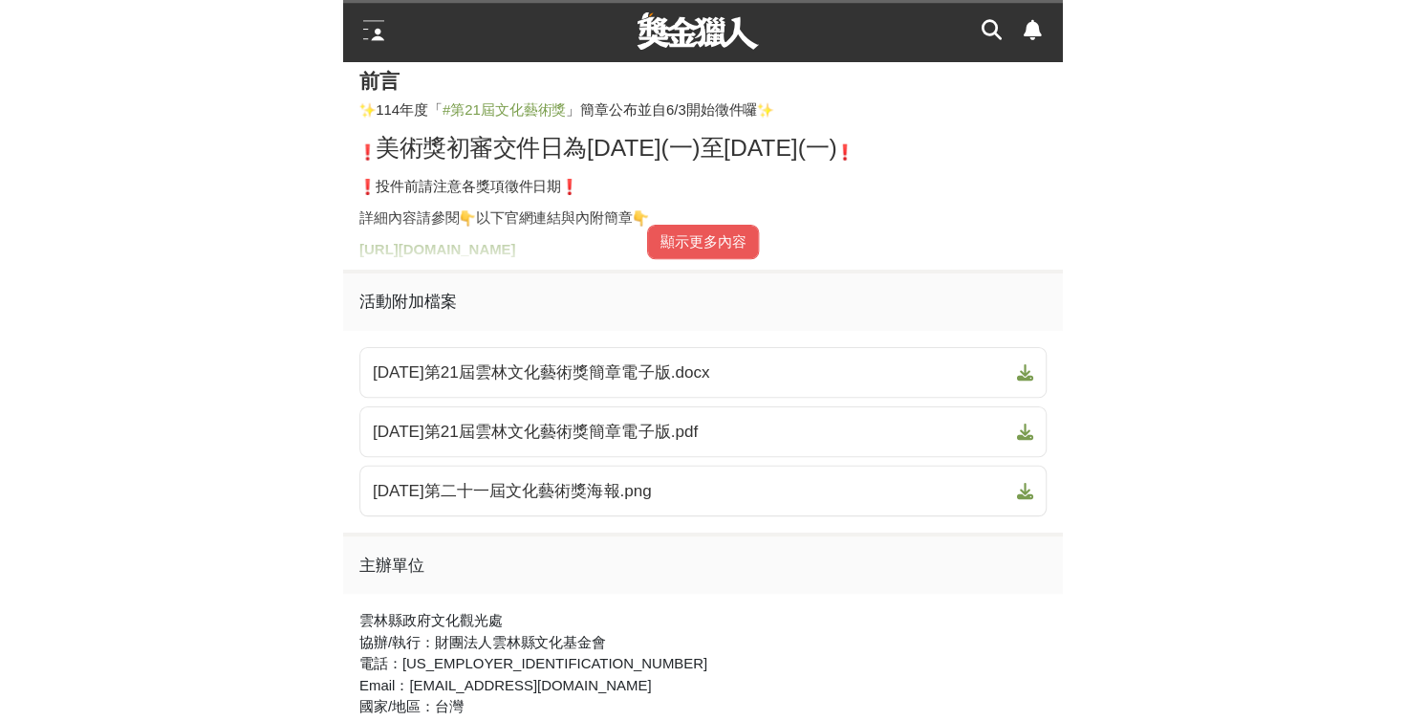
scroll to position [944, 0]
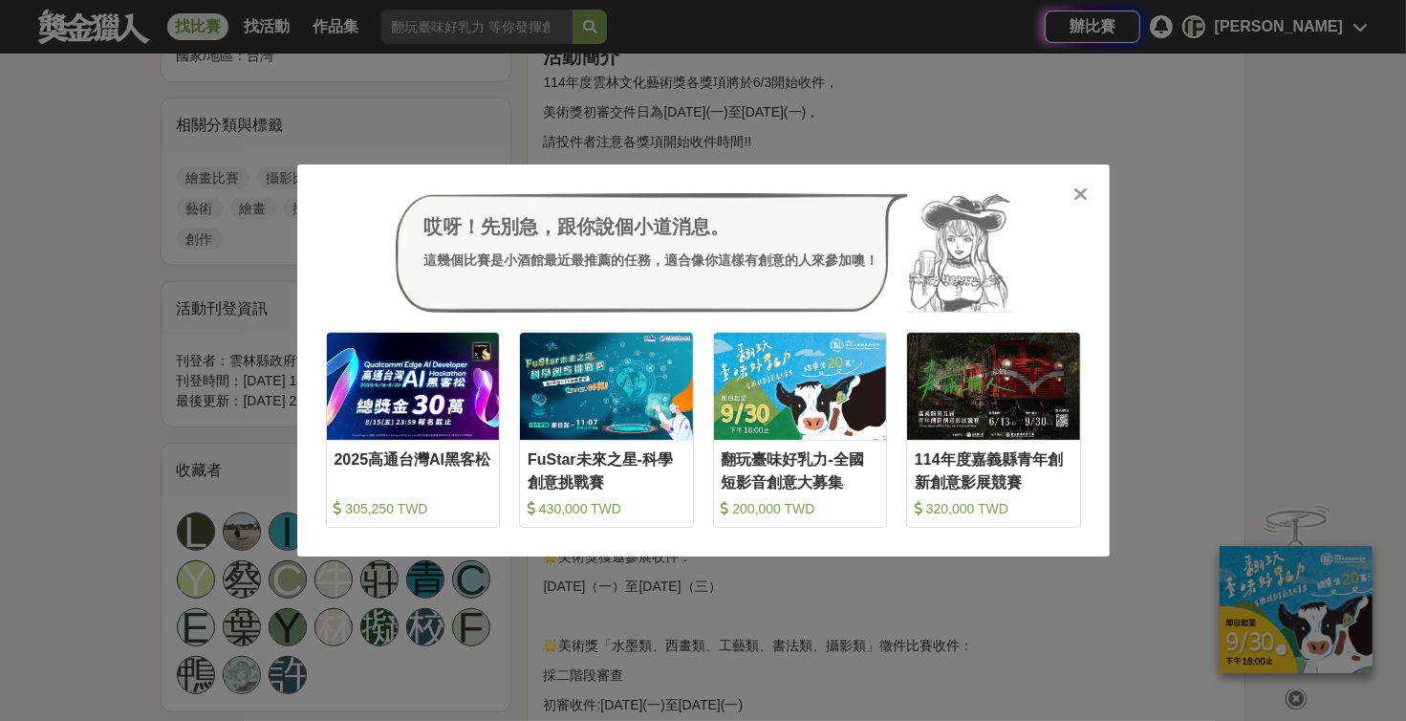
click at [674, 199] on div at bounding box center [1081, 193] width 19 height 19
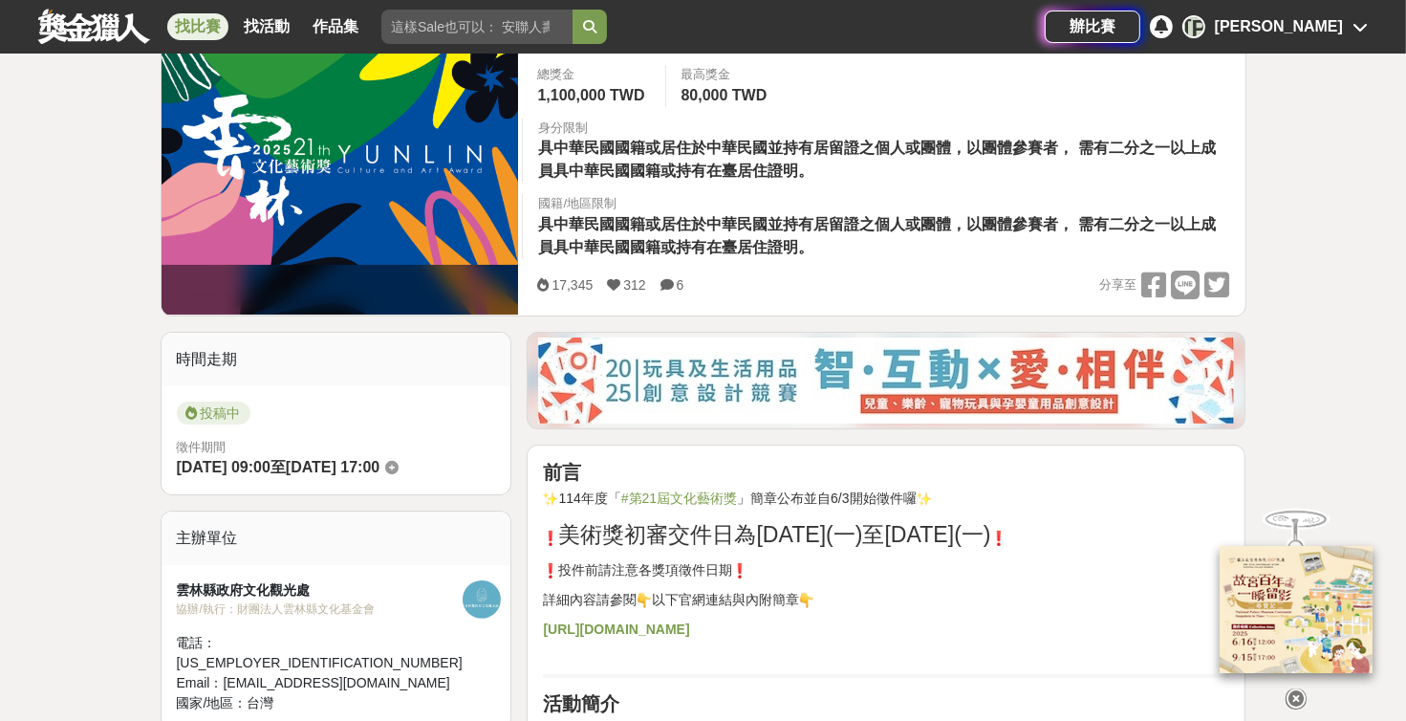
scroll to position [296, 0]
click at [205, 16] on link "找比賽" at bounding box center [197, 26] width 61 height 27
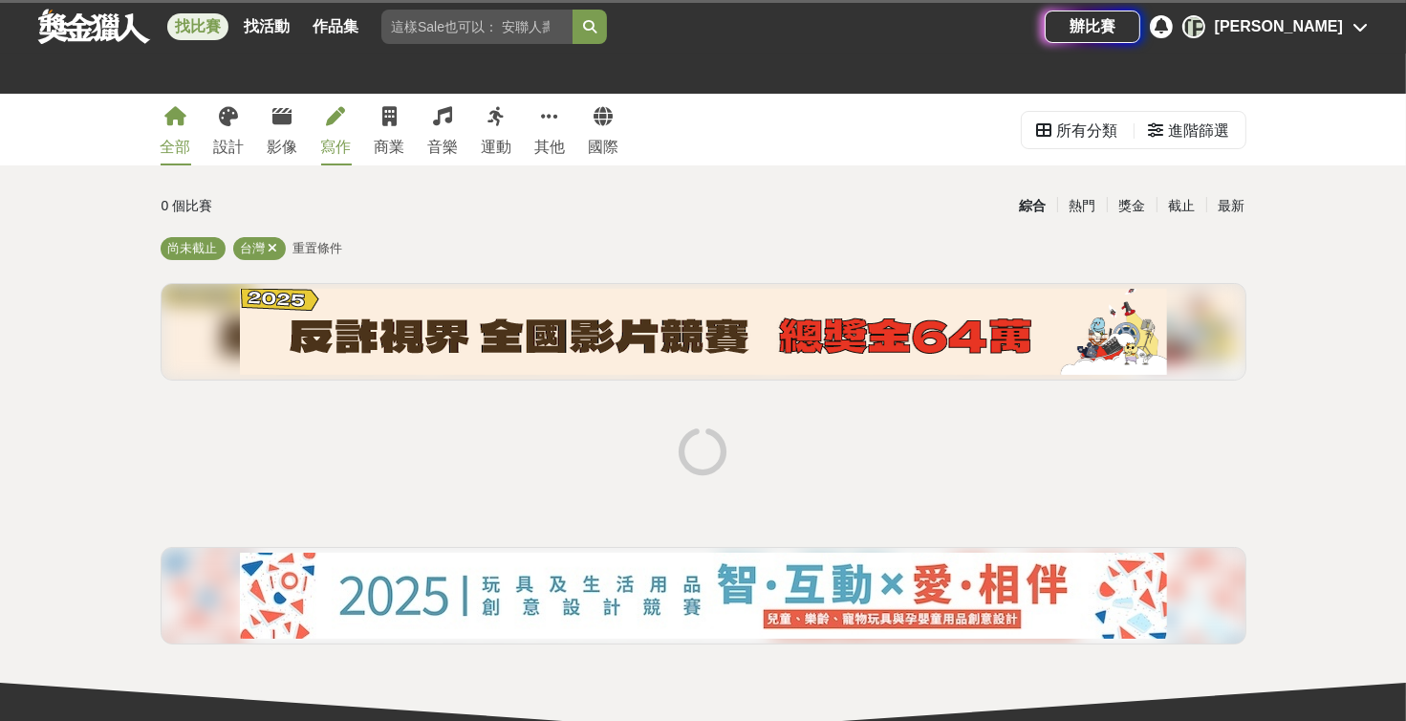
click at [334, 131] on link "寫作" at bounding box center [336, 130] width 31 height 72
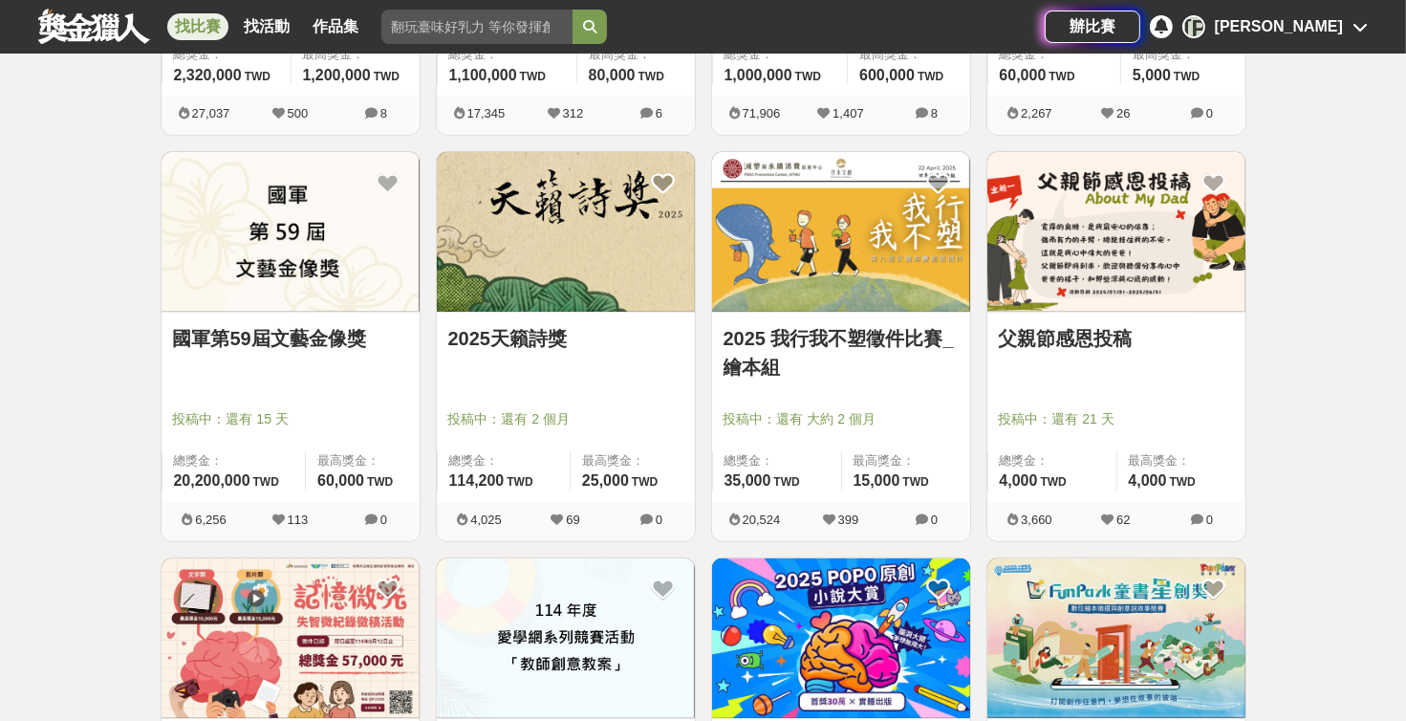
scroll to position [1080, 0]
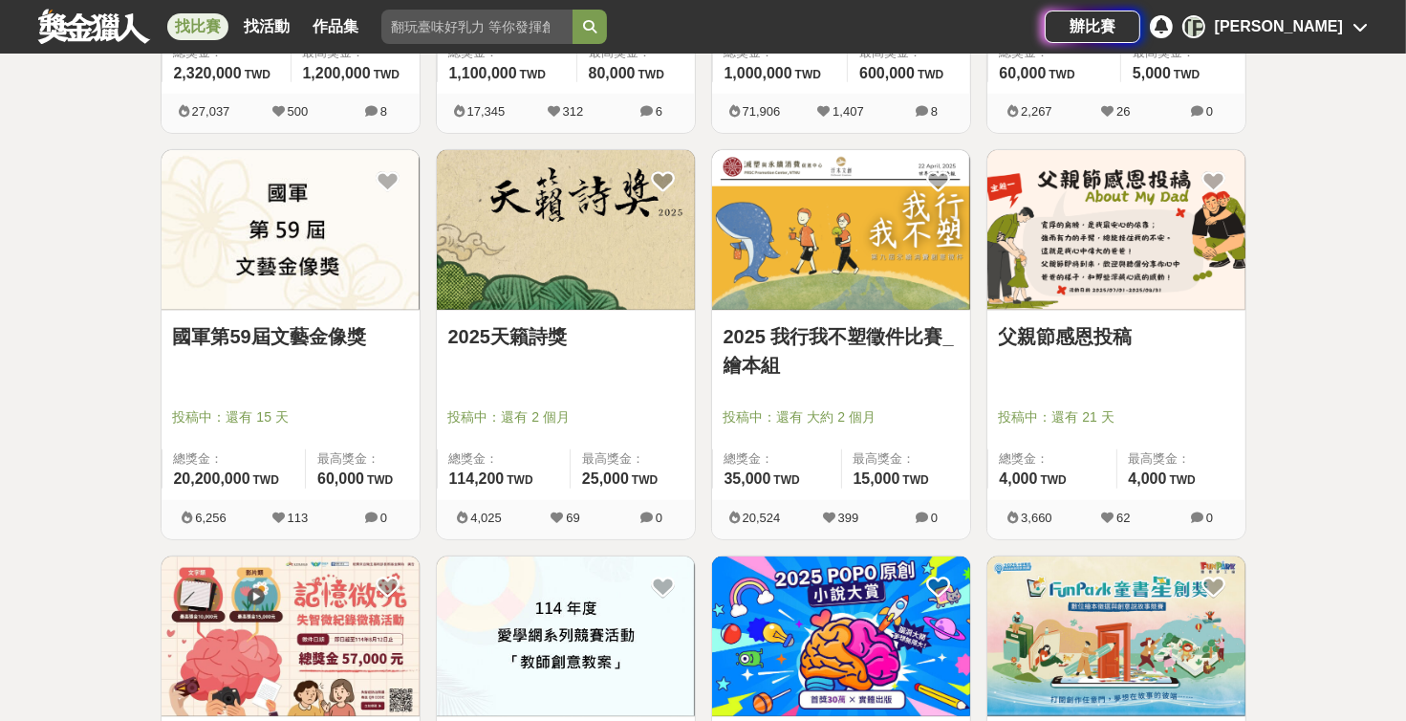
click at [546, 335] on link "2025天籟詩獎" at bounding box center [565, 336] width 235 height 29
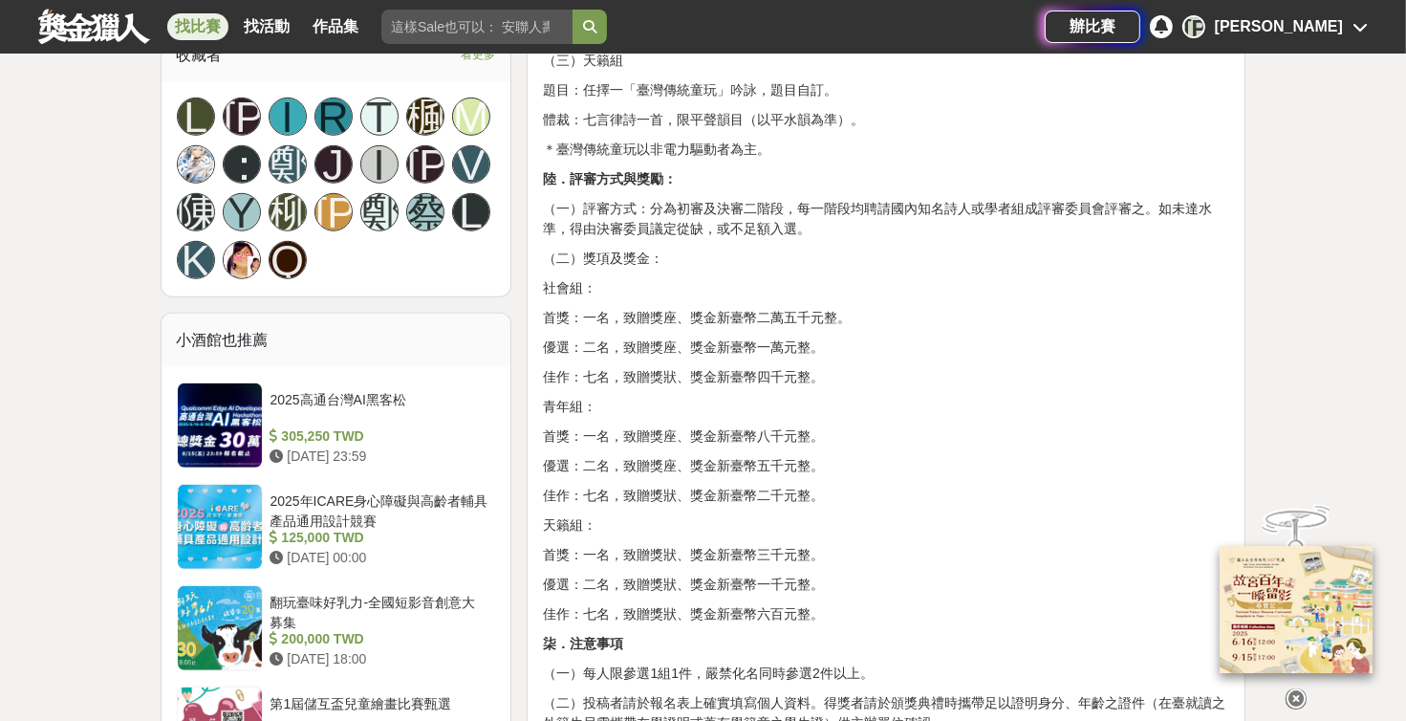
scroll to position [1404, 0]
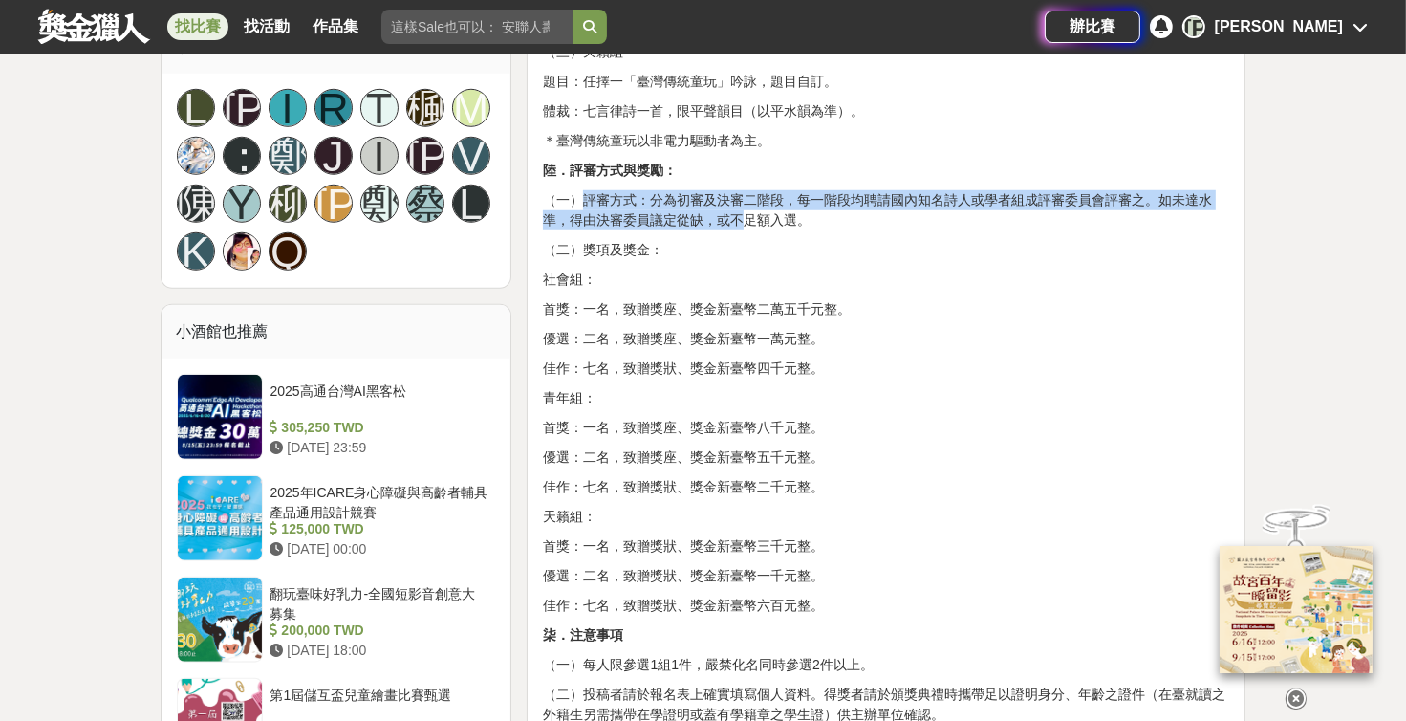
drag, startPoint x: 589, startPoint y: 231, endPoint x: 741, endPoint y: 260, distance: 154.7
click at [674, 230] on p "（一）評審方式：分為初審及決審二階段，每一階段均聘請國內知名詩人或學者組成評審委員會評審之。如未達水準，得由決審委員議定從缺，或不足額入選。" at bounding box center [886, 210] width 686 height 40
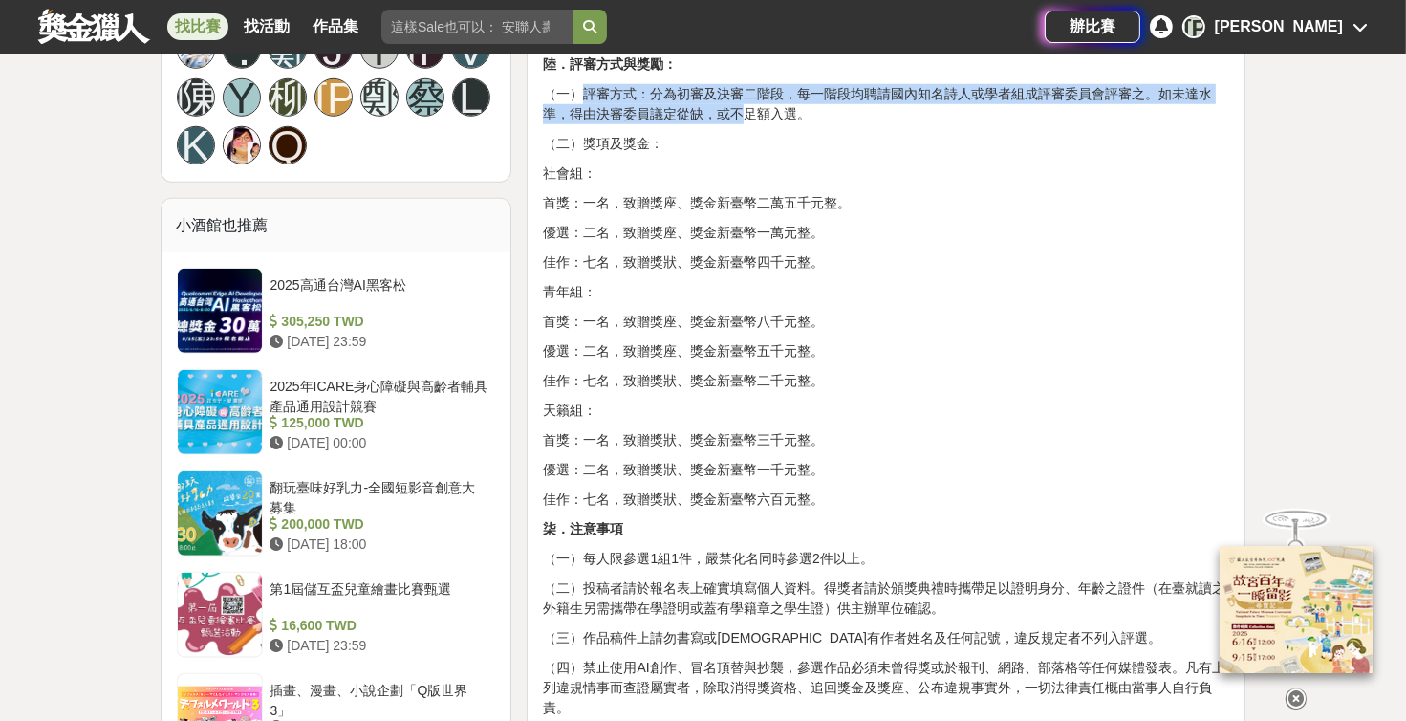
scroll to position [1512, 0]
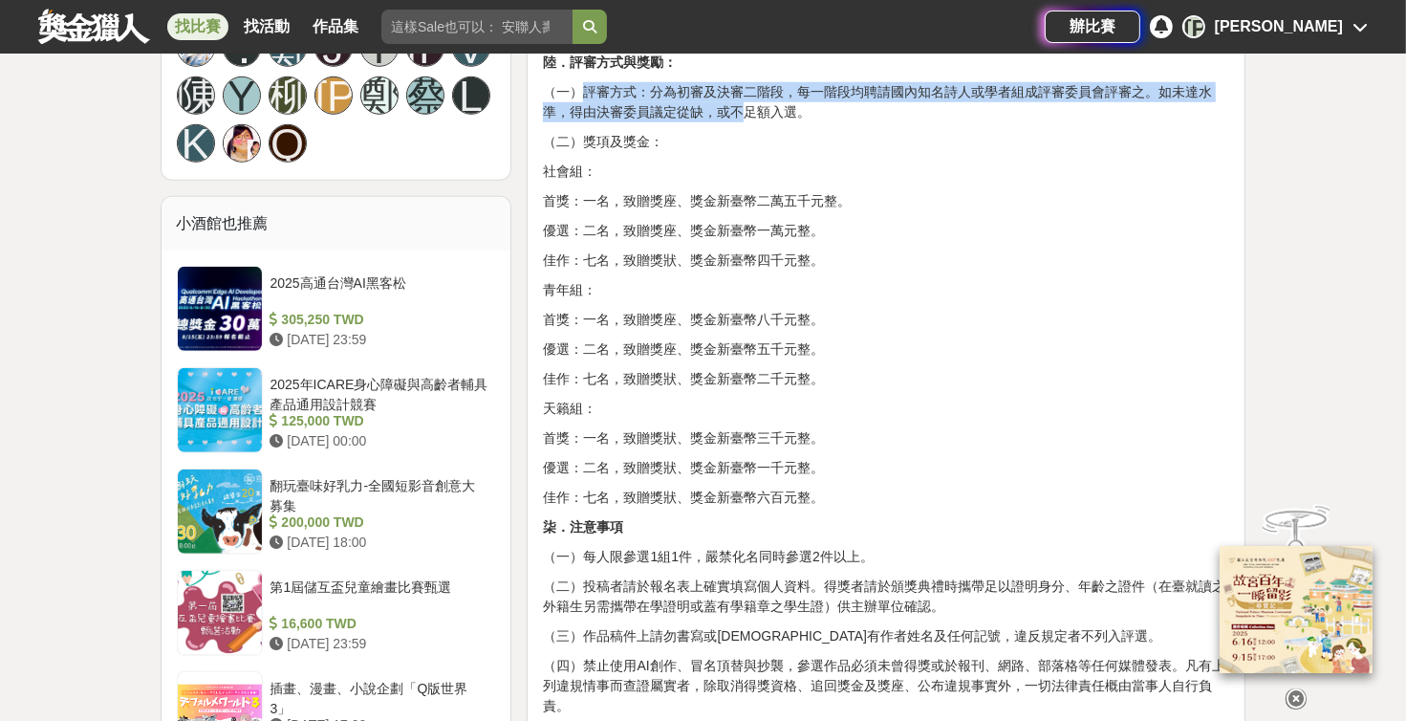
drag, startPoint x: 618, startPoint y: 246, endPoint x: 960, endPoint y: 225, distance: 342.9
click at [674, 225] on div "2025天籟詩獎 古典詩創作競賽徵選辦法 壹．主旨： 藉由古典詩歌創作競賽的方式以提倡古典詩，以促進中華傳統文化之發展，顯揚古典詩之美感。 貳．主辦單位： 臺…" at bounding box center [886, 133] width 686 height 1723
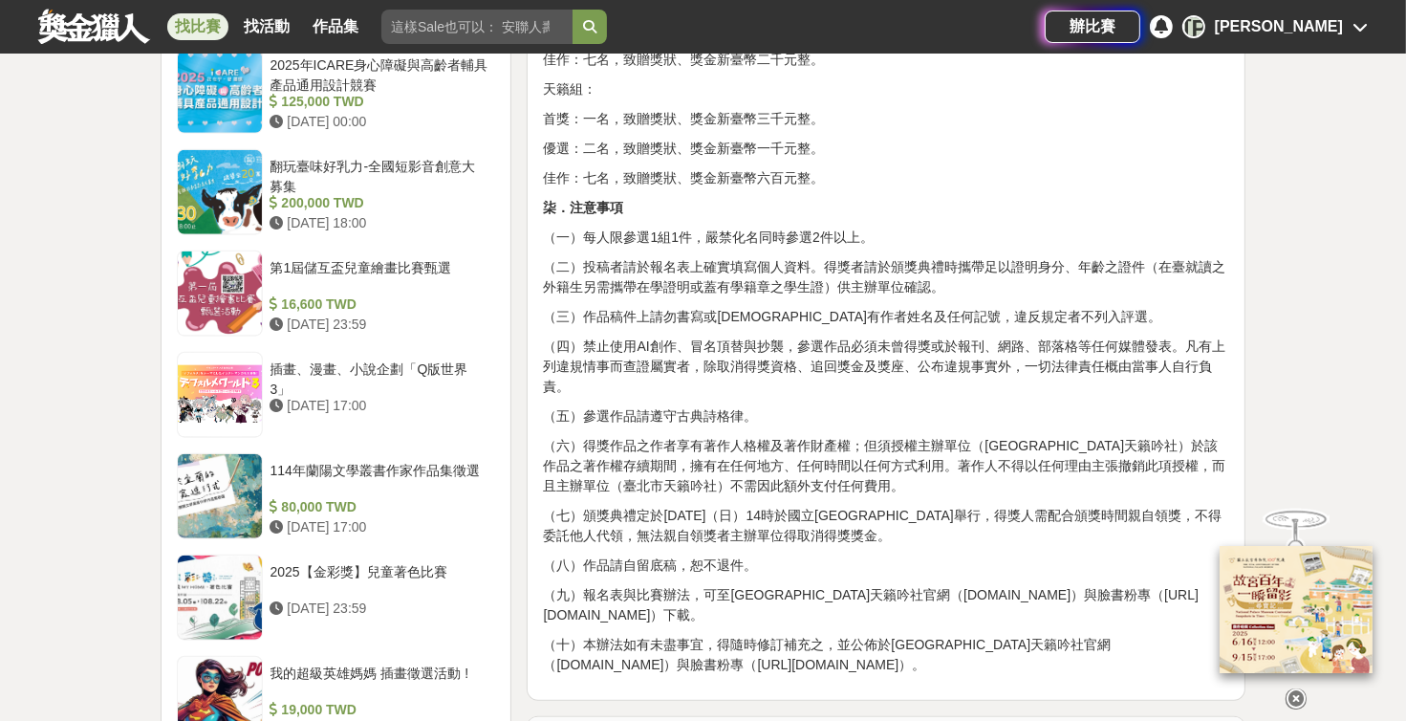
scroll to position [1836, 0]
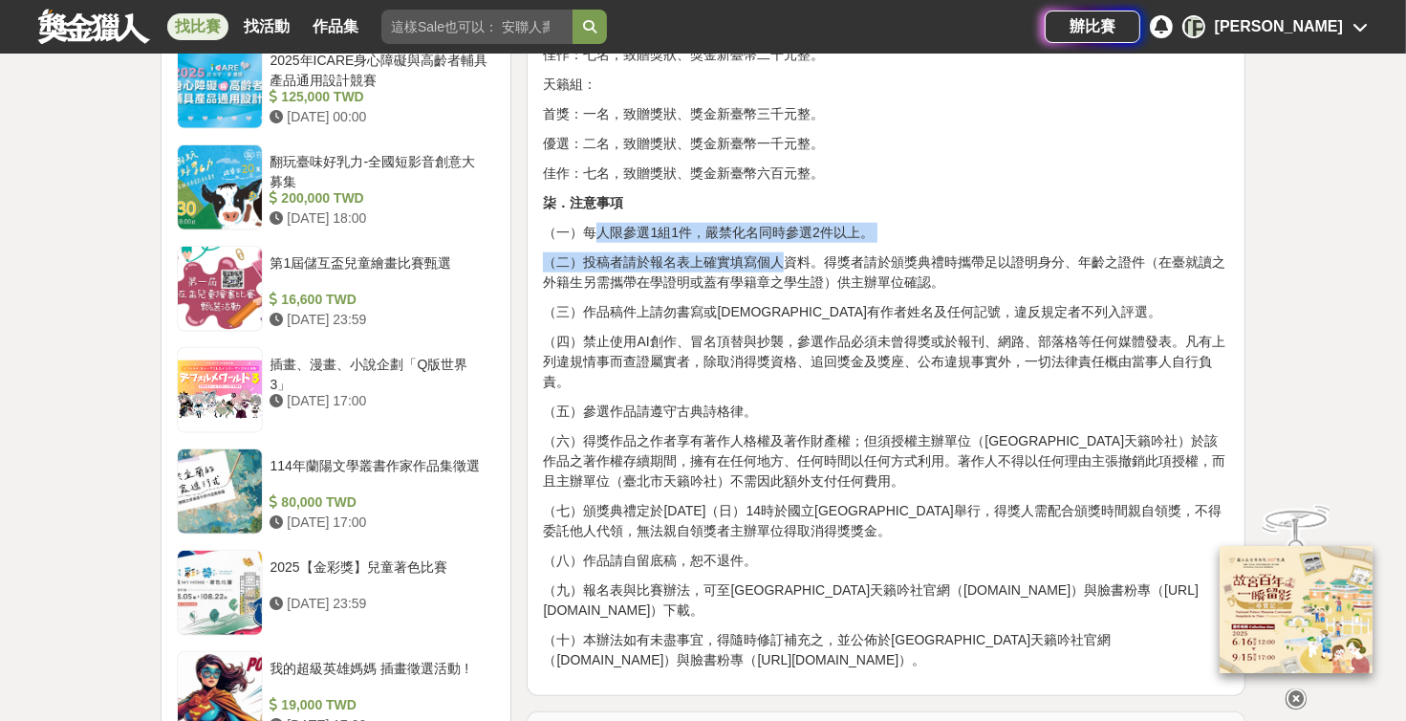
drag, startPoint x: 592, startPoint y: 272, endPoint x: 779, endPoint y: 288, distance: 188.0
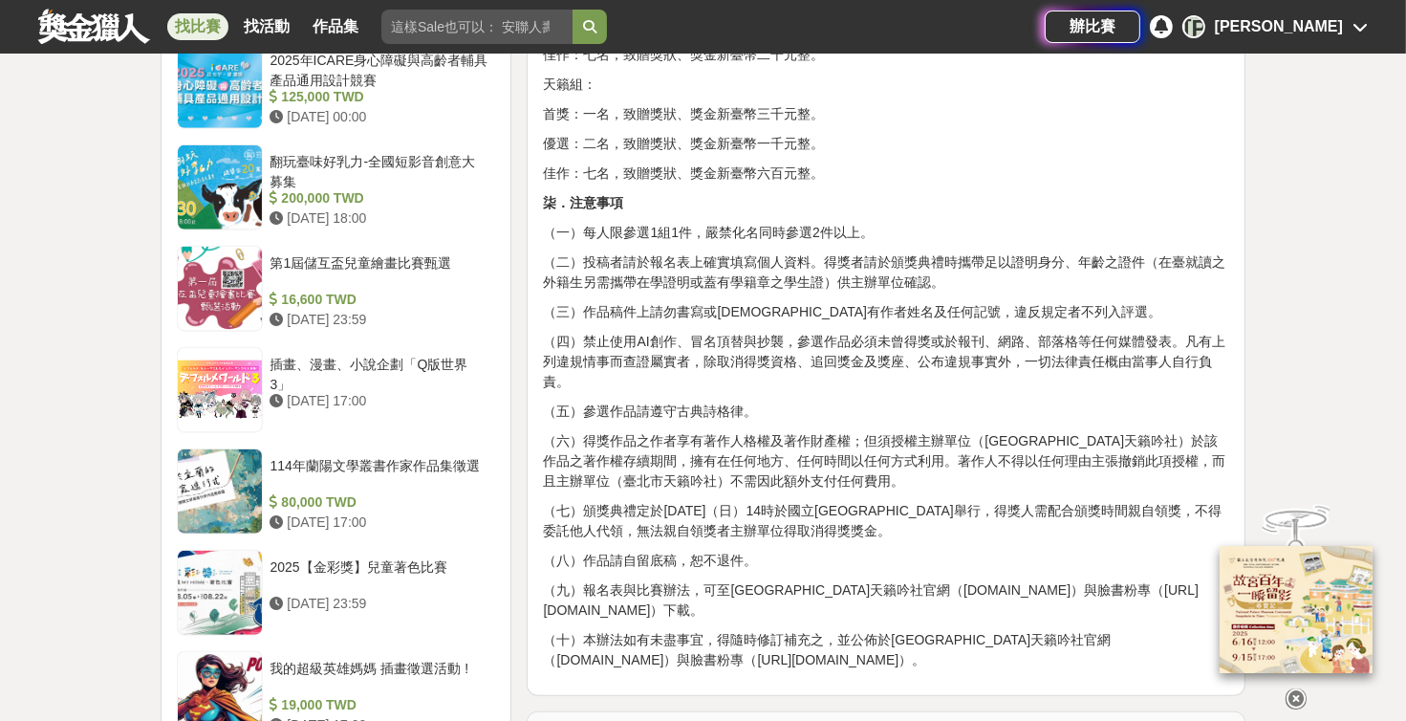
drag, startPoint x: 779, startPoint y: 288, endPoint x: 809, endPoint y: 405, distance: 121.3
click at [674, 392] on p "（四）禁止使用AI創作、冒名頂替與抄襲，參選作品必須未曾得獎或於報刊、網路、部落格等任何媒體發表。凡有上列違規情事而查證屬實者，除取消得獎資格、追回獎金及獎座…" at bounding box center [886, 362] width 686 height 60
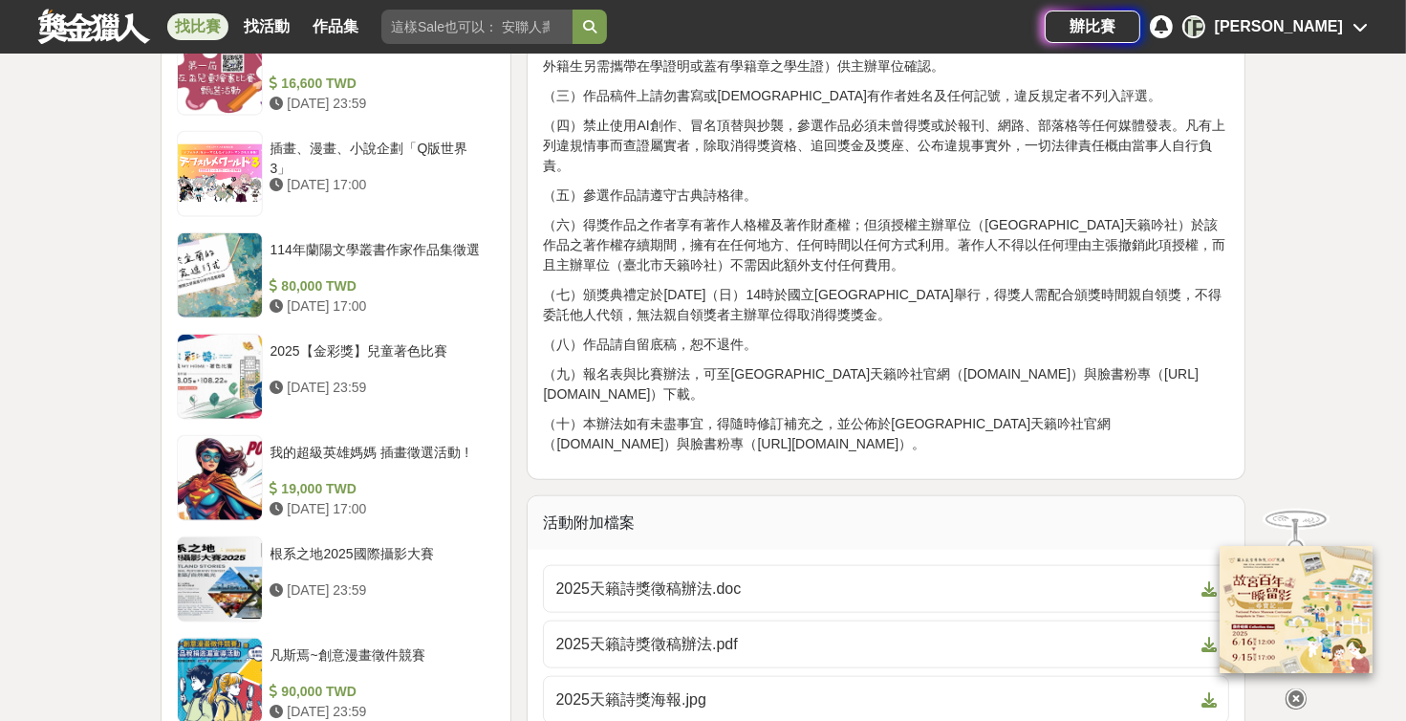
scroll to position [2053, 0]
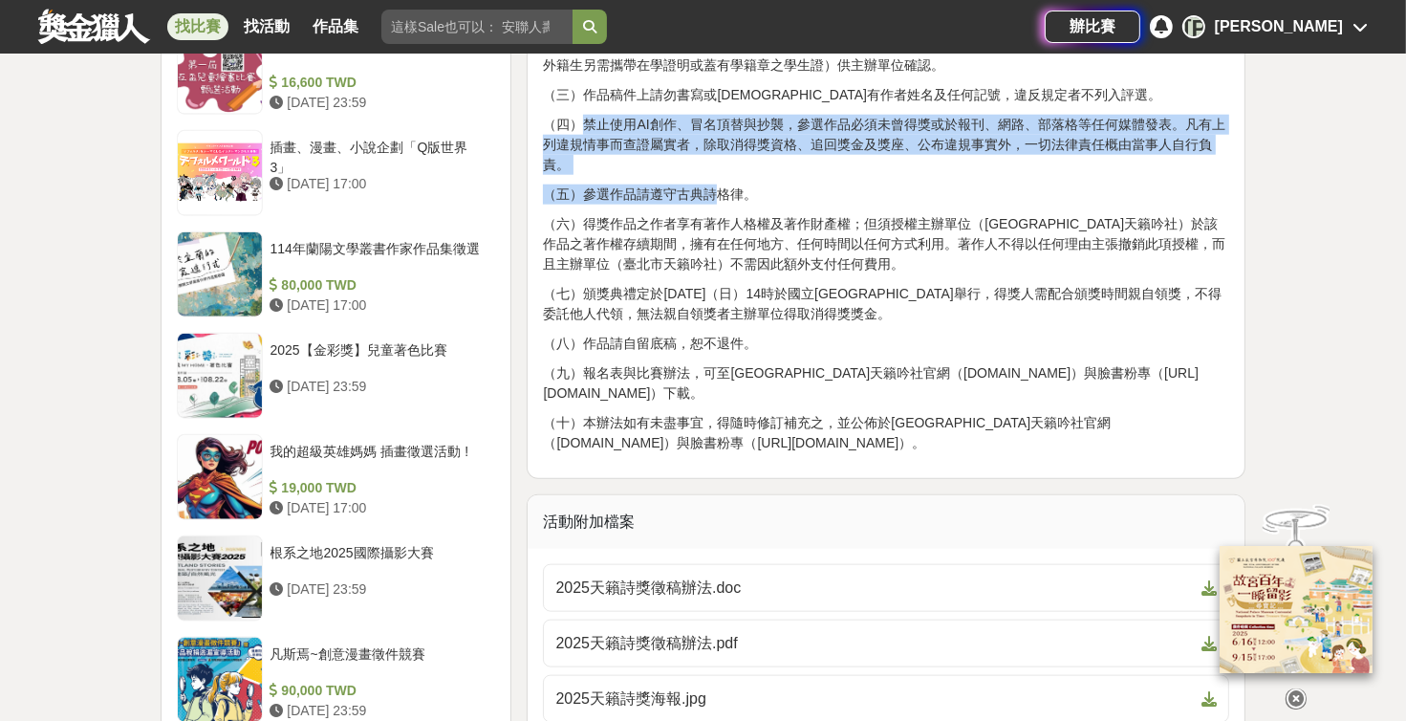
drag, startPoint x: 595, startPoint y: 167, endPoint x: 715, endPoint y: 218, distance: 130.7
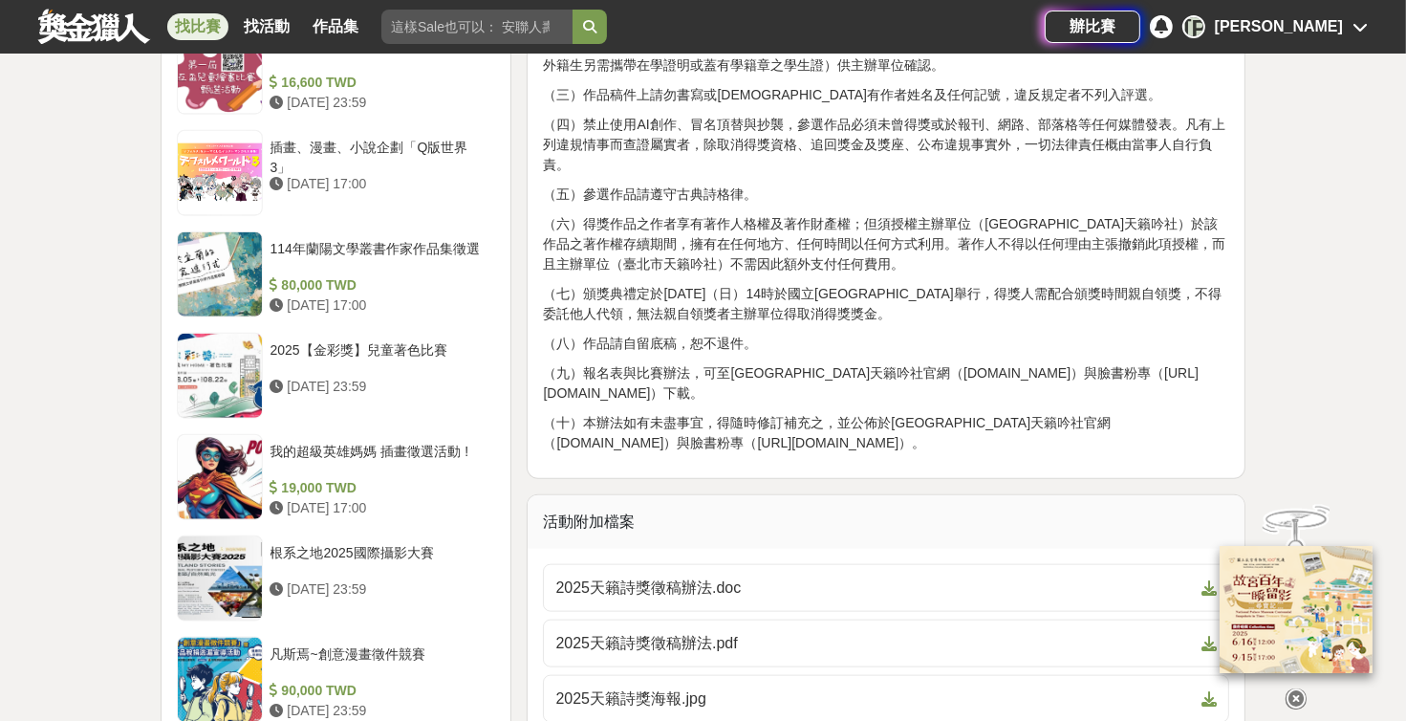
drag, startPoint x: 715, startPoint y: 218, endPoint x: 768, endPoint y: 246, distance: 59.4
click at [674, 205] on p "（五）參選作品請遵守古典詩格律。" at bounding box center [886, 195] width 686 height 20
drag, startPoint x: 683, startPoint y: 232, endPoint x: 762, endPoint y: 232, distance: 79.3
click at [674, 205] on p "（五）參選作品請遵守古典詩格律。" at bounding box center [886, 195] width 686 height 20
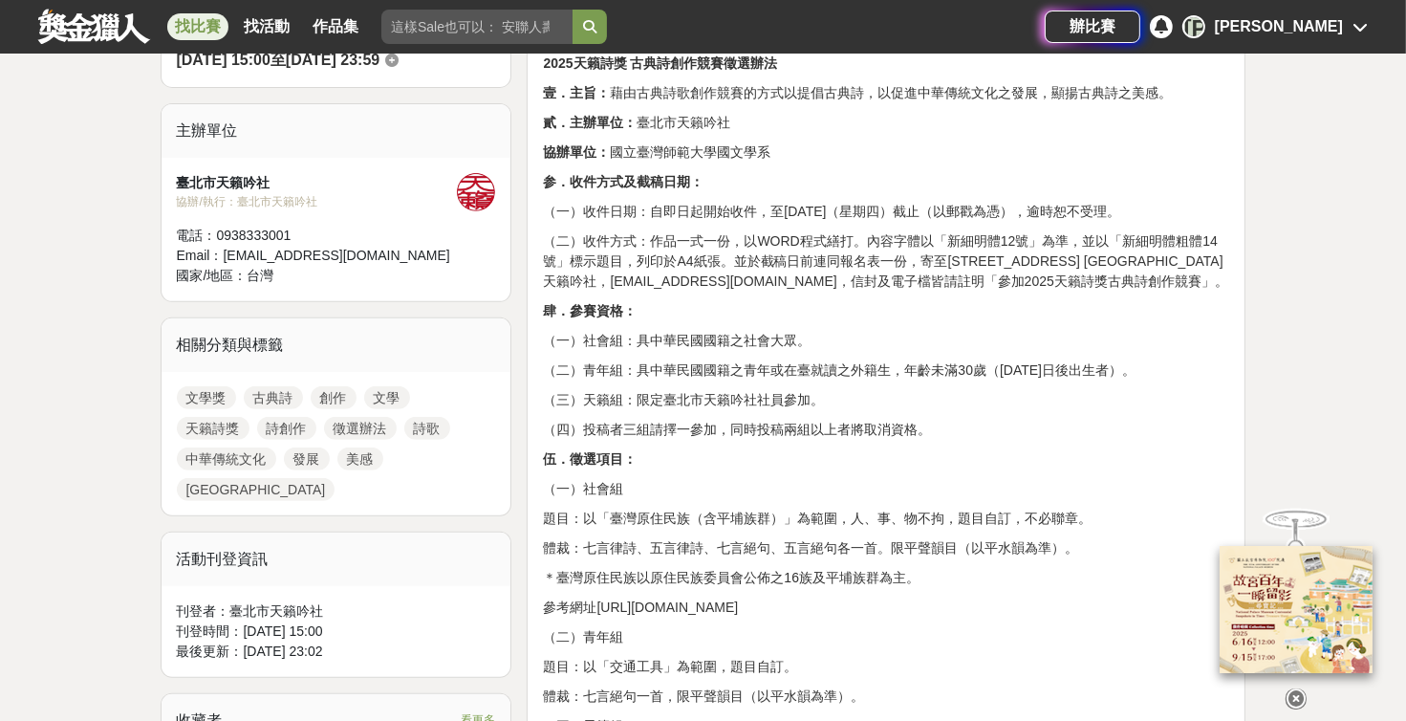
scroll to position [756, 0]
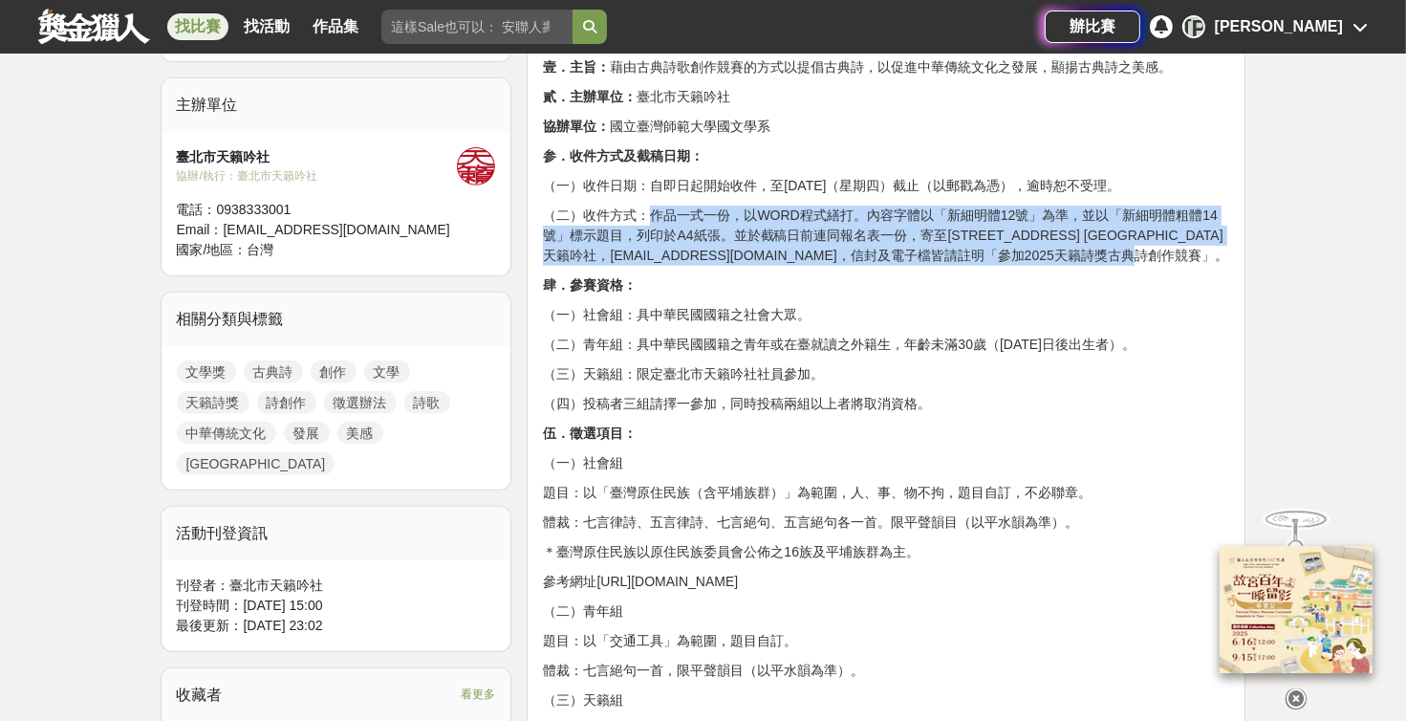
drag, startPoint x: 650, startPoint y: 234, endPoint x: 1050, endPoint y: 294, distance: 404.1
click at [674, 266] on p "（二）收件方式：作品一式一份，以WORD程式繕打。內容字體以「新細明體12號」為準，並以「新細明體粗體14號」標示題目，列印於A4紙張。並於截稿日前連同報名表…" at bounding box center [886, 236] width 686 height 60
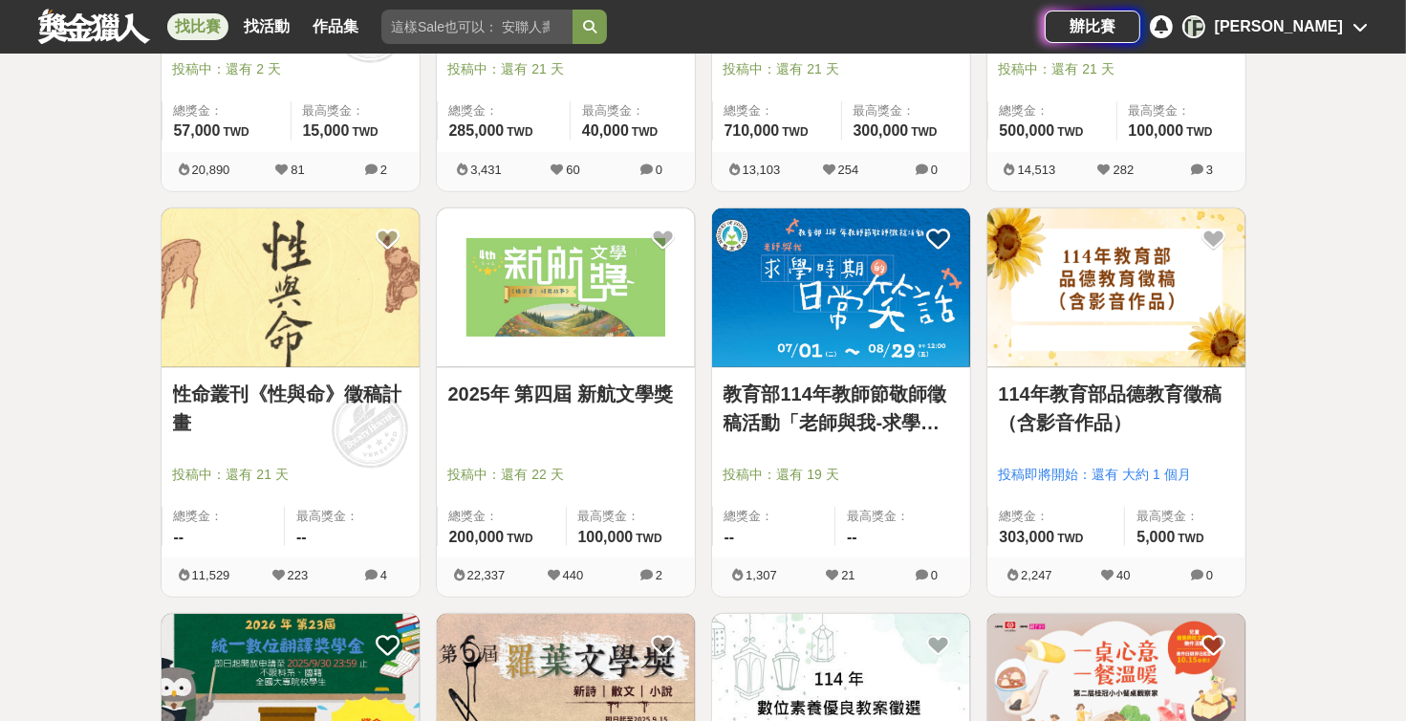
scroll to position [1836, 0]
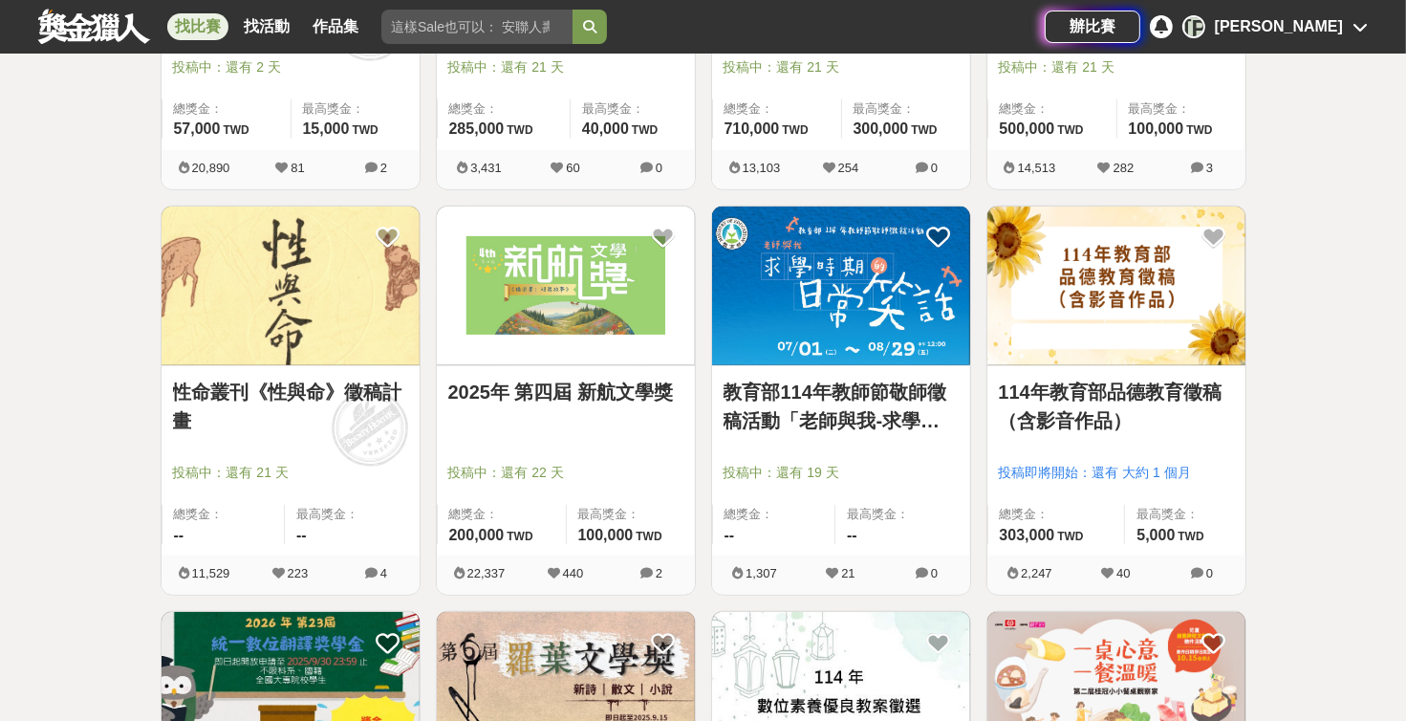
click at [615, 400] on link "2025年 第四屆 新航文學獎" at bounding box center [565, 392] width 235 height 29
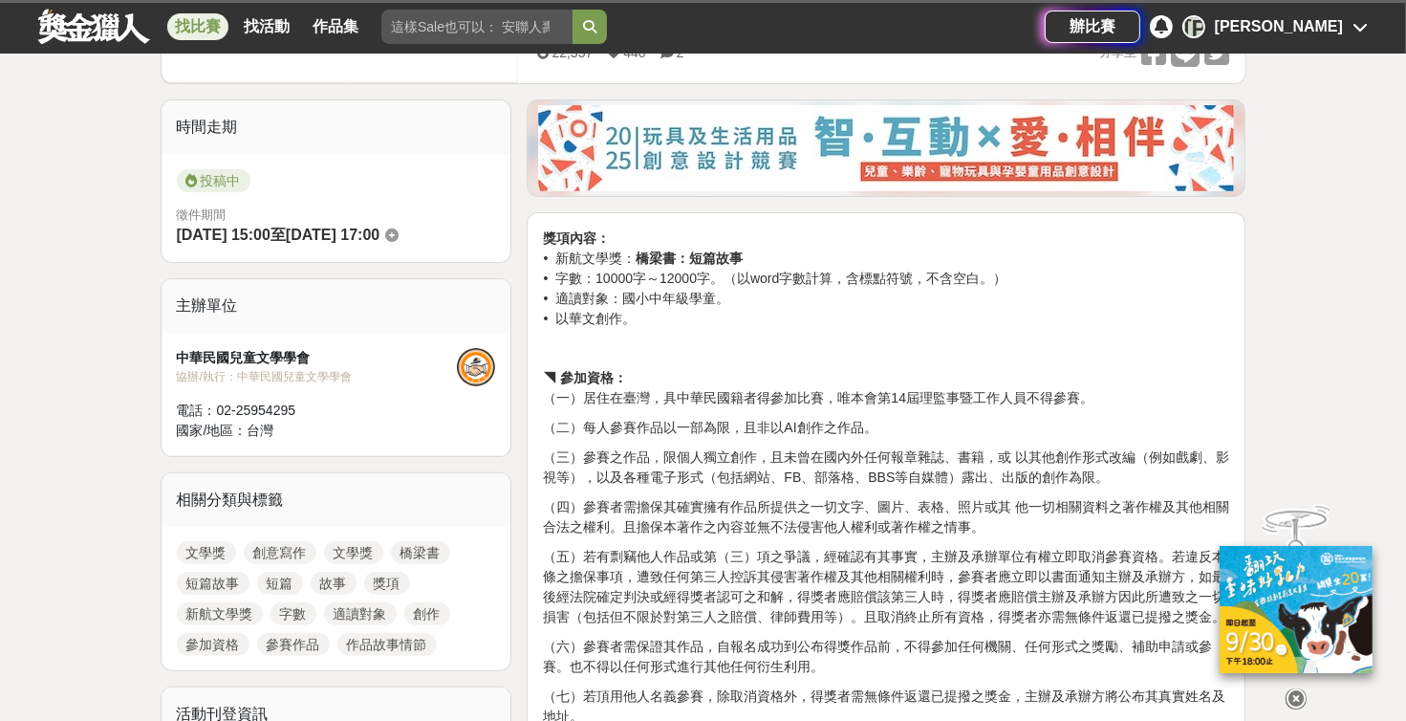
scroll to position [432, 0]
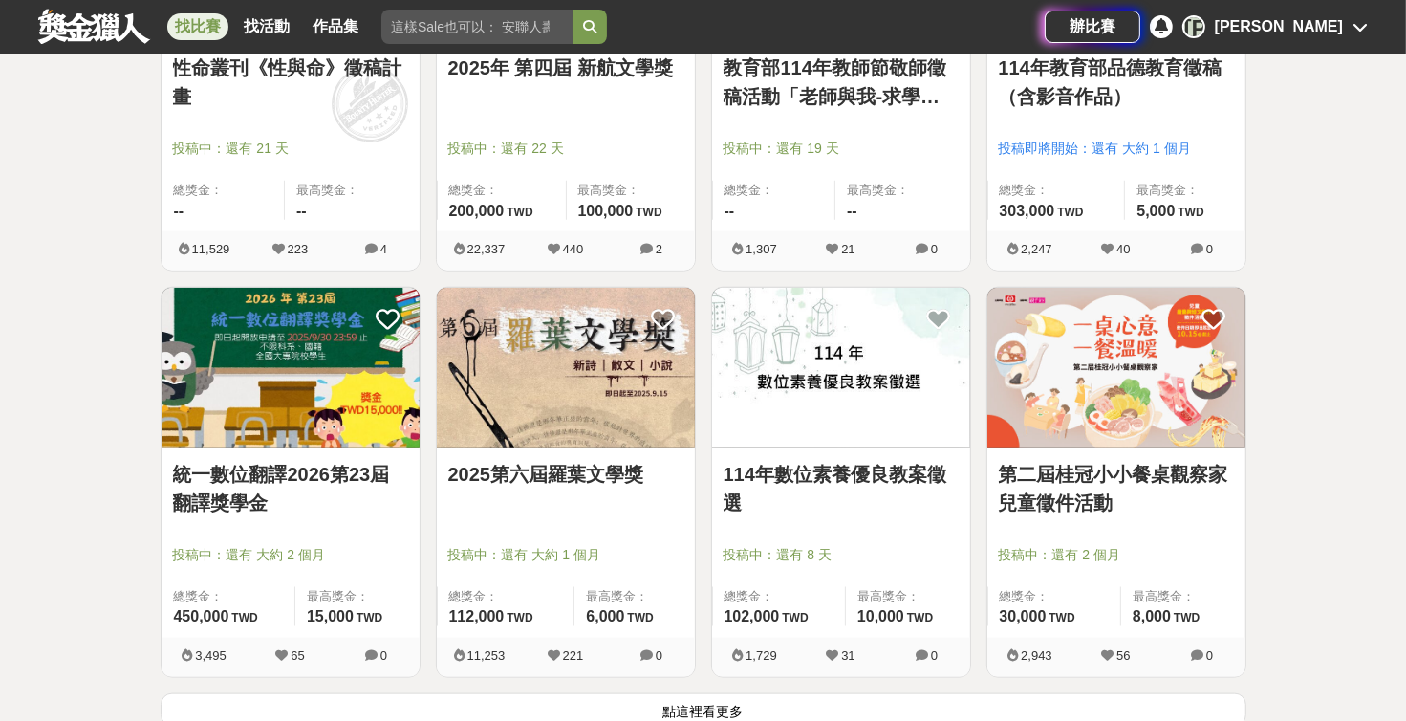
scroll to position [2160, 0]
click at [592, 467] on link "2025第六屆羅葉文學獎" at bounding box center [565, 474] width 235 height 29
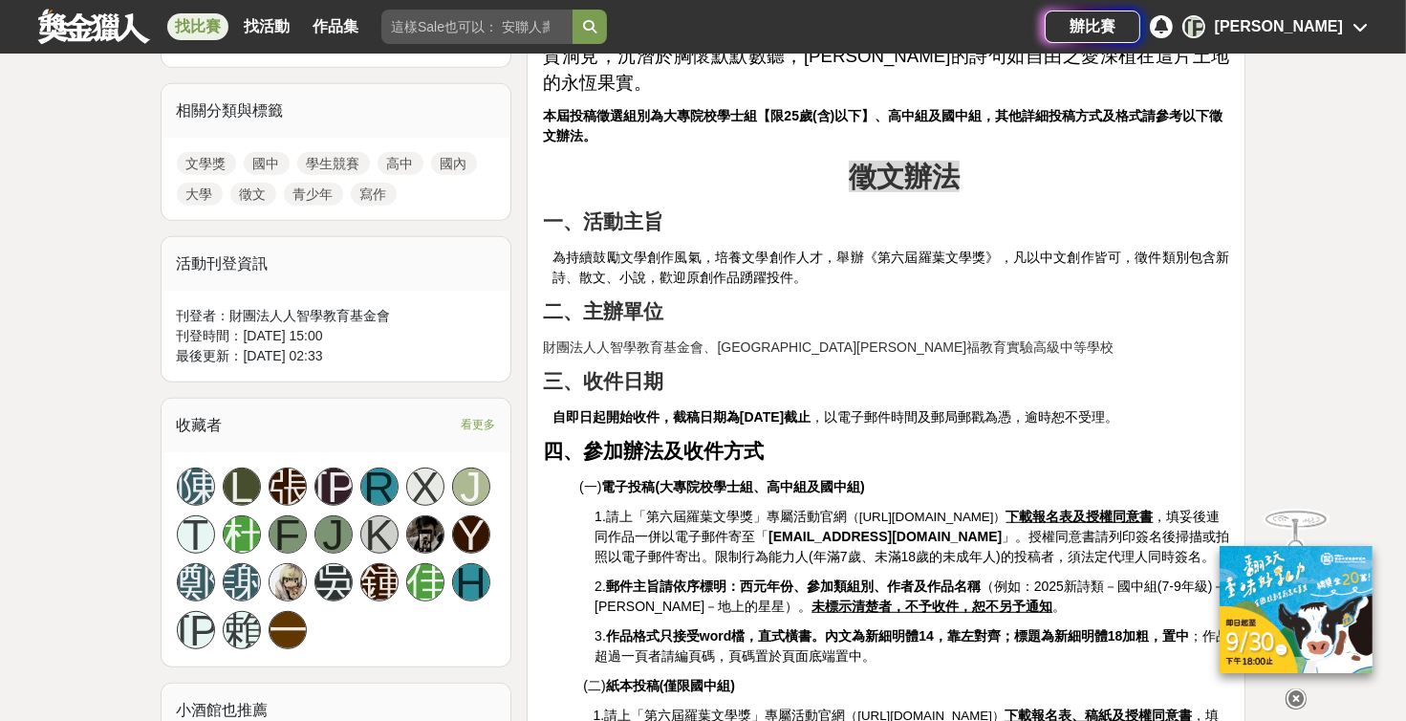
scroll to position [864, 0]
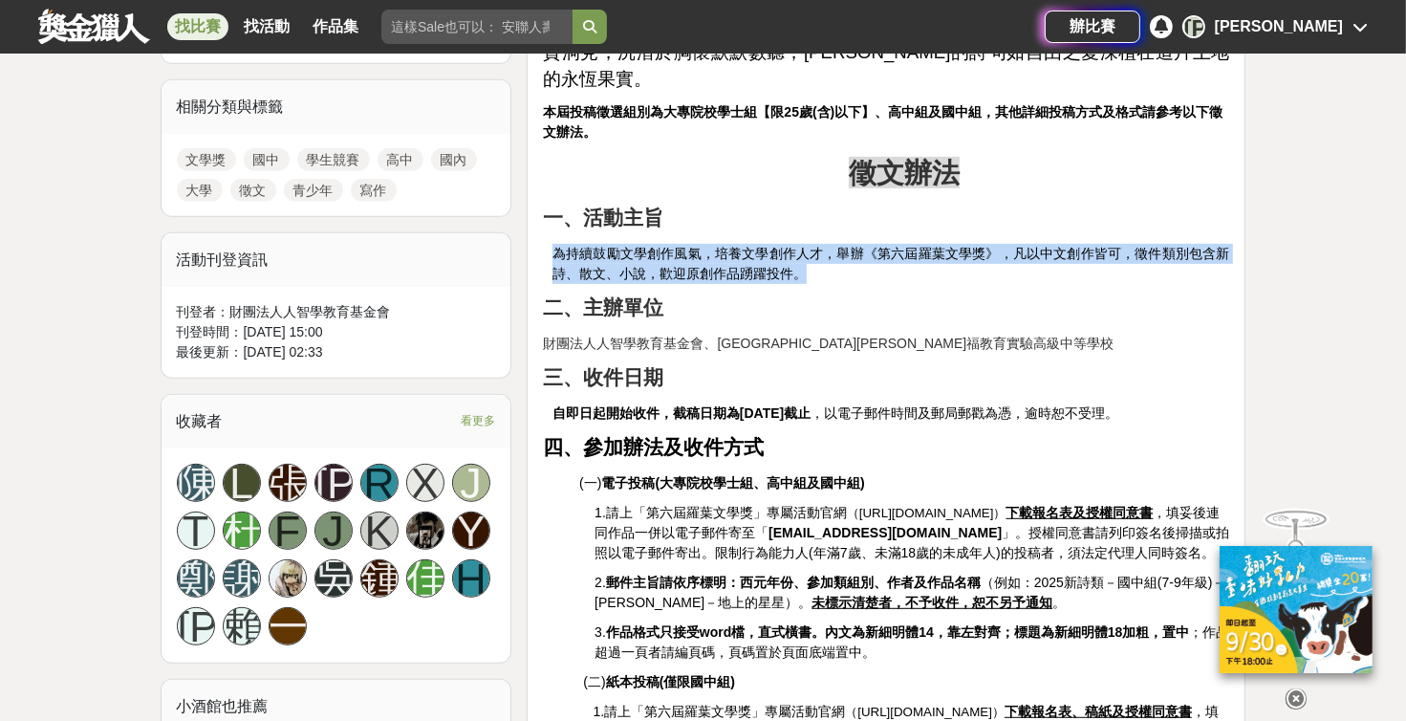
drag, startPoint x: 557, startPoint y: 202, endPoint x: 832, endPoint y: 217, distance: 274.8
click at [674, 244] on p "為持續鼓勵文學創作風氣，培養文學創作人才，舉辦《第六屆羅葉文學獎》，凡以中文創作皆可，徵件類別包含新詩、散文、小說，歡迎原創作品踴躍投件。" at bounding box center [892, 264] width 678 height 40
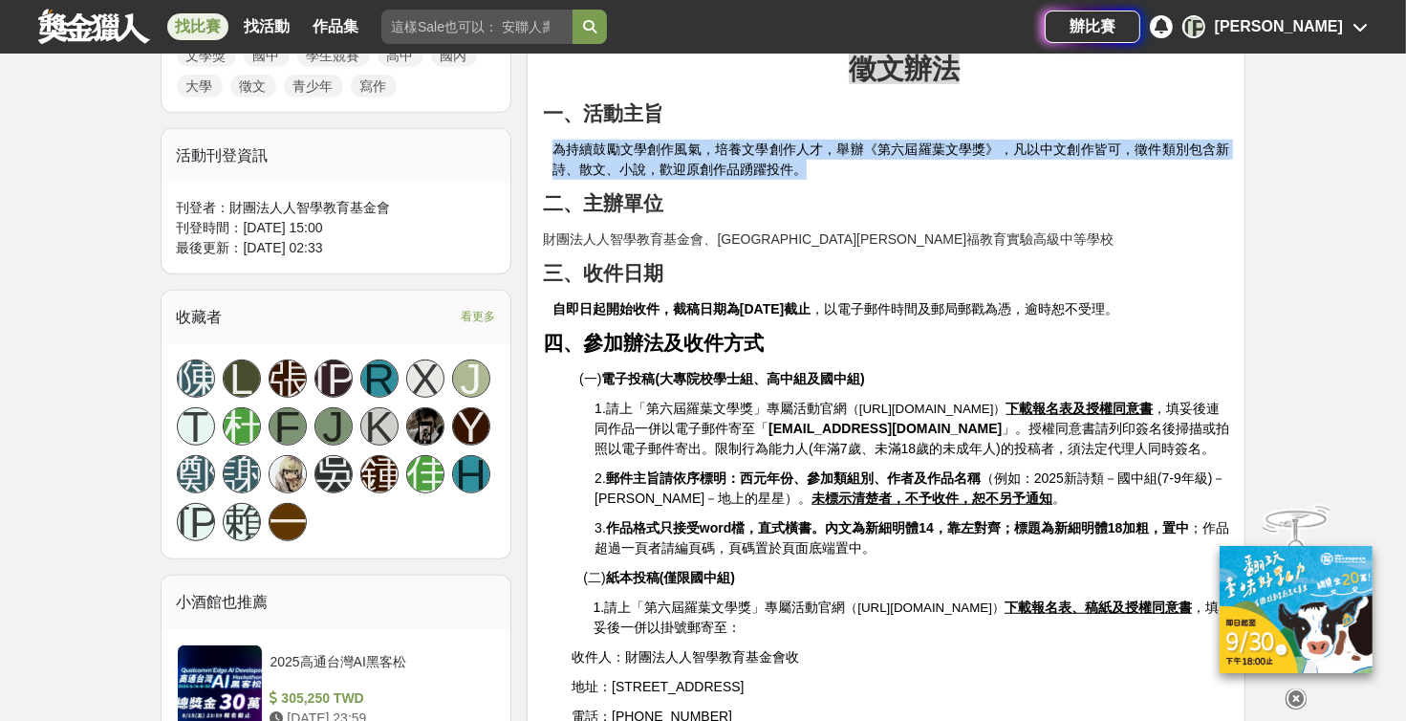
scroll to position [972, 0]
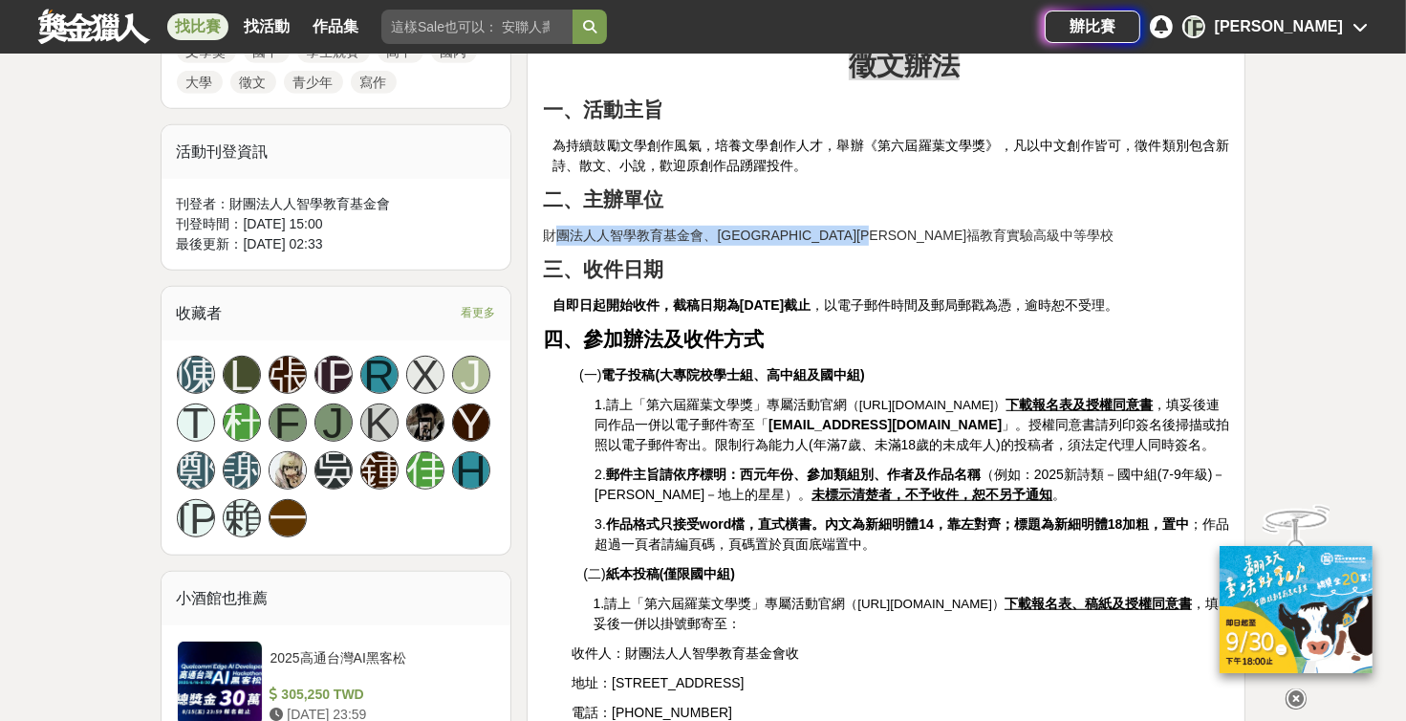
drag, startPoint x: 578, startPoint y: 181, endPoint x: 983, endPoint y: 182, distance: 404.4
click at [674, 226] on p "財團法人人智學教育基金會、[GEOGRAPHIC_DATA][PERSON_NAME]福教育實驗高級中等學校" at bounding box center [886, 236] width 686 height 20
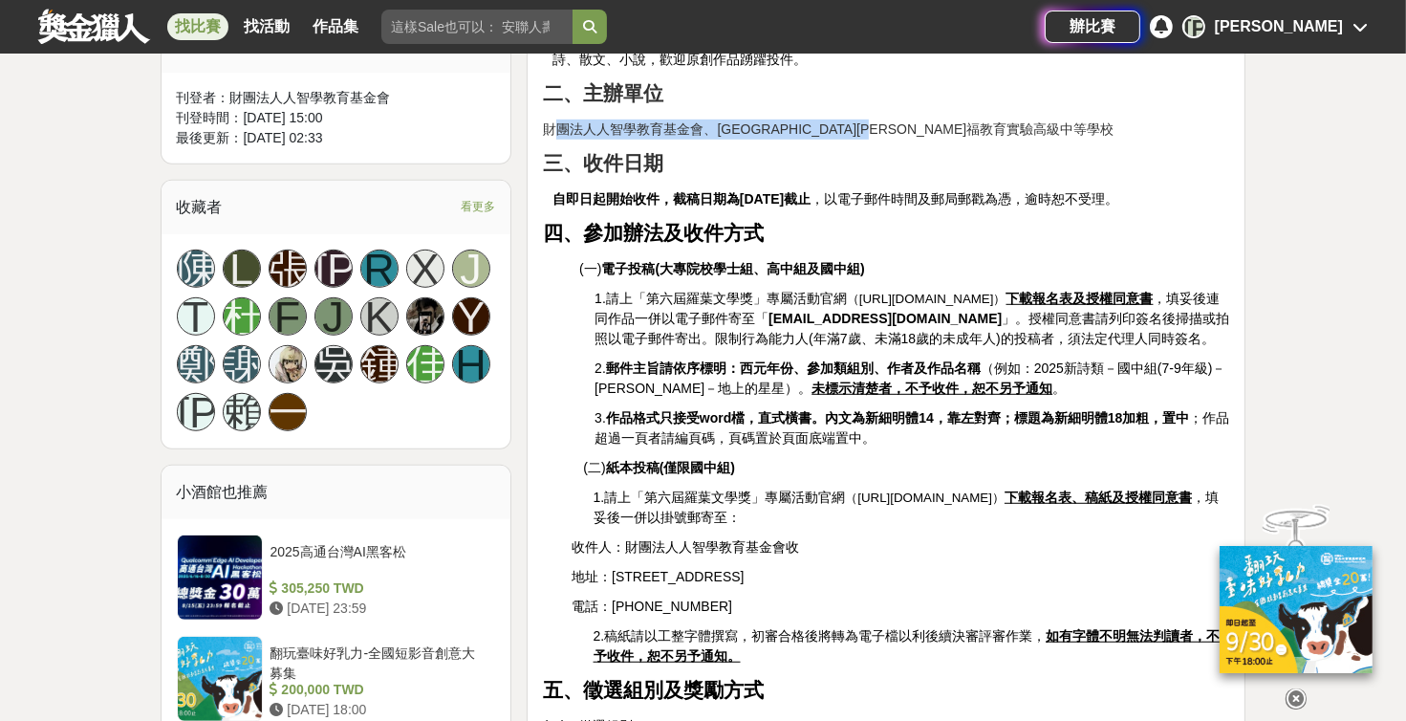
scroll to position [1080, 0]
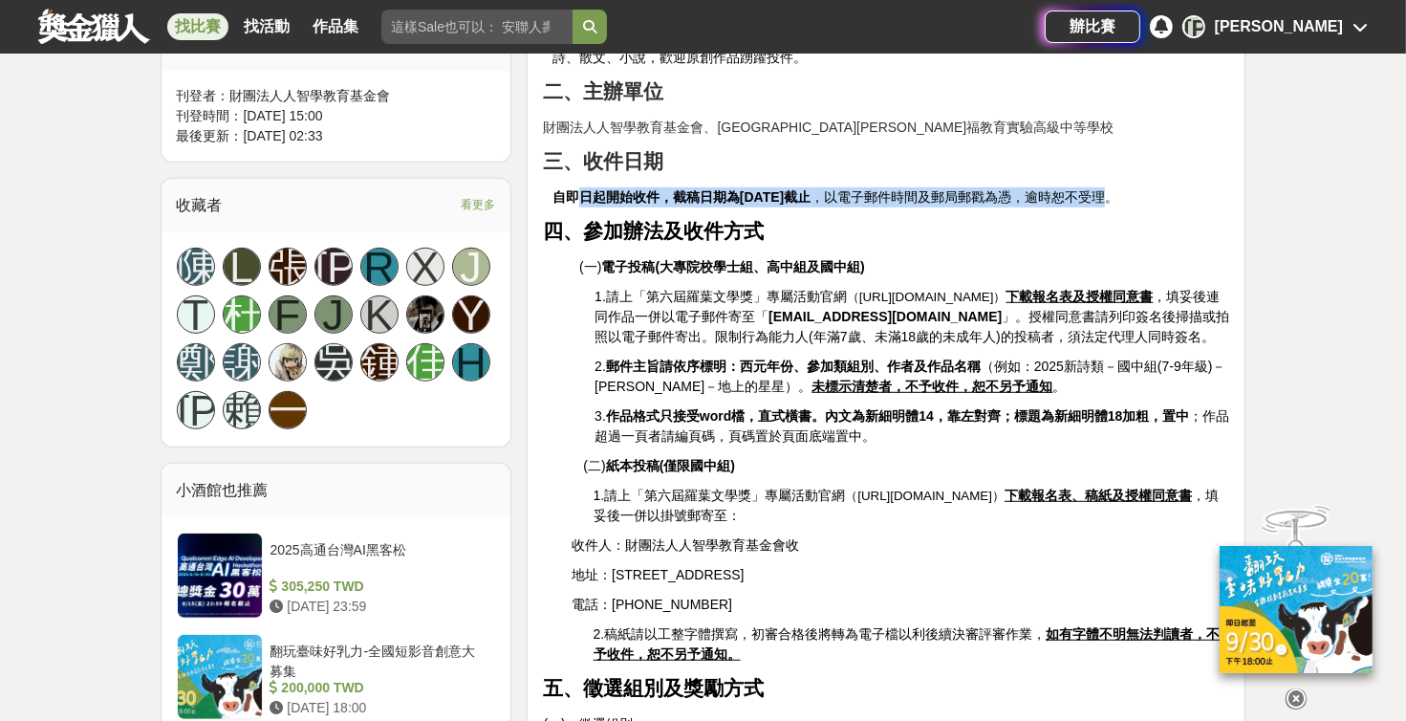
drag, startPoint x: 581, startPoint y: 150, endPoint x: 1148, endPoint y: 151, distance: 566.9
click at [674, 187] on p "自即日起開始收件，截稿日期為[DATE]截止 ，以電子郵件時間及郵局郵戳為憑，逾時恕不受理。" at bounding box center [892, 197] width 678 height 20
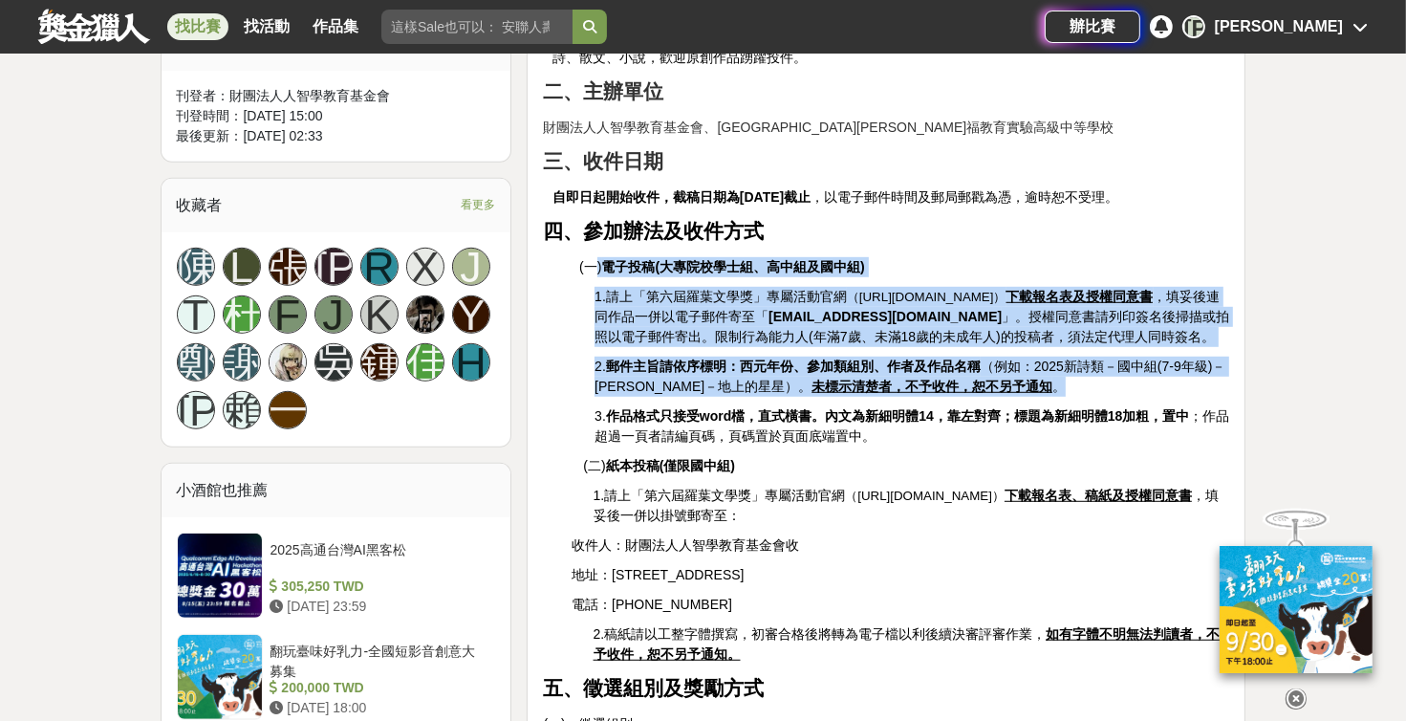
drag, startPoint x: 638, startPoint y: 223, endPoint x: 1206, endPoint y: 322, distance: 577.4
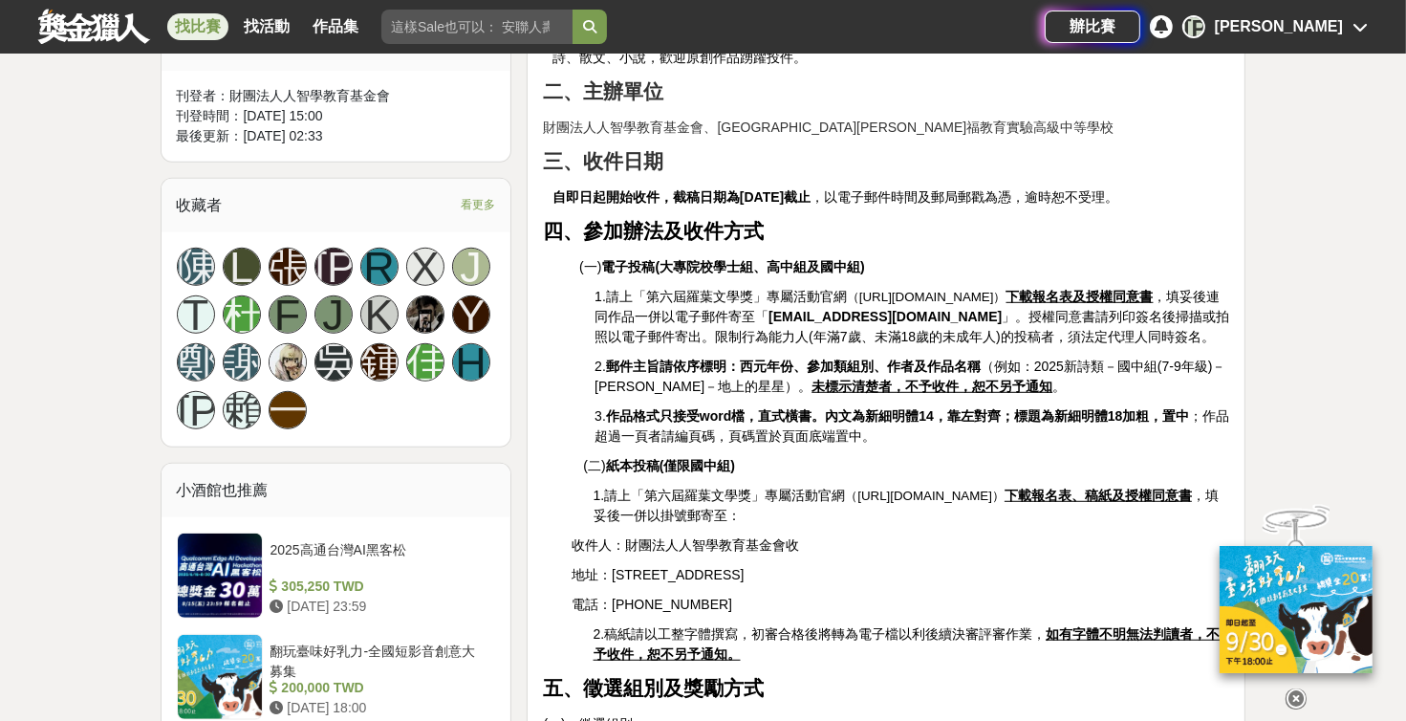
click at [674, 217] on p "四、參加辦法及收件方式" at bounding box center [886, 232] width 686 height 31
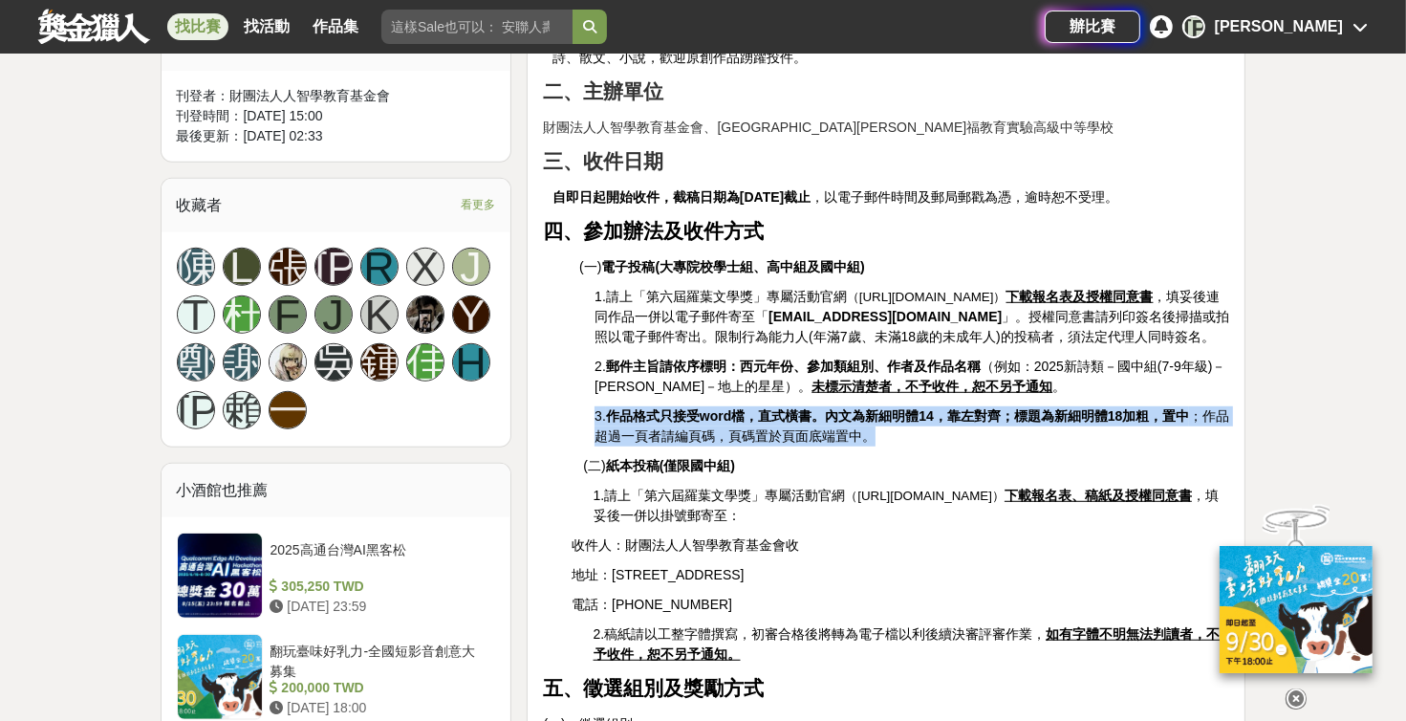
drag, startPoint x: 597, startPoint y: 362, endPoint x: 906, endPoint y: 386, distance: 310.7
click at [674, 406] on p "3. 作品格式只接受word檔，直式橫書。內文為新細明體14，靠左對齊；標題為新細明體18加粗，置中 ；作品超過一頁者請編頁碼，頁碼置於頁面底端置中。" at bounding box center [912, 426] width 635 height 40
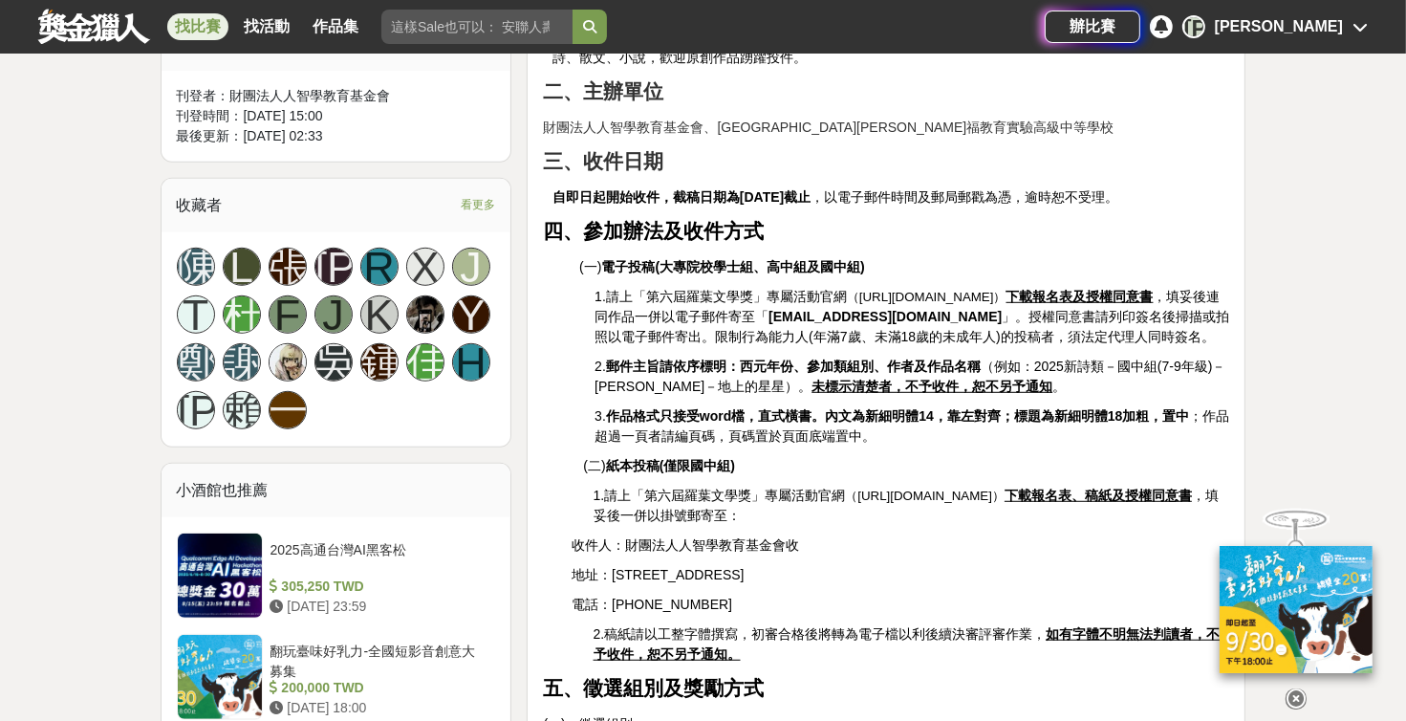
drag, startPoint x: 906, startPoint y: 386, endPoint x: 891, endPoint y: 418, distance: 35.1
click at [674, 456] on p "(二) 紙本投稿(僅限國中組)" at bounding box center [906, 466] width 646 height 20
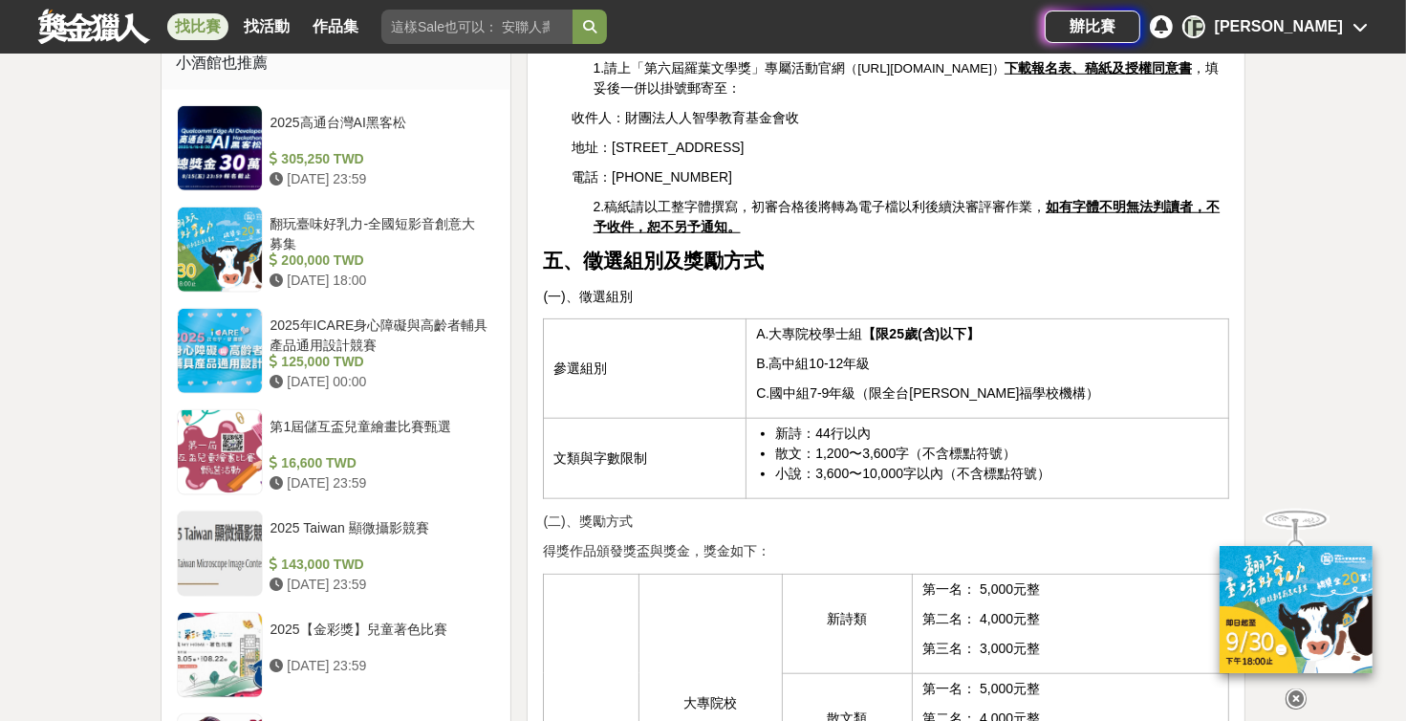
scroll to position [1512, 0]
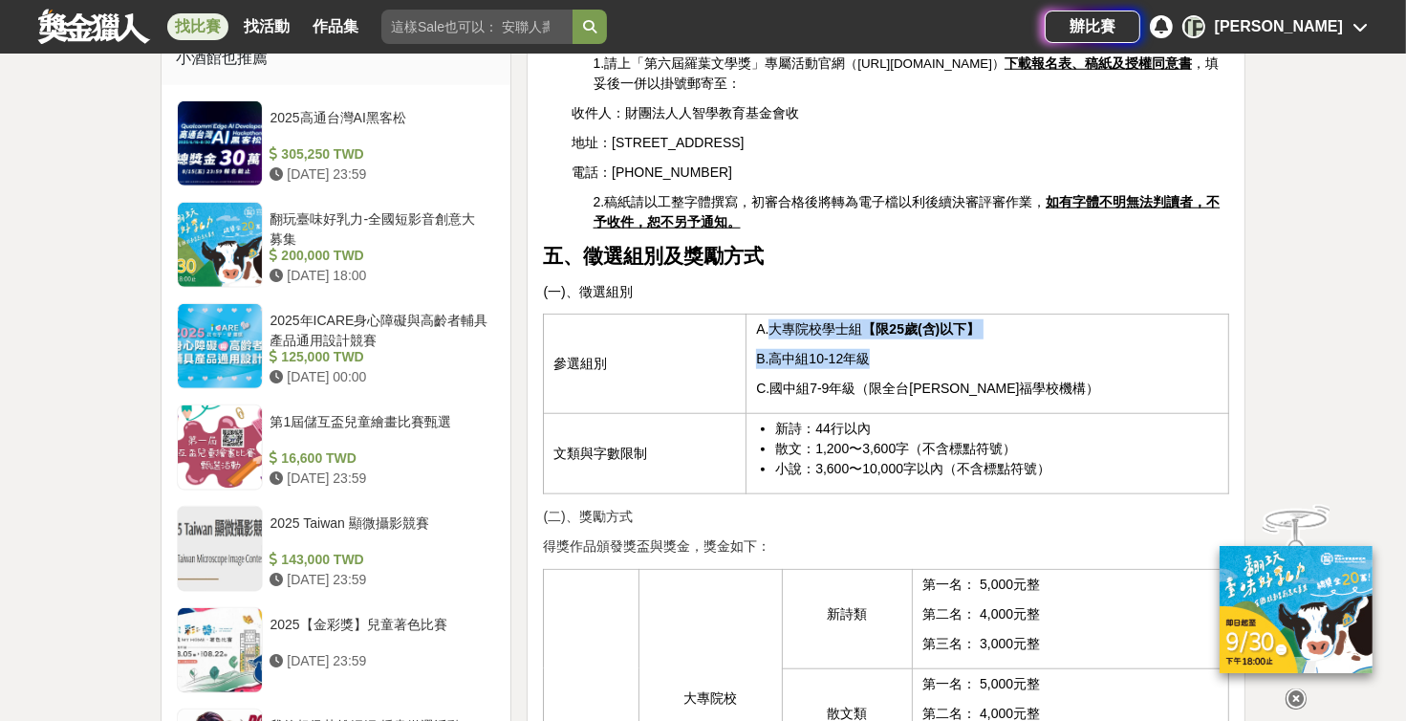
drag, startPoint x: 771, startPoint y: 272, endPoint x: 1006, endPoint y: 294, distance: 236.2
click at [674, 315] on td "A.大專院校學士組 【限25歲(含)以下】 B.高中組10-12年級 C.國中組7-9年級（限全台[PERSON_NAME]福學校機構）" at bounding box center [988, 364] width 483 height 99
drag, startPoint x: 1006, startPoint y: 294, endPoint x: 996, endPoint y: 314, distance: 21.4
click at [674, 349] on p "B.高中組10-12年級" at bounding box center [987, 359] width 463 height 20
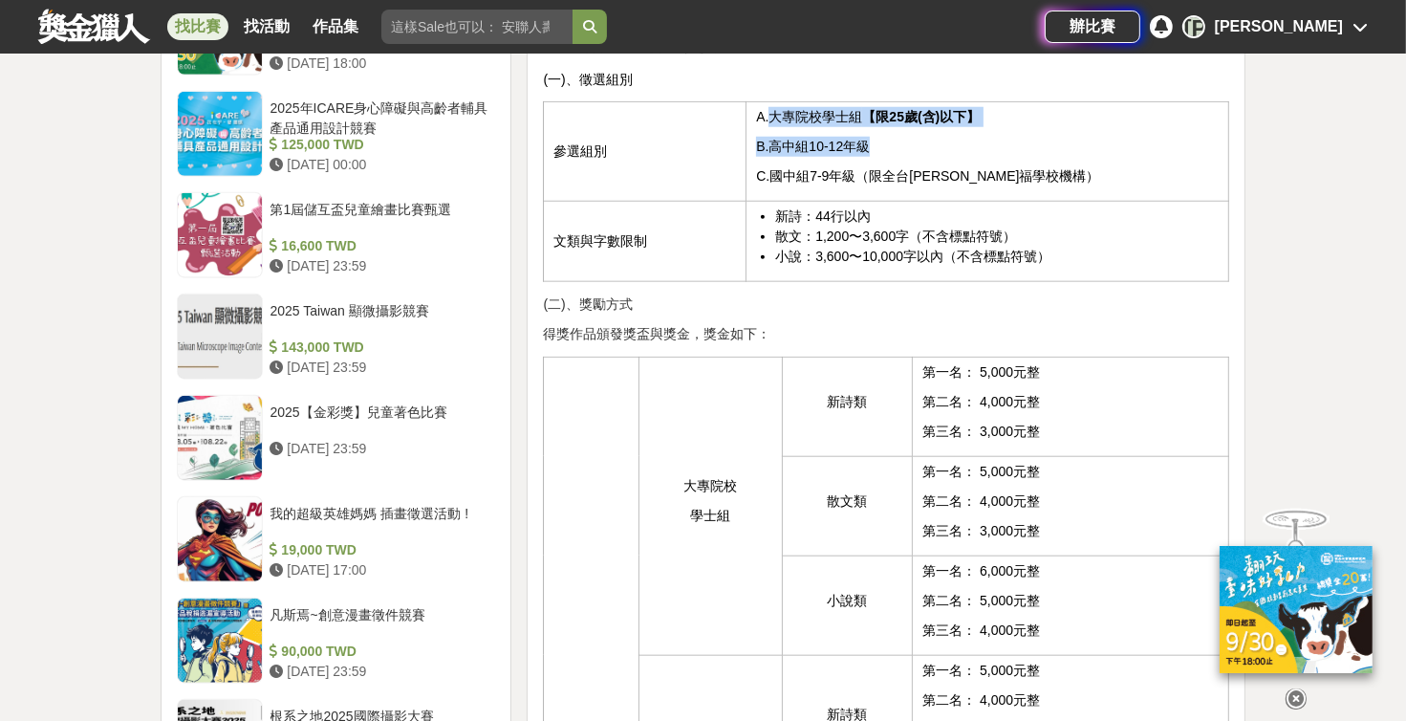
scroll to position [1728, 0]
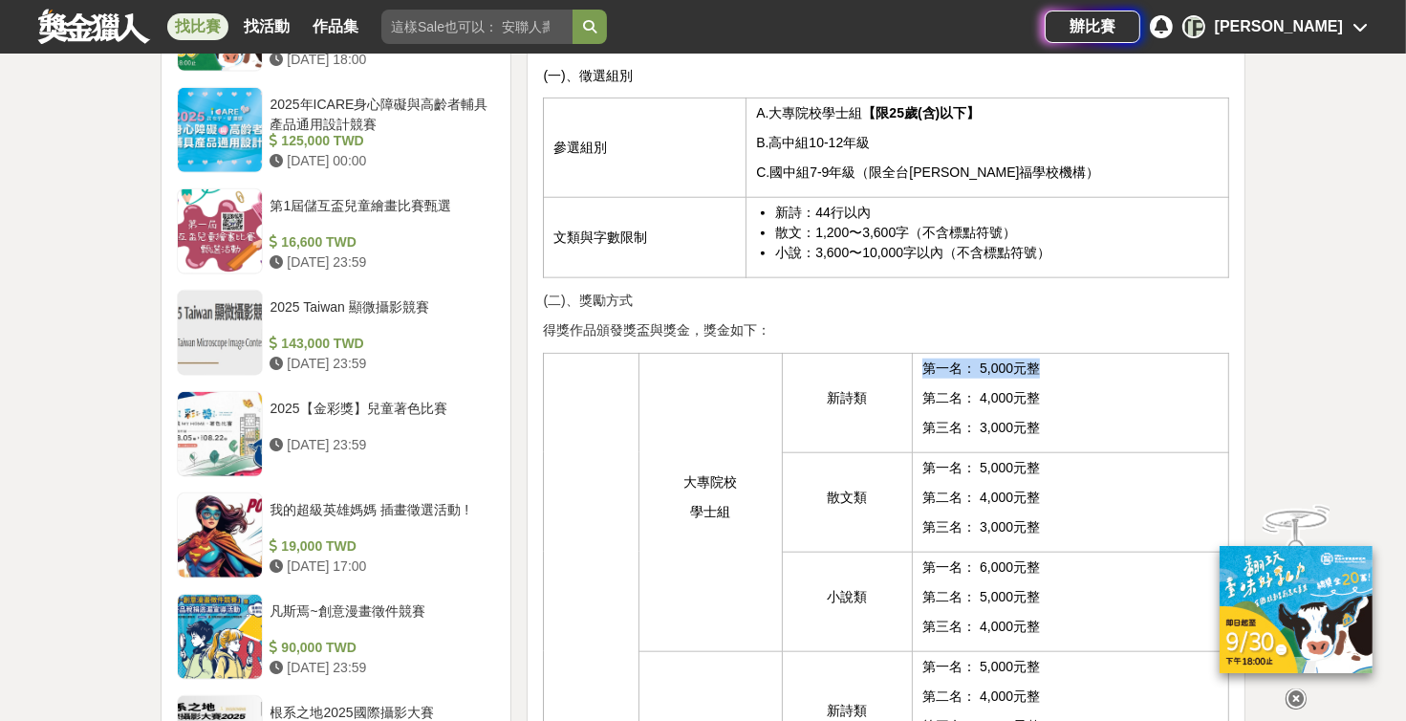
drag, startPoint x: 929, startPoint y: 319, endPoint x: 1075, endPoint y: 313, distance: 145.5
click at [674, 358] on p "第一名： 5,000元整" at bounding box center [1071, 368] width 296 height 20
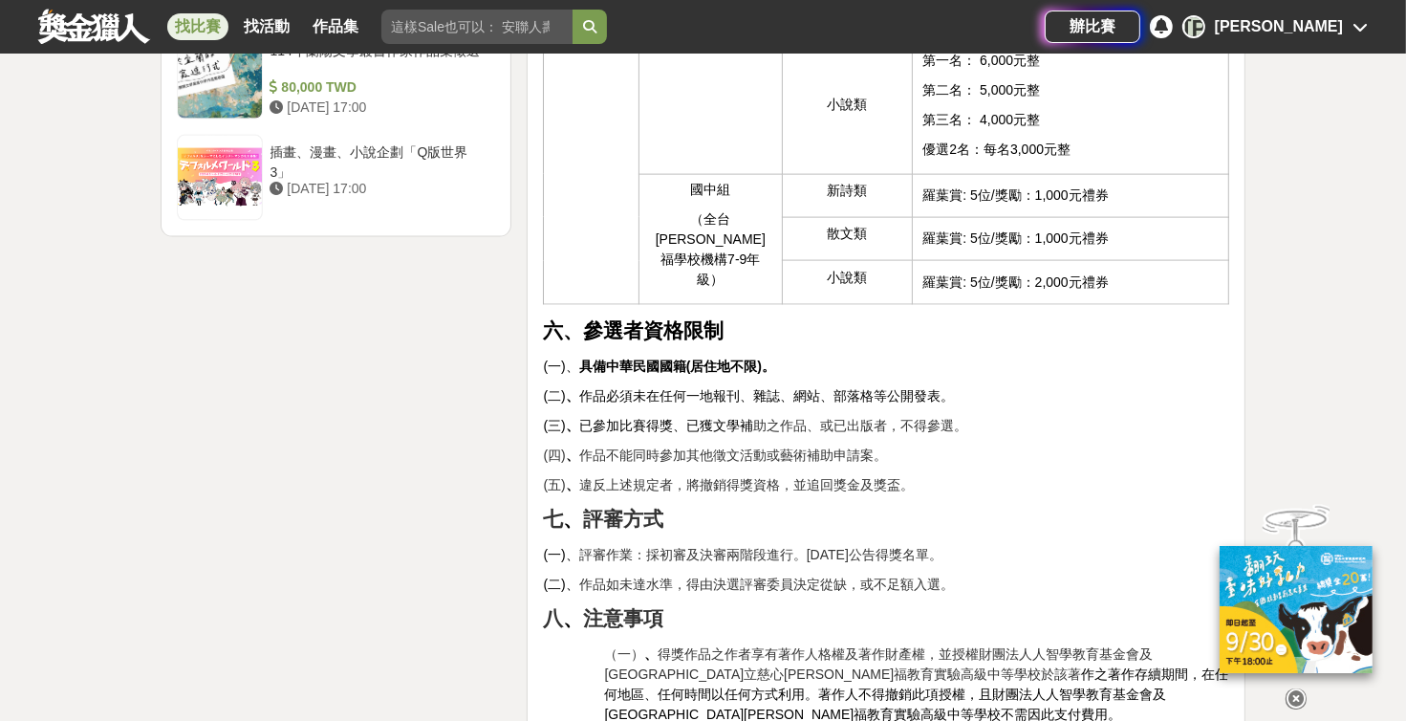
scroll to position [2593, 0]
drag, startPoint x: 575, startPoint y: 334, endPoint x: 960, endPoint y: 333, distance: 385.3
click at [674, 386] on p "(二) 、 作品必須未在任何一地報刊、雜誌、網站、部落格等公開發表。" at bounding box center [886, 396] width 686 height 20
drag, startPoint x: 600, startPoint y: 364, endPoint x: 1033, endPoint y: 349, distance: 433.3
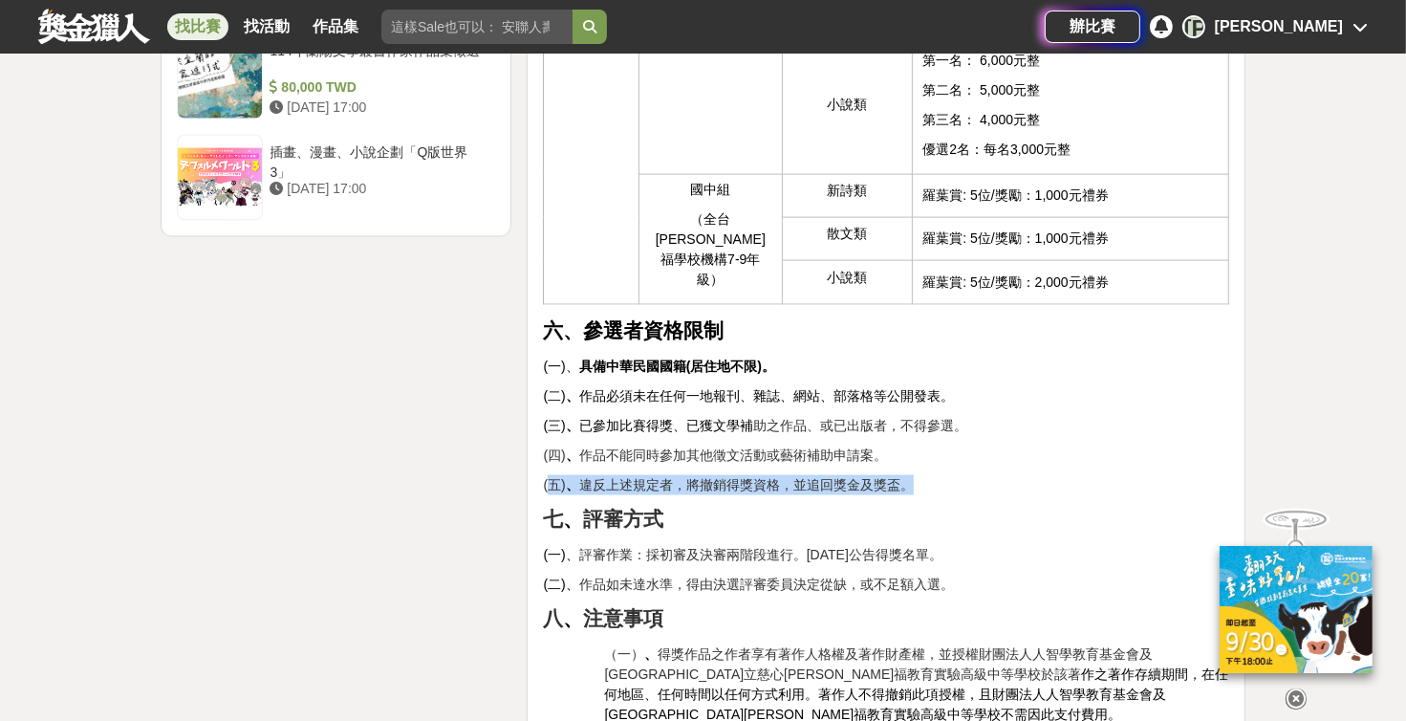
drag, startPoint x: 549, startPoint y: 405, endPoint x: 966, endPoint y: 407, distance: 416.8
drag, startPoint x: 966, startPoint y: 407, endPoint x: 866, endPoint y: 514, distance: 146.1
click at [674, 575] on p "(二)、 作品如未達水準，得由決選評審委員決定從缺，或不足額入選。" at bounding box center [886, 585] width 686 height 20
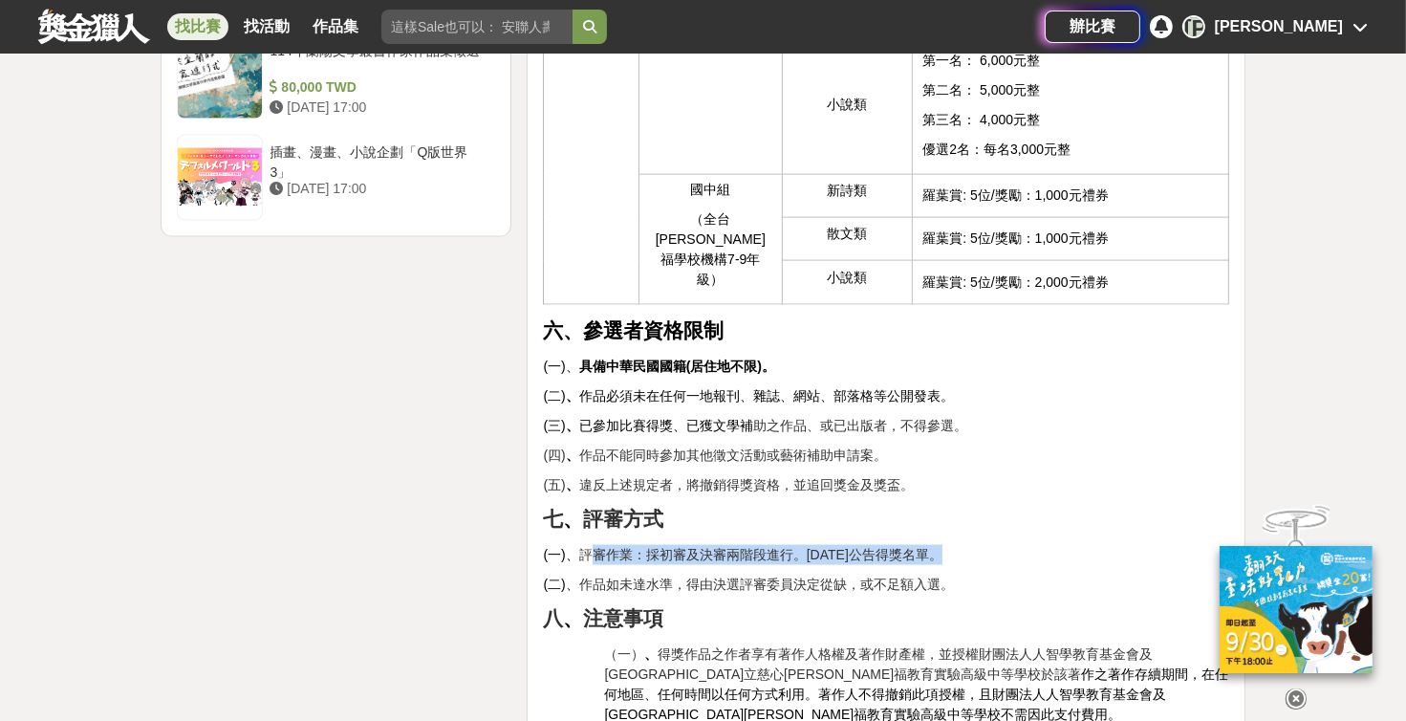
drag, startPoint x: 595, startPoint y: 495, endPoint x: 1035, endPoint y: 490, distance: 440.7
click at [674, 545] on p "(一)、 評審作業：採初審及決審兩階段進行。[DATE]公告得獎名單。" at bounding box center [886, 555] width 686 height 20
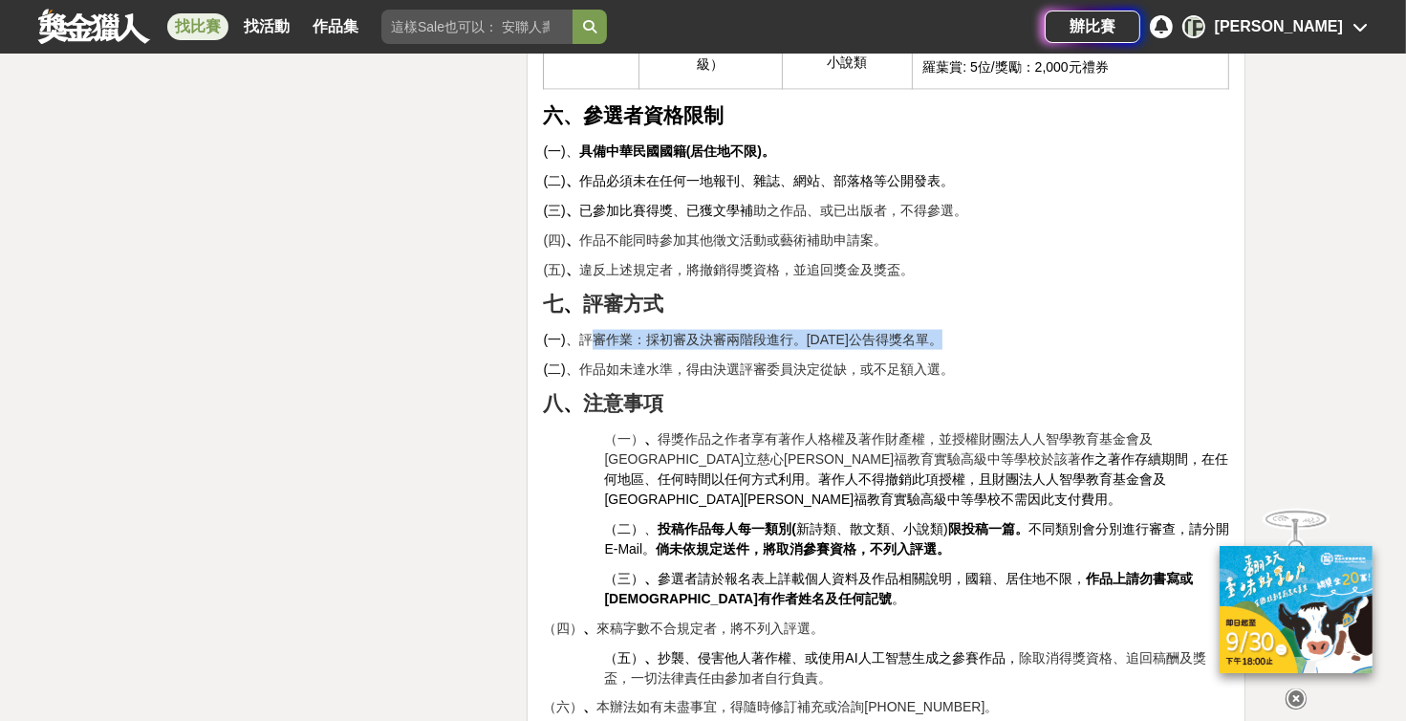
scroll to position [2810, 0]
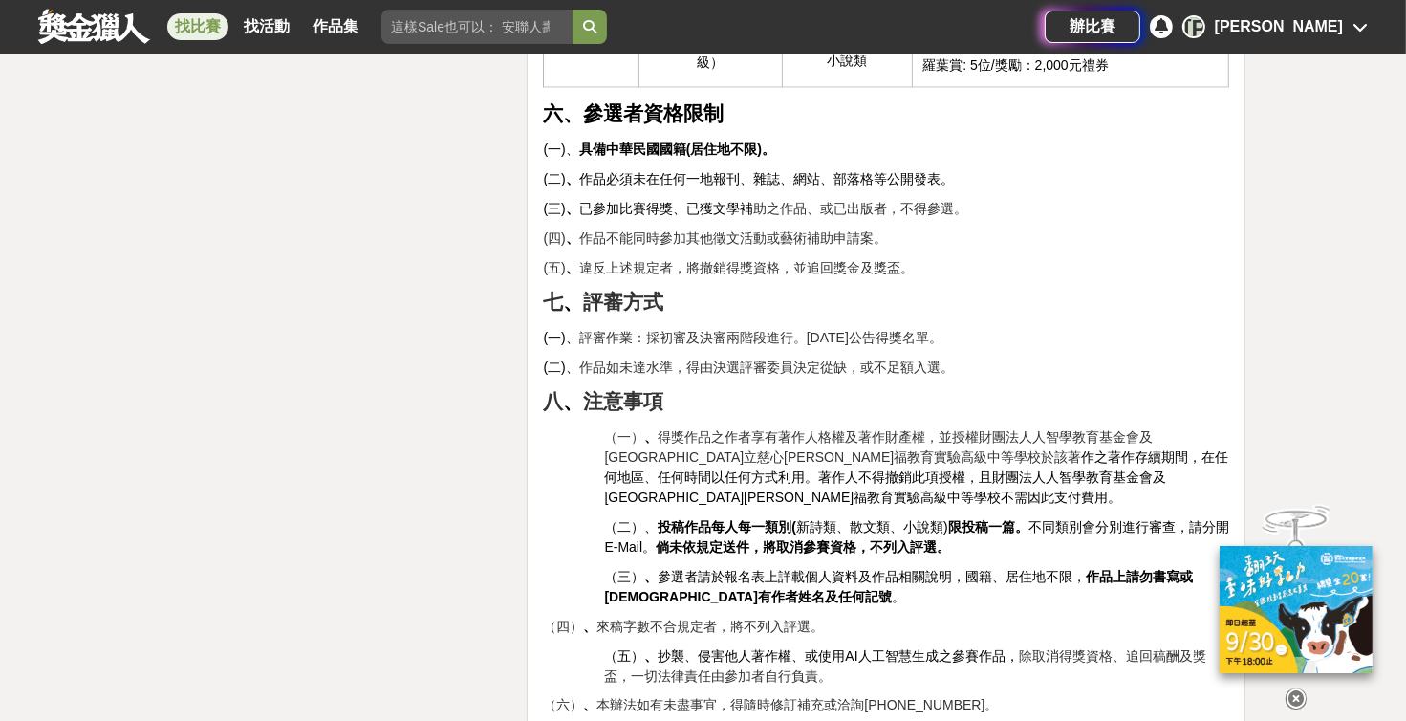
drag, startPoint x: 635, startPoint y: 383, endPoint x: 845, endPoint y: 391, distance: 210.5
click at [674, 427] on p "（一） 、 得獎作品之作者享有著作人格權及著作財產權，並授權財團法人人智學教育基金會及[GEOGRAPHIC_DATA]立慈心[PERSON_NAME]福教育…" at bounding box center [916, 467] width 625 height 80
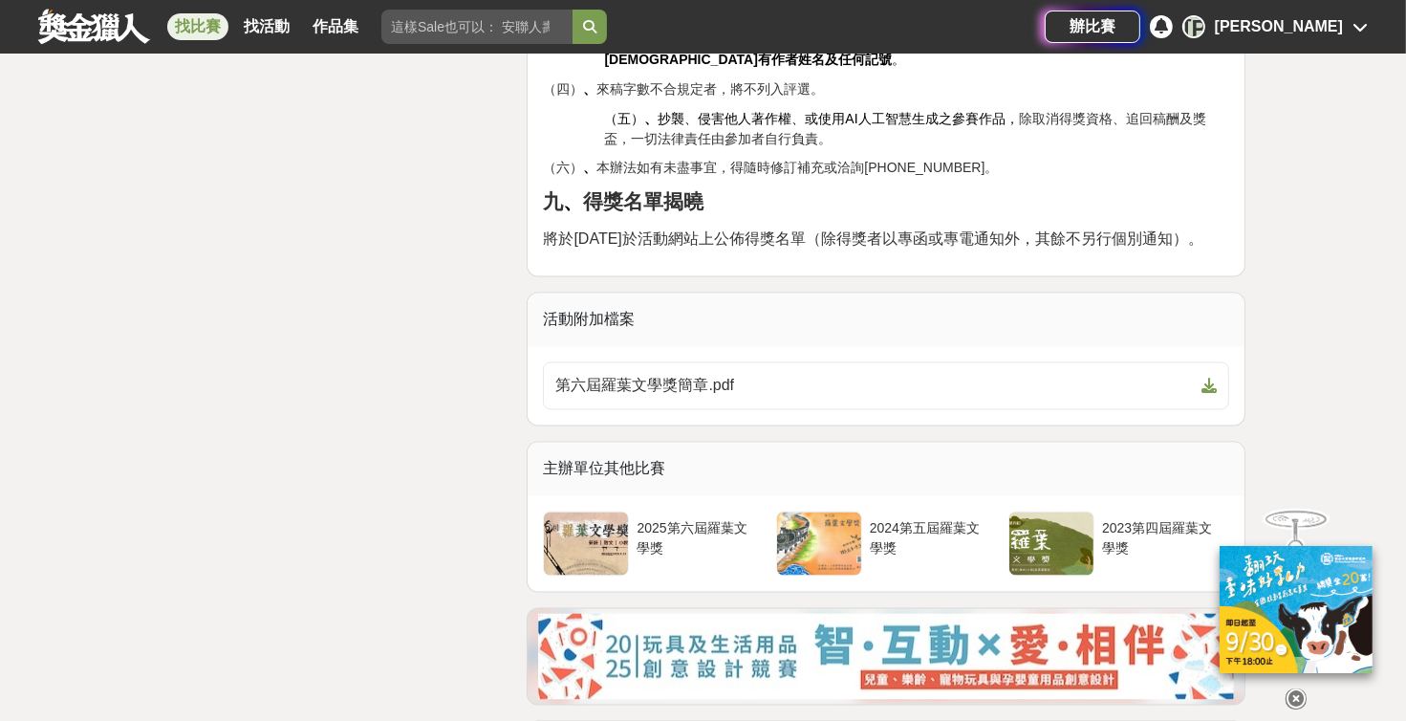
scroll to position [3350, 0]
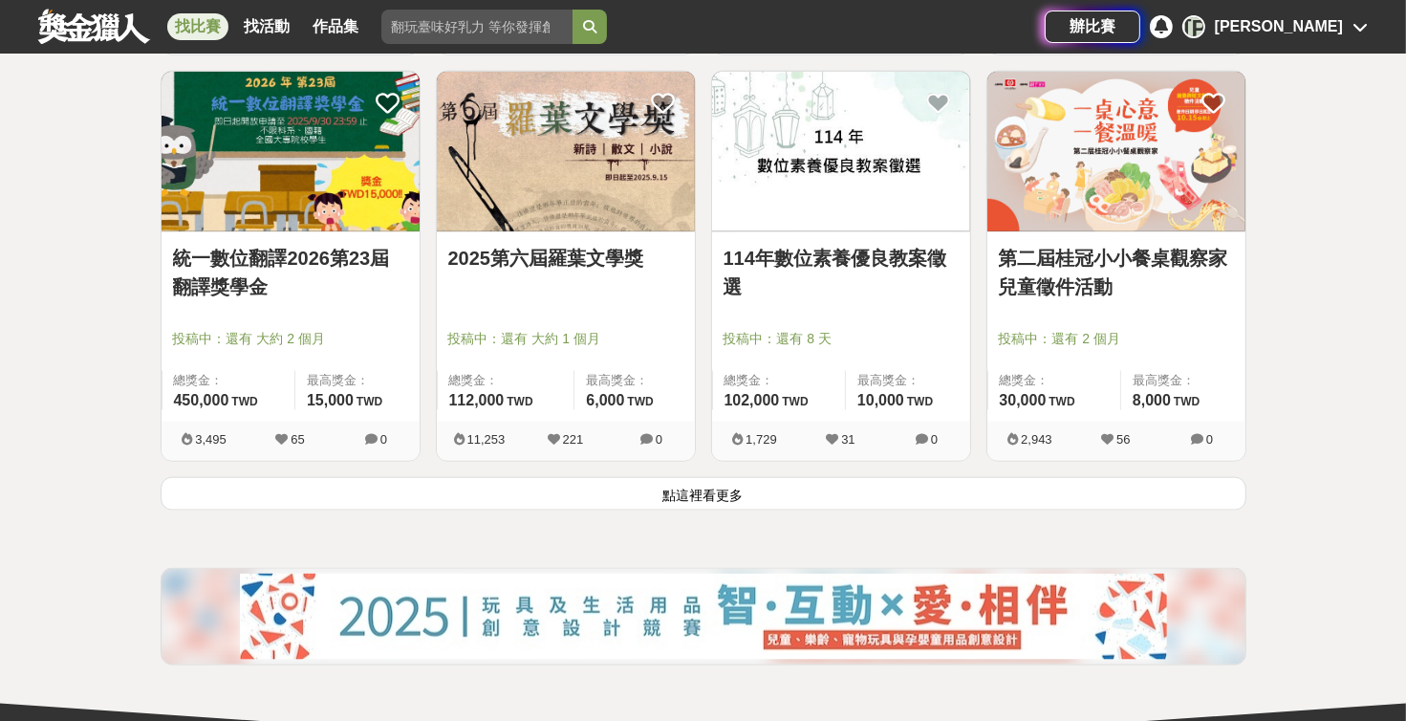
scroll to position [2377, 0]
click at [674, 498] on button "點這裡看更多" at bounding box center [704, 492] width 1086 height 33
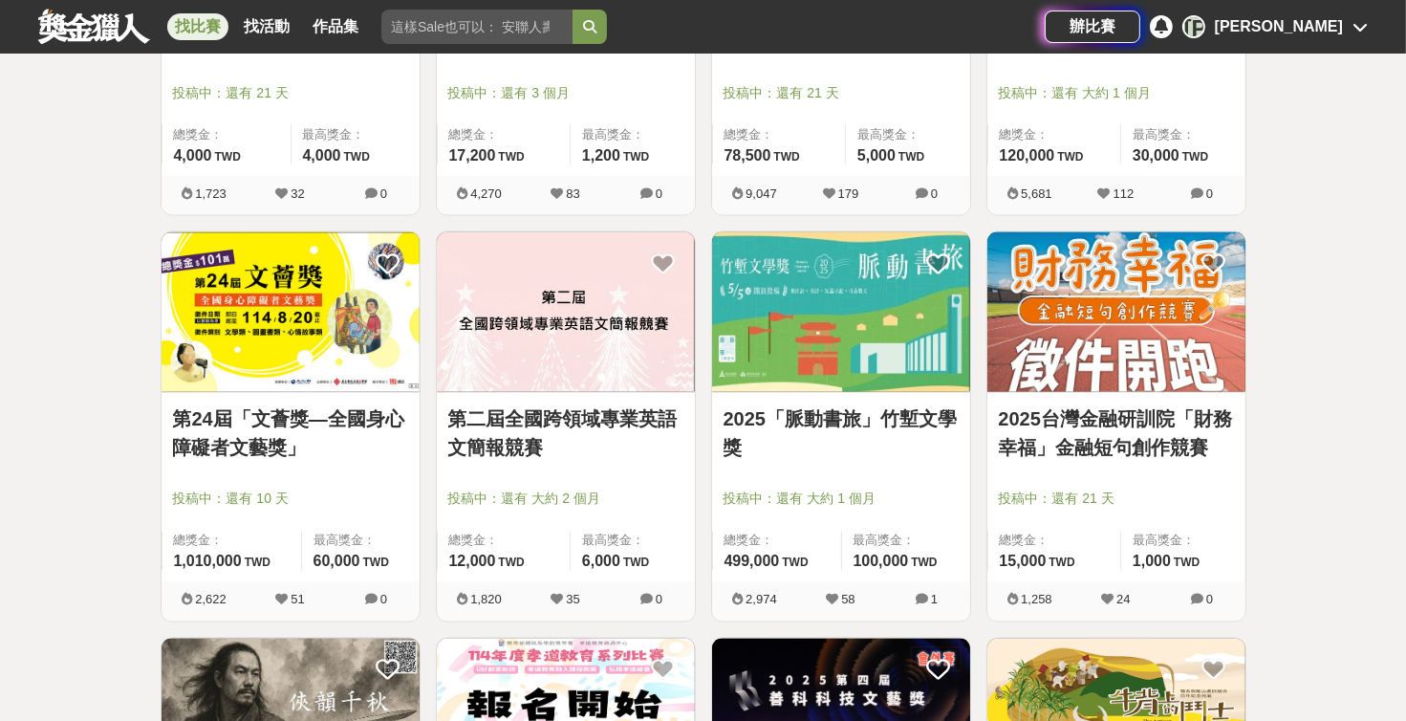
scroll to position [3025, 0]
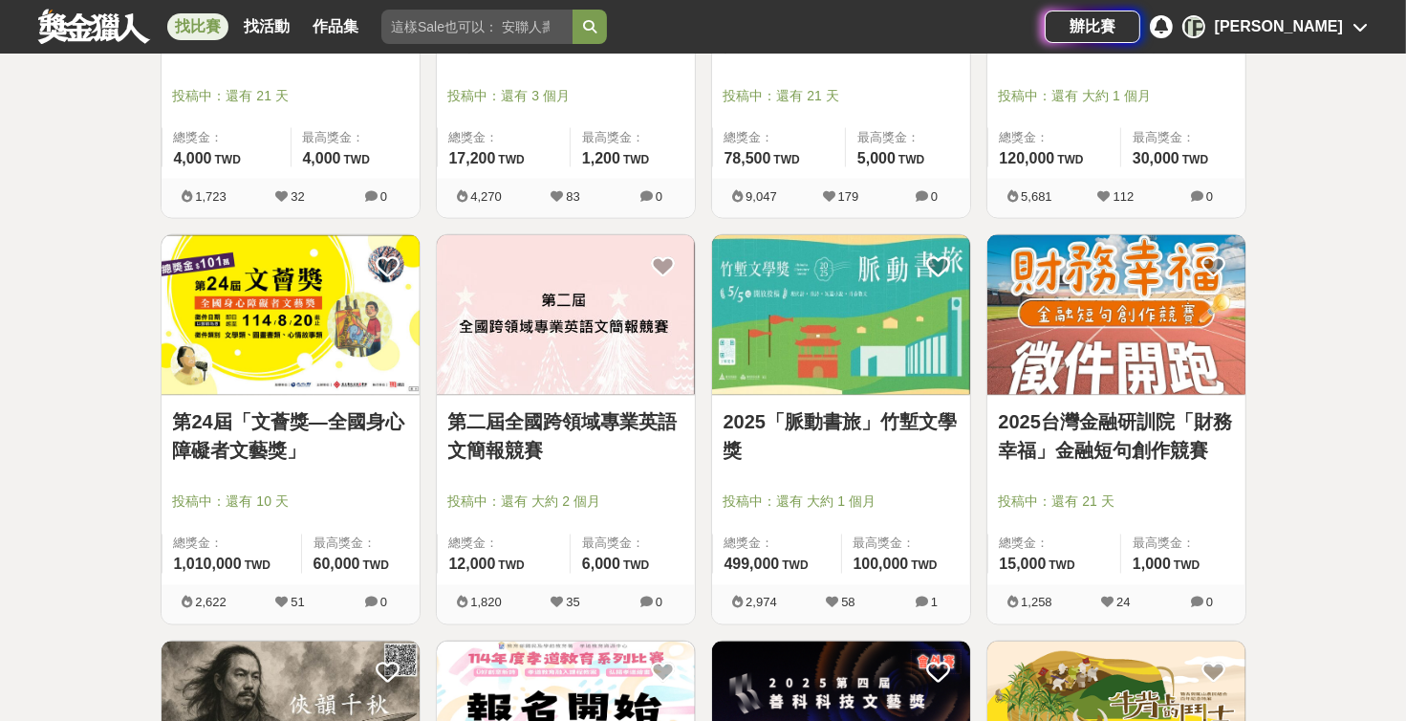
click at [674, 414] on link "2025「脈動書旅」竹塹文學獎" at bounding box center [841, 435] width 235 height 57
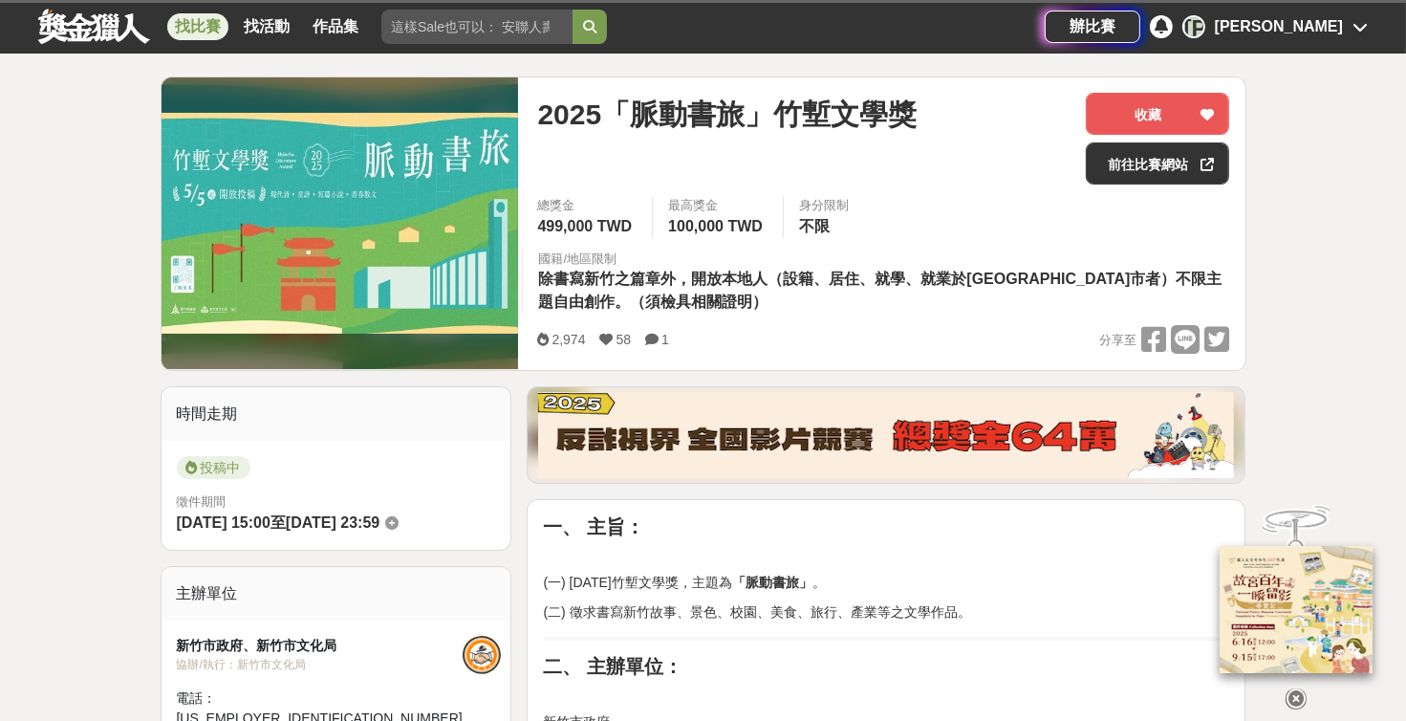
scroll to position [216, 0]
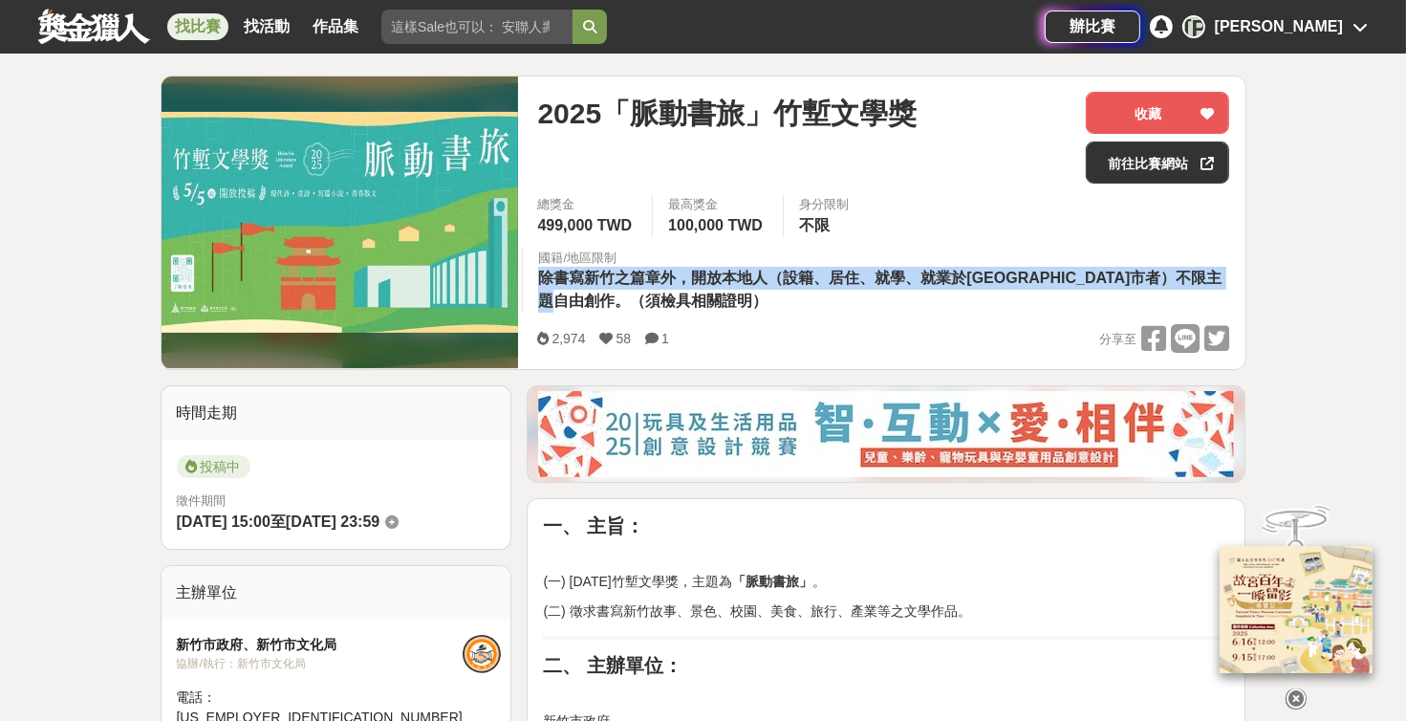
drag, startPoint x: 539, startPoint y: 283, endPoint x: 1021, endPoint y: 299, distance: 482.1
click at [674, 299] on div "國籍/地區限制 除書寫新竹之篇章外，開放本地人（設籍、居住、就學、就業於[GEOGRAPHIC_DATA]市者）不限主題自由創作。（須檢具相關證明）" at bounding box center [883, 281] width 723 height 65
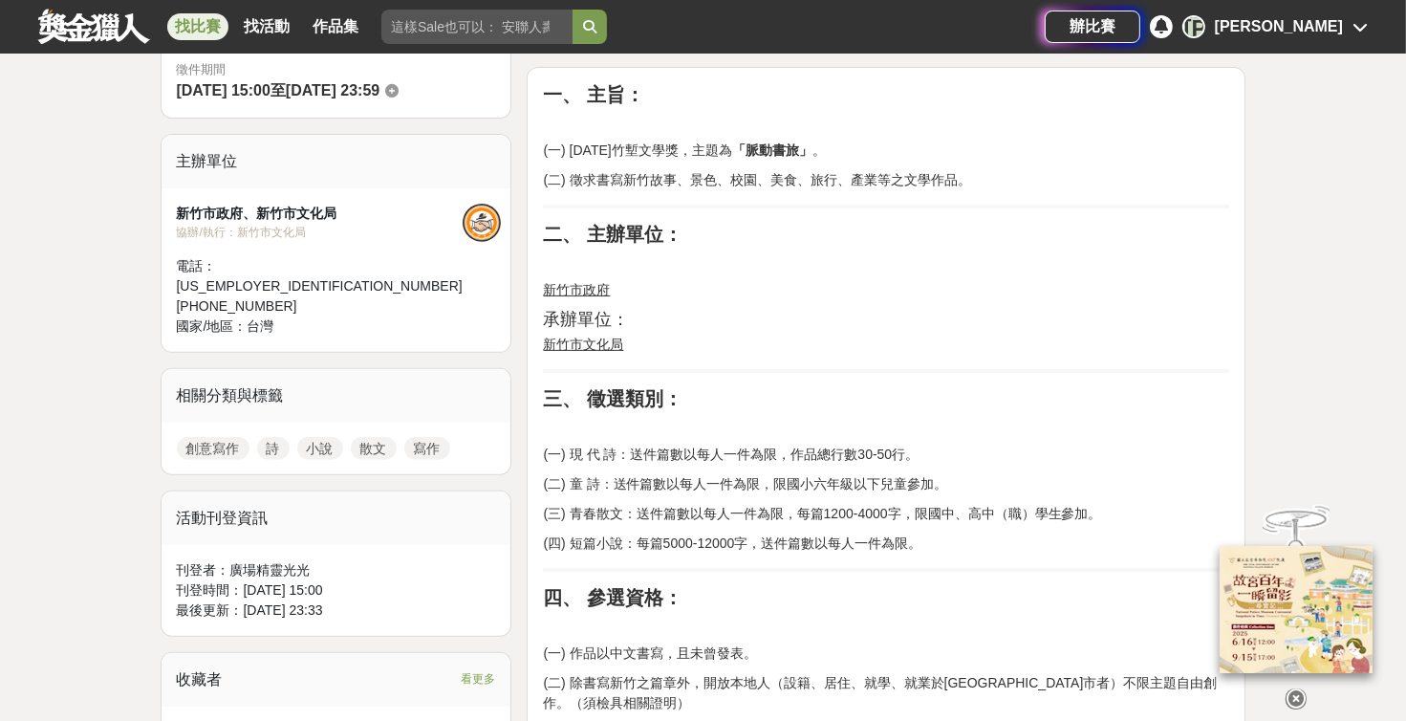
scroll to position [648, 0]
drag, startPoint x: 571, startPoint y: 177, endPoint x: 956, endPoint y: 161, distance: 385.6
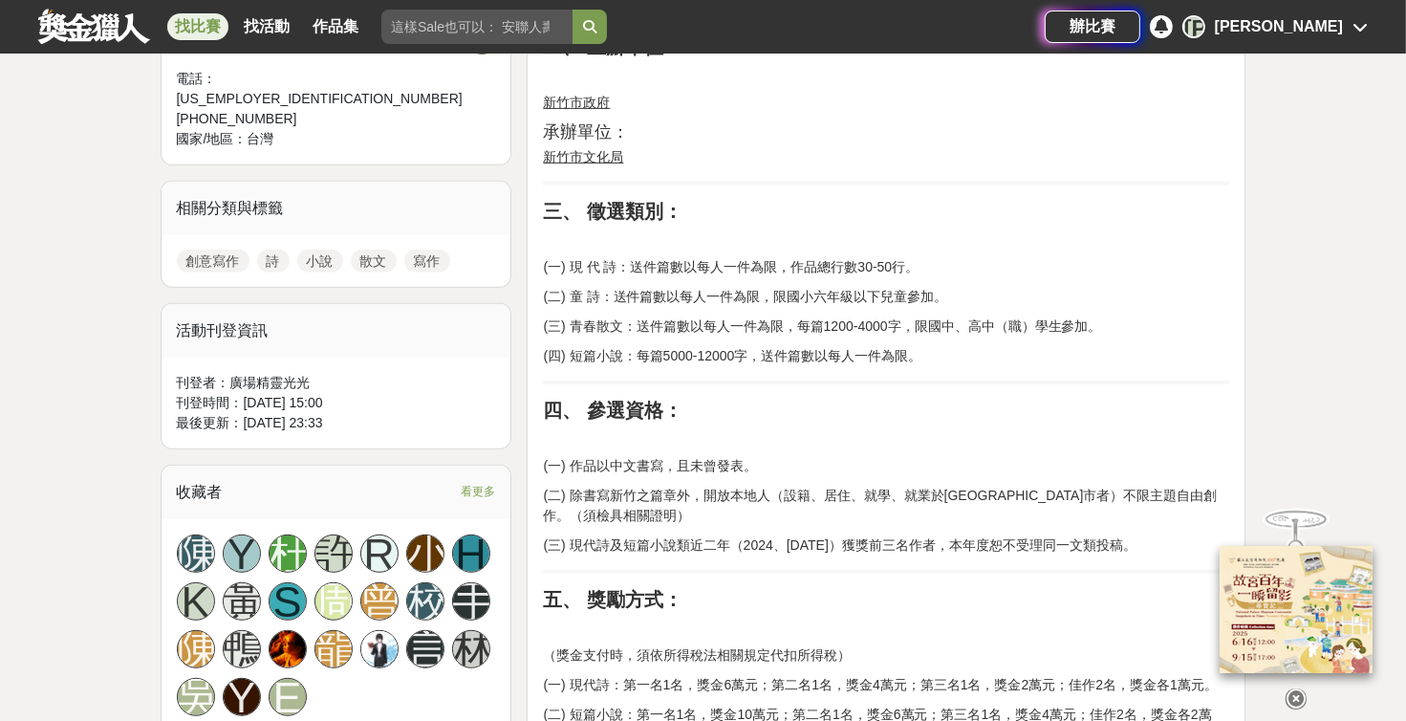
scroll to position [864, 0]
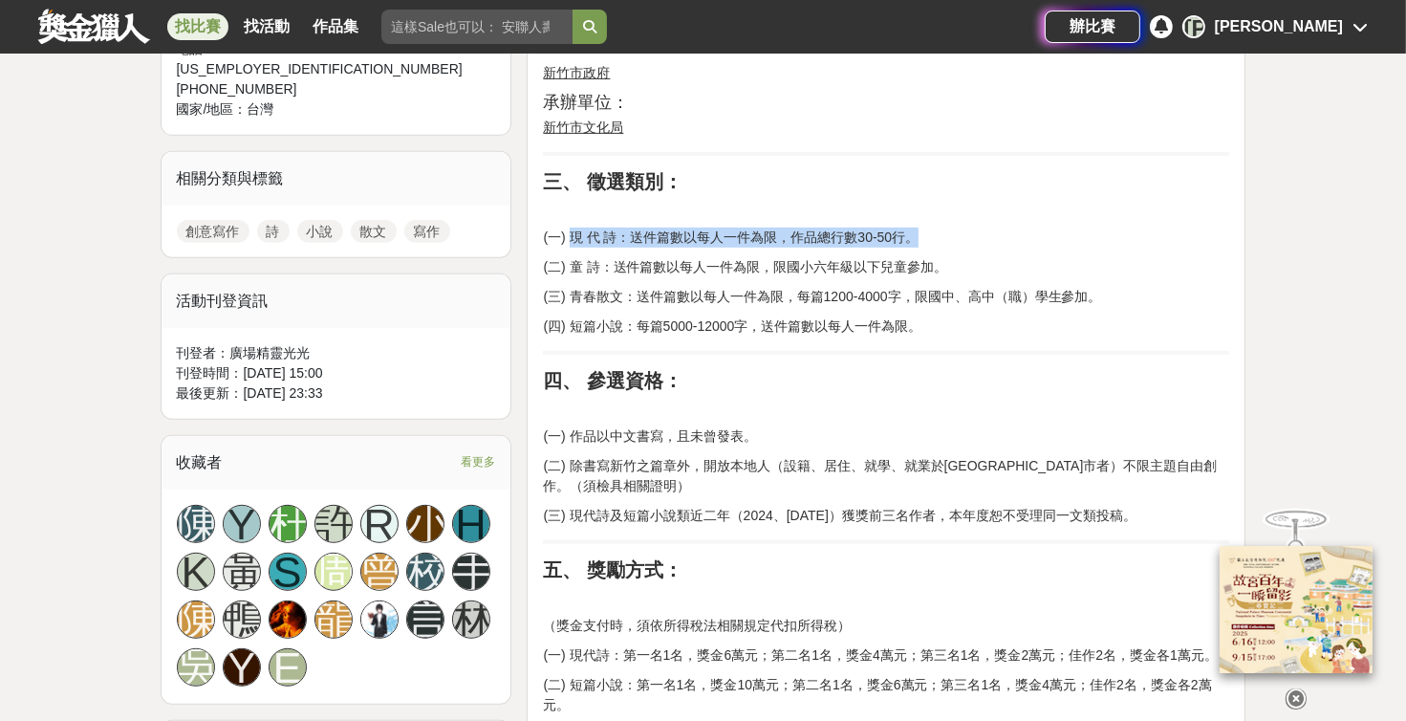
drag, startPoint x: 570, startPoint y: 238, endPoint x: 933, endPoint y: 228, distance: 363.4
click at [674, 228] on p "(一) 現 代 詩：送件篇數以每人一件為限，作品總行數30-50行。" at bounding box center [886, 238] width 686 height 20
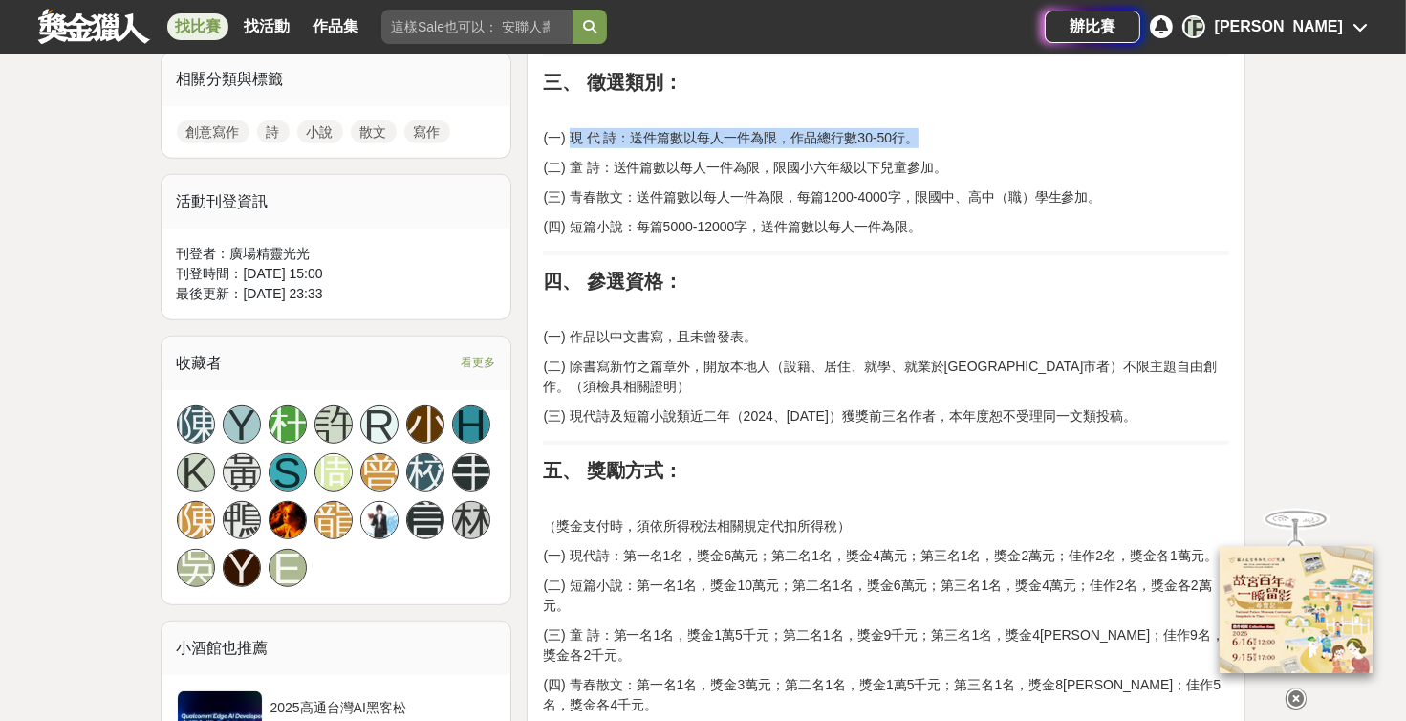
scroll to position [972, 0]
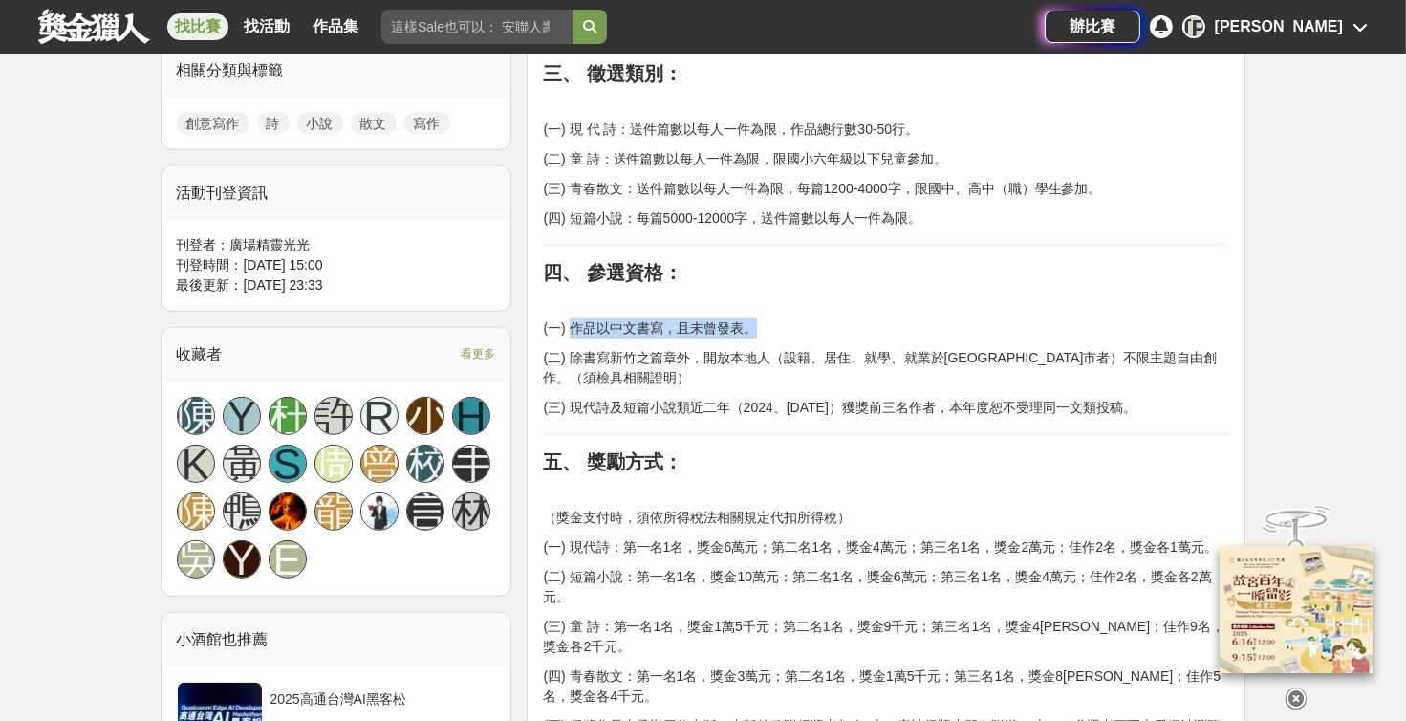
drag, startPoint x: 582, startPoint y: 330, endPoint x: 764, endPoint y: 322, distance: 181.8
click at [674, 322] on p "(一) 作品以中文書寫，且未曾發表。" at bounding box center [886, 328] width 686 height 20
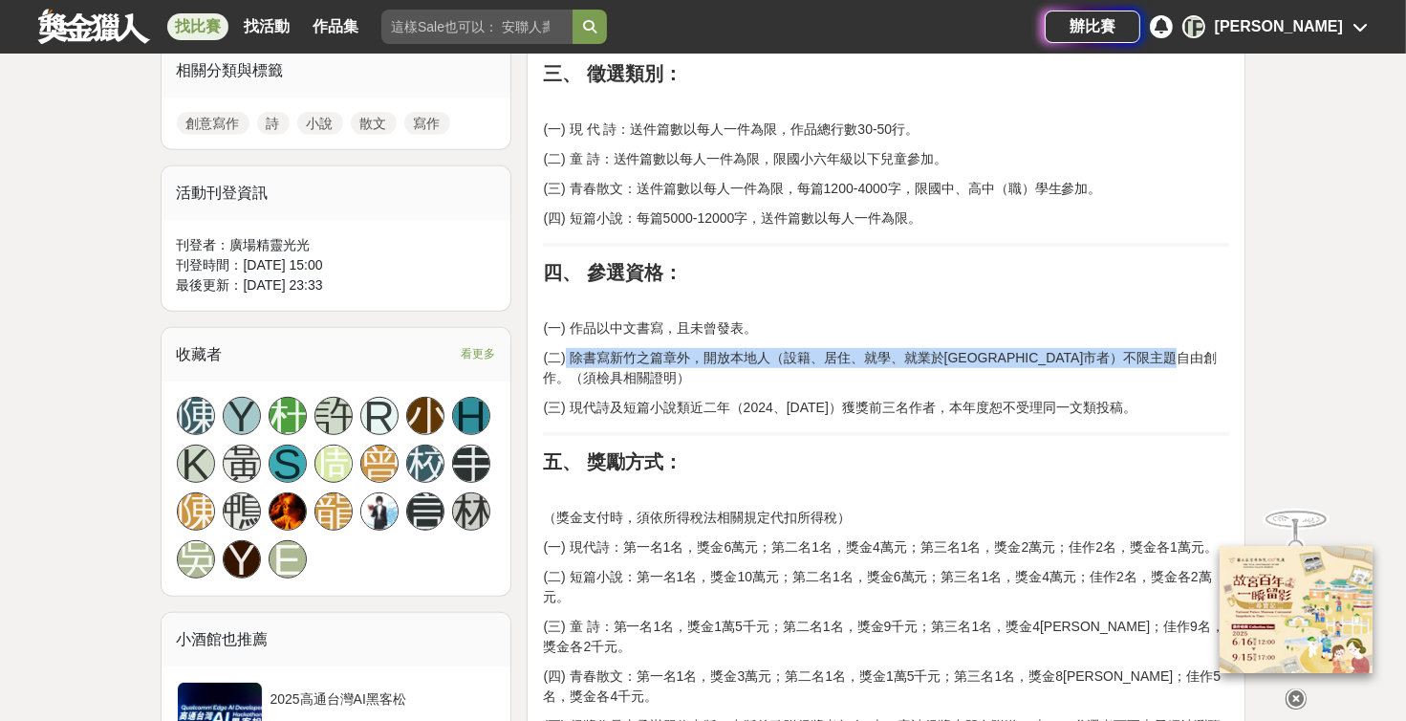
drag, startPoint x: 563, startPoint y: 357, endPoint x: 1024, endPoint y: 368, distance: 460.9
click at [674, 368] on p "(二) 除書寫新竹之篇章外，開放本地人（設籍、居住、就學、就業於[GEOGRAPHIC_DATA]市者）不限主題自由創作。（須檢具相關證明）" at bounding box center [886, 368] width 686 height 40
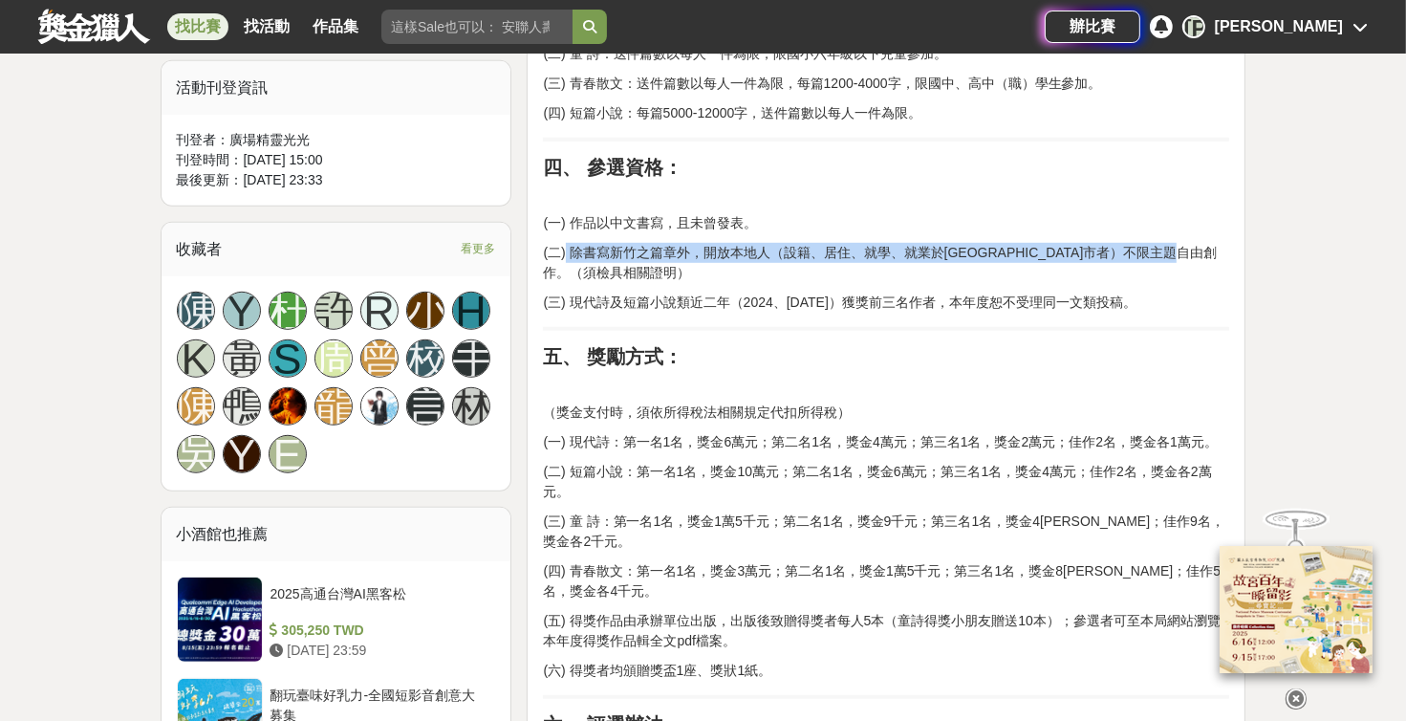
scroll to position [1080, 0]
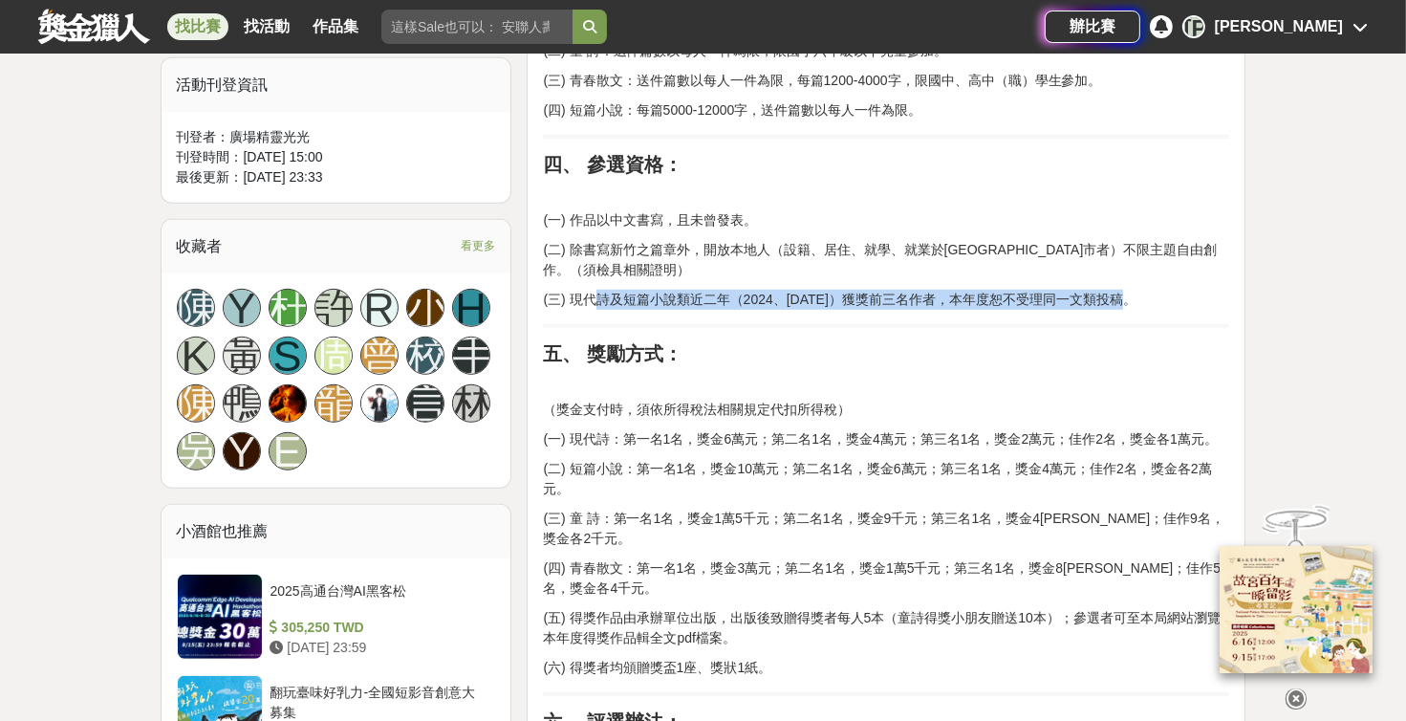
drag, startPoint x: 593, startPoint y: 300, endPoint x: 1161, endPoint y: 291, distance: 567.9
click at [674, 291] on p "(三) 現代詩及短篇小說類近二年（2024、[DATE]）獲獎前三名作者，本年度恕不受理同一文類投稿。" at bounding box center [886, 300] width 686 height 20
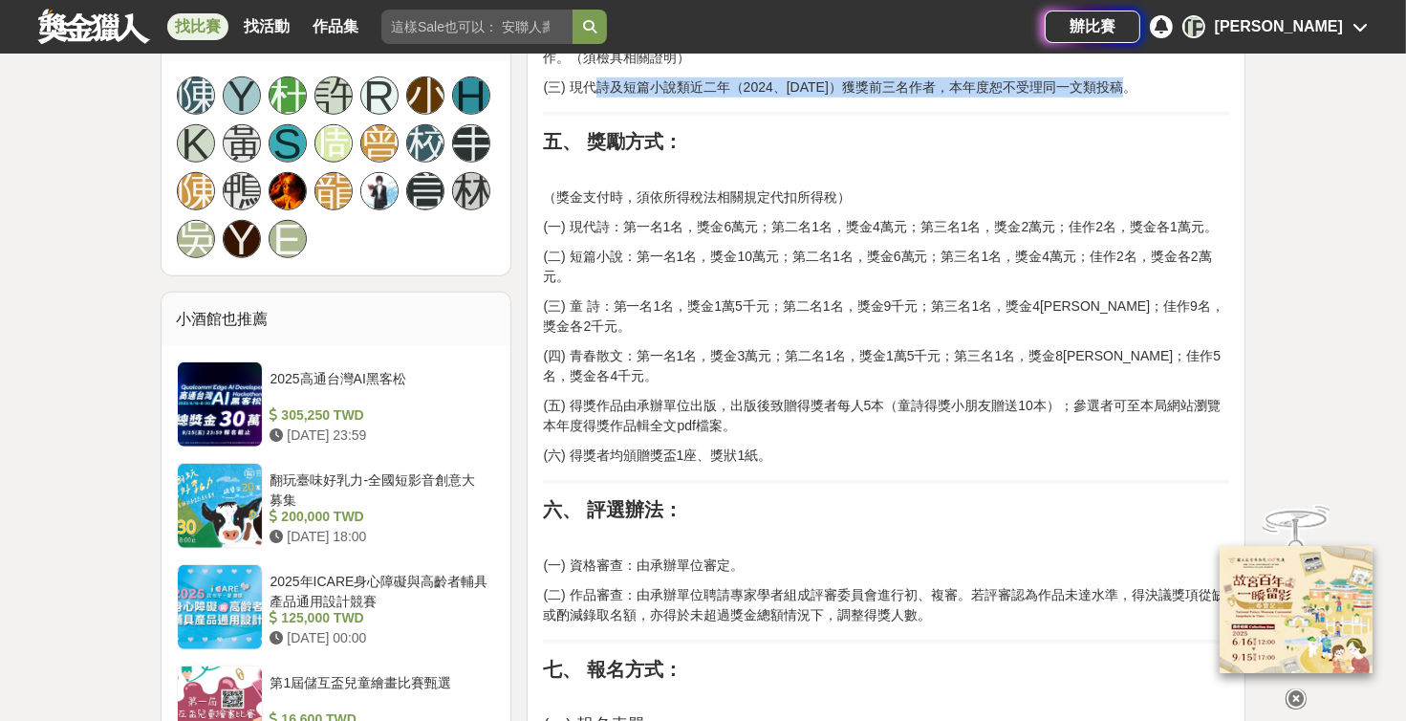
scroll to position [1296, 0]
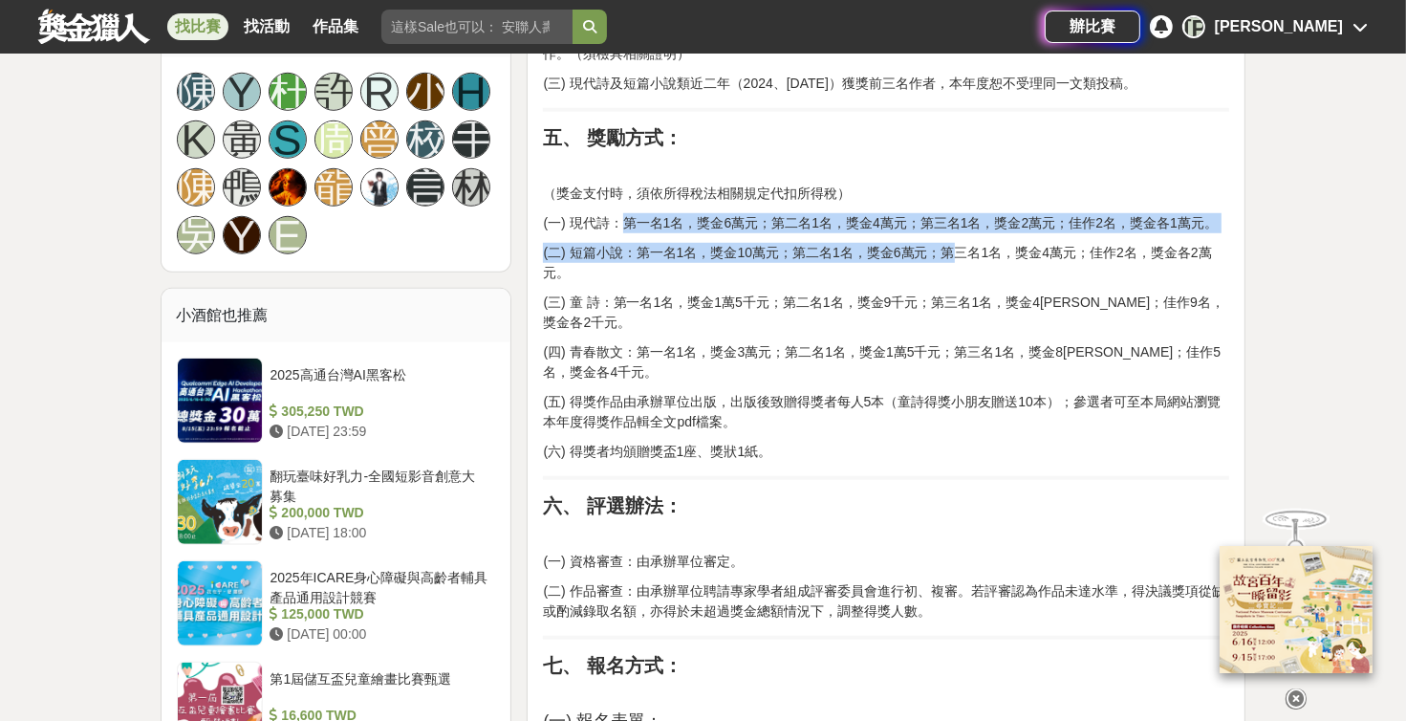
drag, startPoint x: 623, startPoint y: 213, endPoint x: 948, endPoint y: 235, distance: 325.8
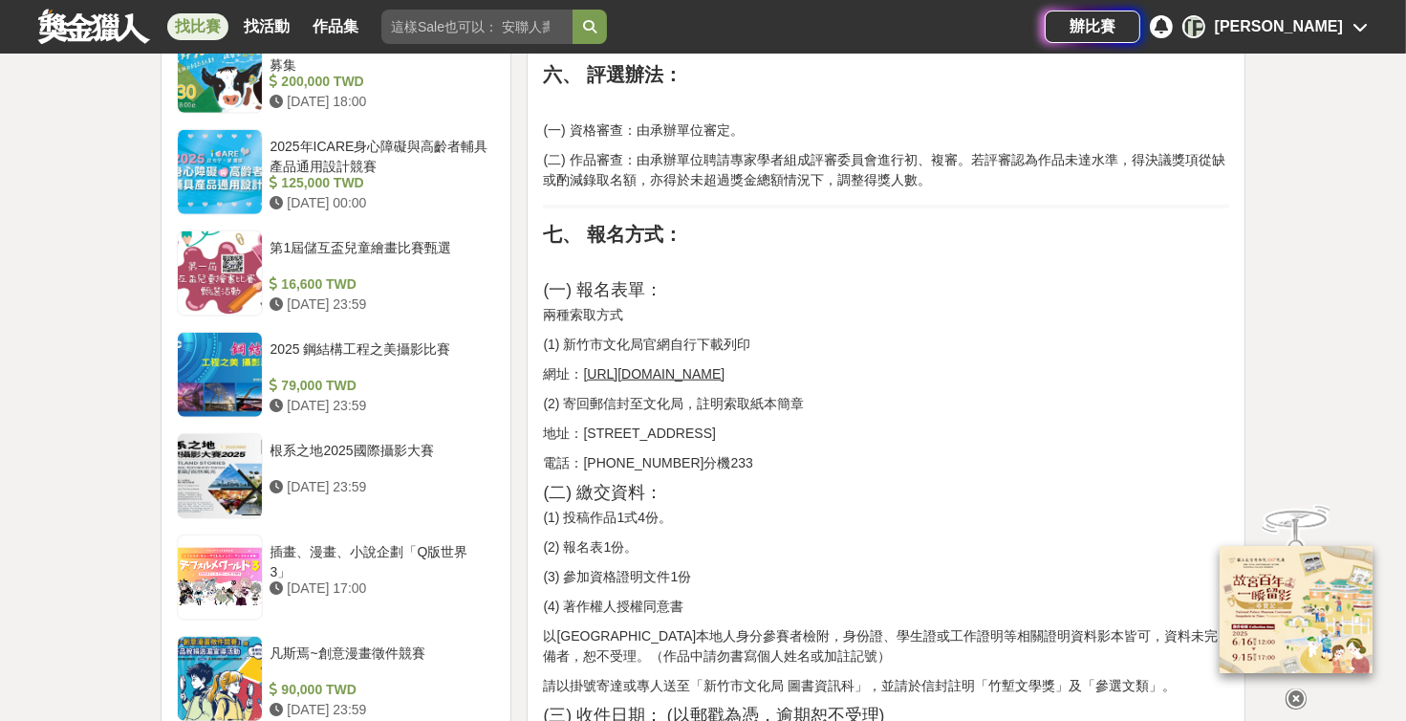
scroll to position [1728, 0]
drag, startPoint x: 559, startPoint y: 322, endPoint x: 699, endPoint y: 315, distance: 139.7
click at [674, 334] on p "(1) 新竹市文化局官網自行下載列印" at bounding box center [886, 344] width 686 height 20
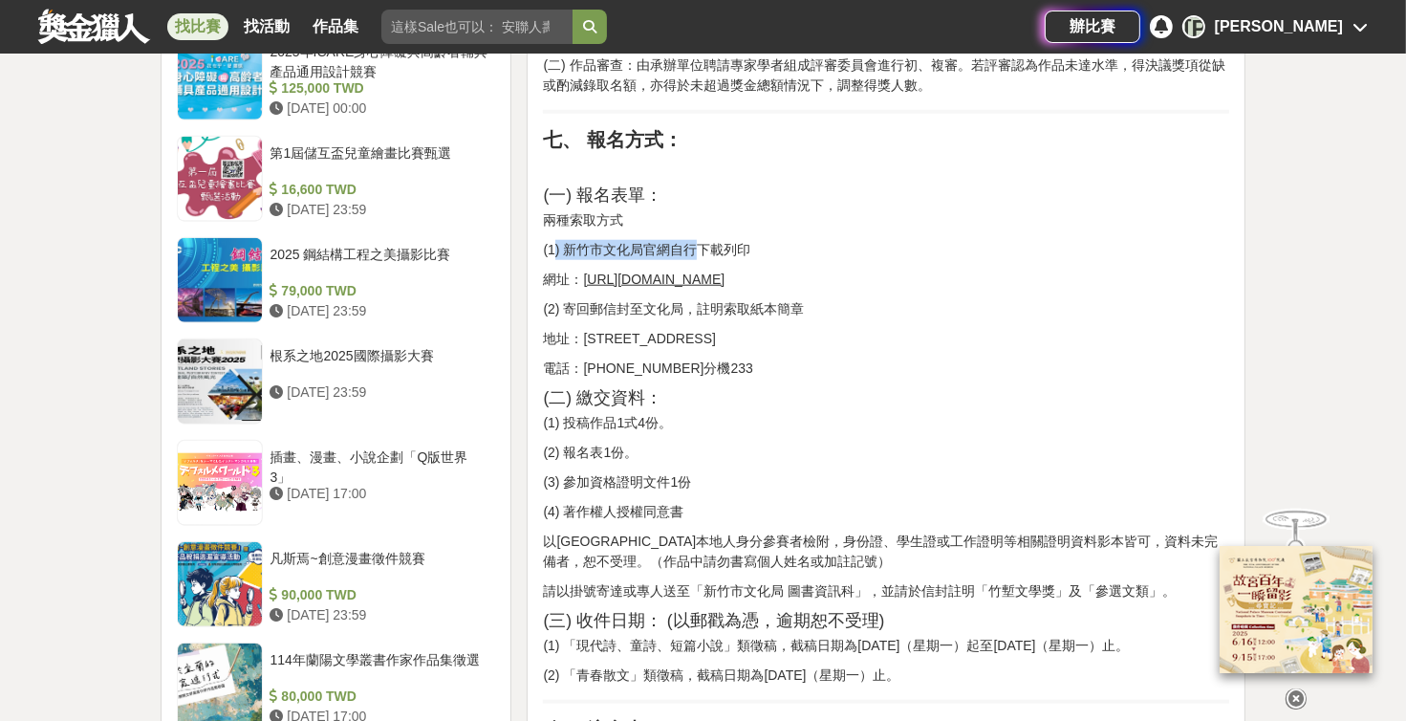
scroll to position [1836, 0]
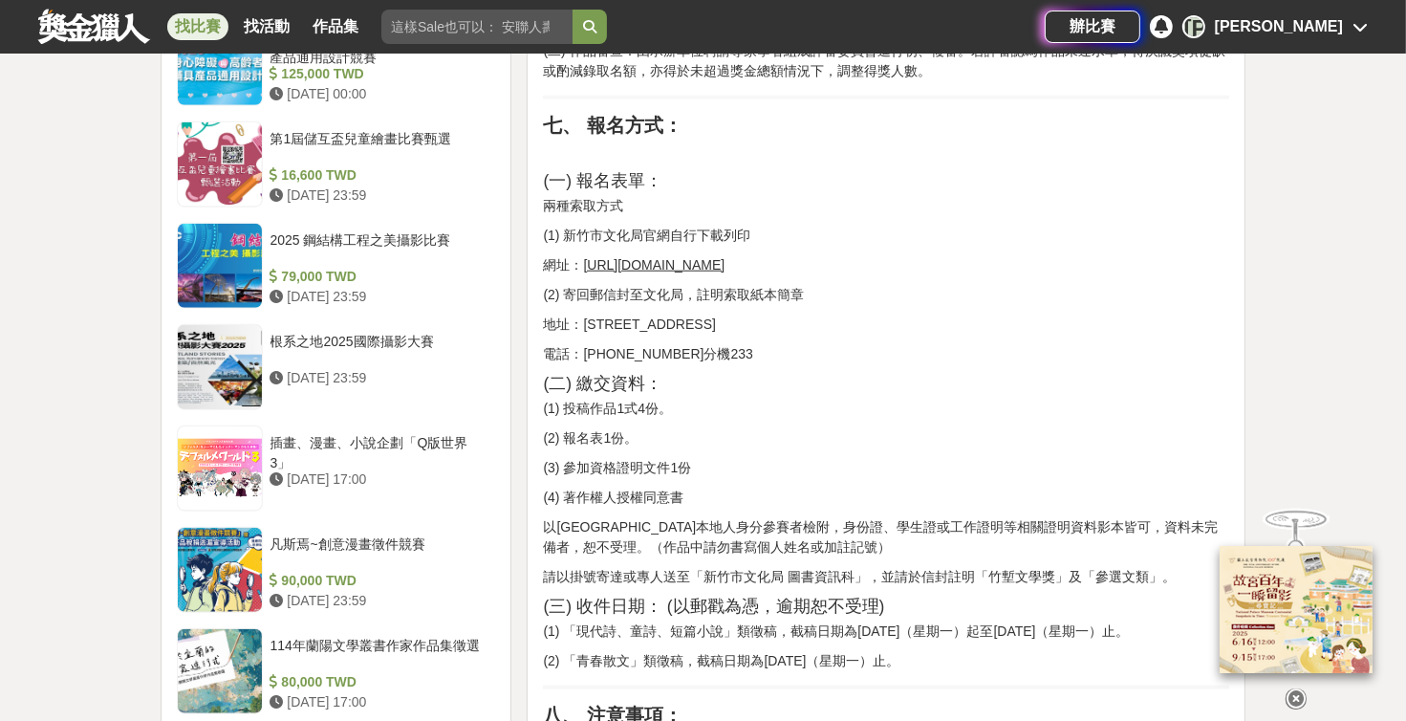
click at [562, 196] on p "兩種索取方式" at bounding box center [886, 206] width 686 height 20
drag, startPoint x: 554, startPoint y: 272, endPoint x: 810, endPoint y: 277, distance: 255.3
click at [674, 285] on p "(2) 寄回郵信封至文化局，註明索取紙本簡章" at bounding box center [886, 295] width 686 height 20
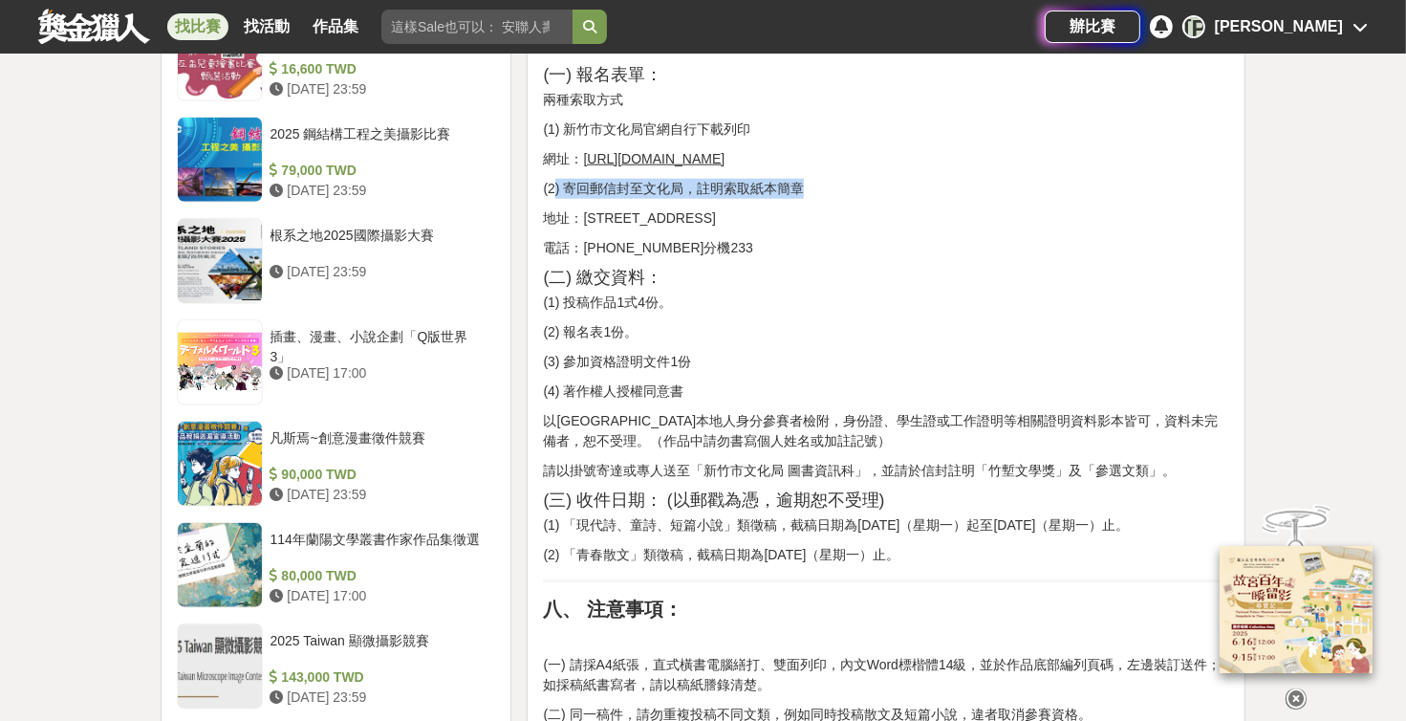
scroll to position [1944, 0]
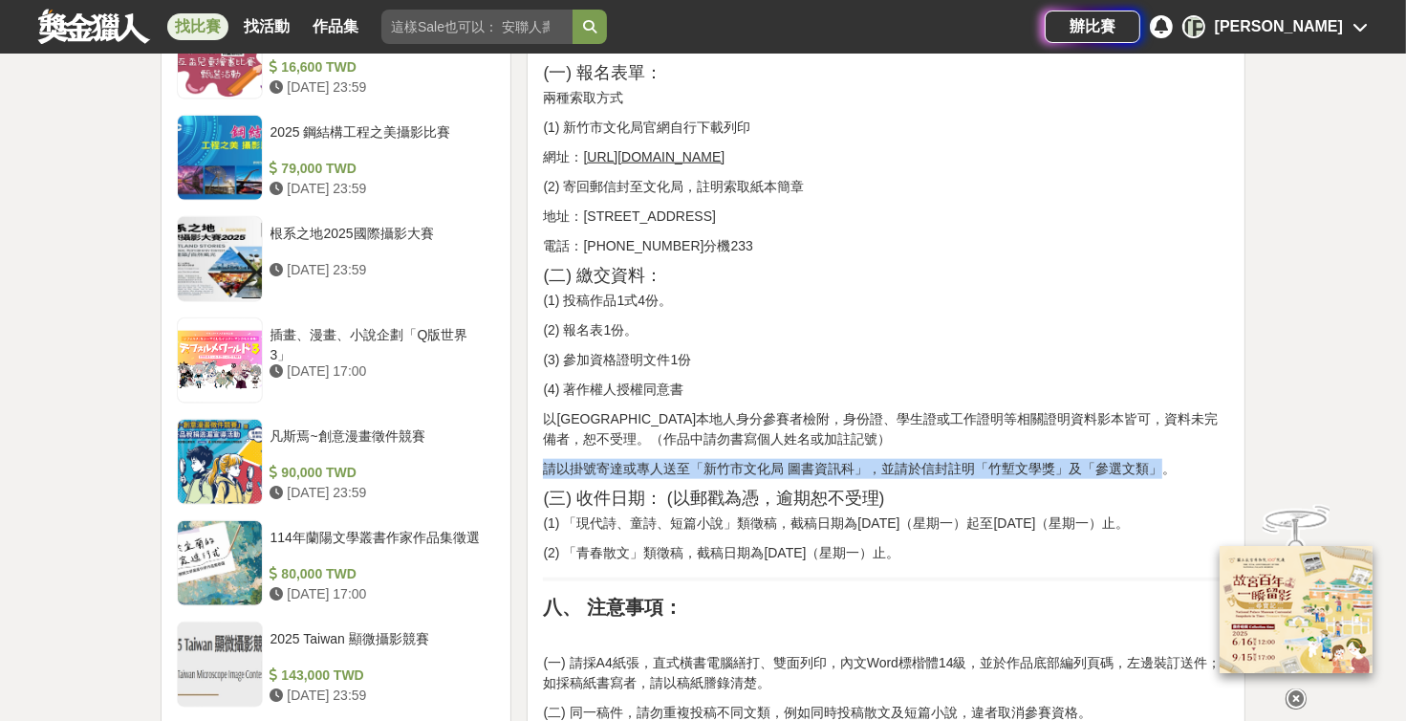
drag, startPoint x: 547, startPoint y: 452, endPoint x: 1159, endPoint y: 440, distance: 611.9
click at [674, 459] on p "請以掛號寄達或專人送至「新竹市文化局 圖書資訊科」，並請於信封註明「竹塹文學獎」及「參選文類」。" at bounding box center [886, 469] width 686 height 20
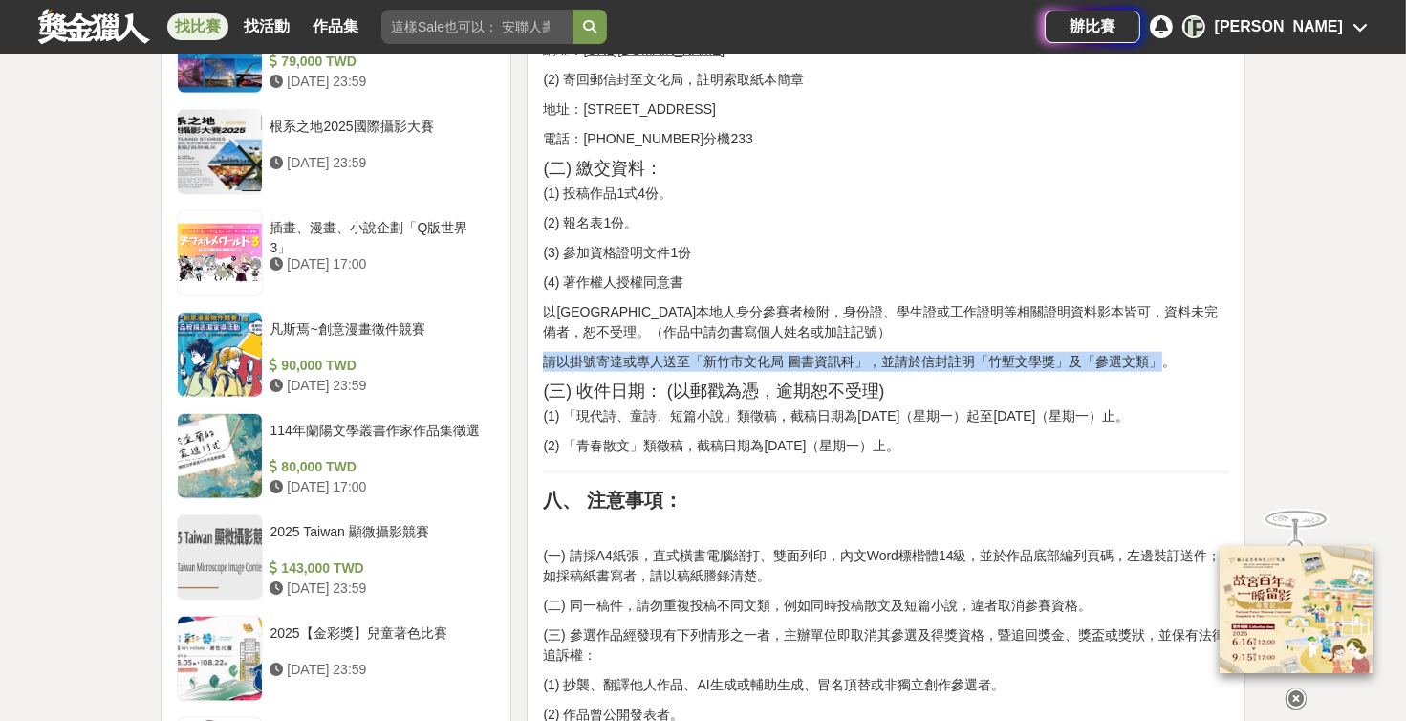
scroll to position [2053, 0]
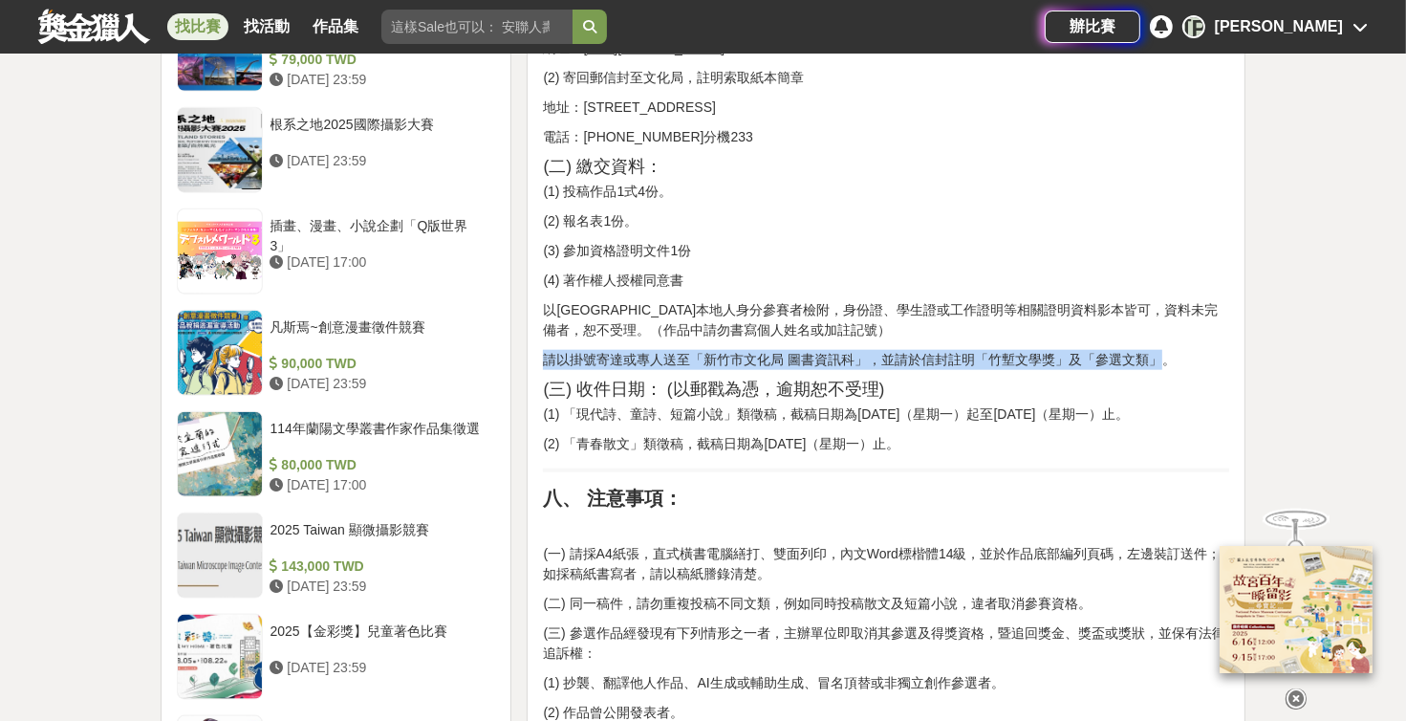
drag, startPoint x: 577, startPoint y: 402, endPoint x: 1181, endPoint y: 392, distance: 603.3
click at [674, 404] on p "(1) 「現代詩、童詩、短篇小說」類徵稿，截稿日期為[DATE]（星期一）起至[DATE]（星期一）止。" at bounding box center [886, 414] width 686 height 20
drag, startPoint x: 584, startPoint y: 426, endPoint x: 944, endPoint y: 414, distance: 360.6
click at [674, 434] on p "(2) 「青春散文」類徵稿，截稿日期為[DATE]（星期一）止。" at bounding box center [886, 444] width 686 height 20
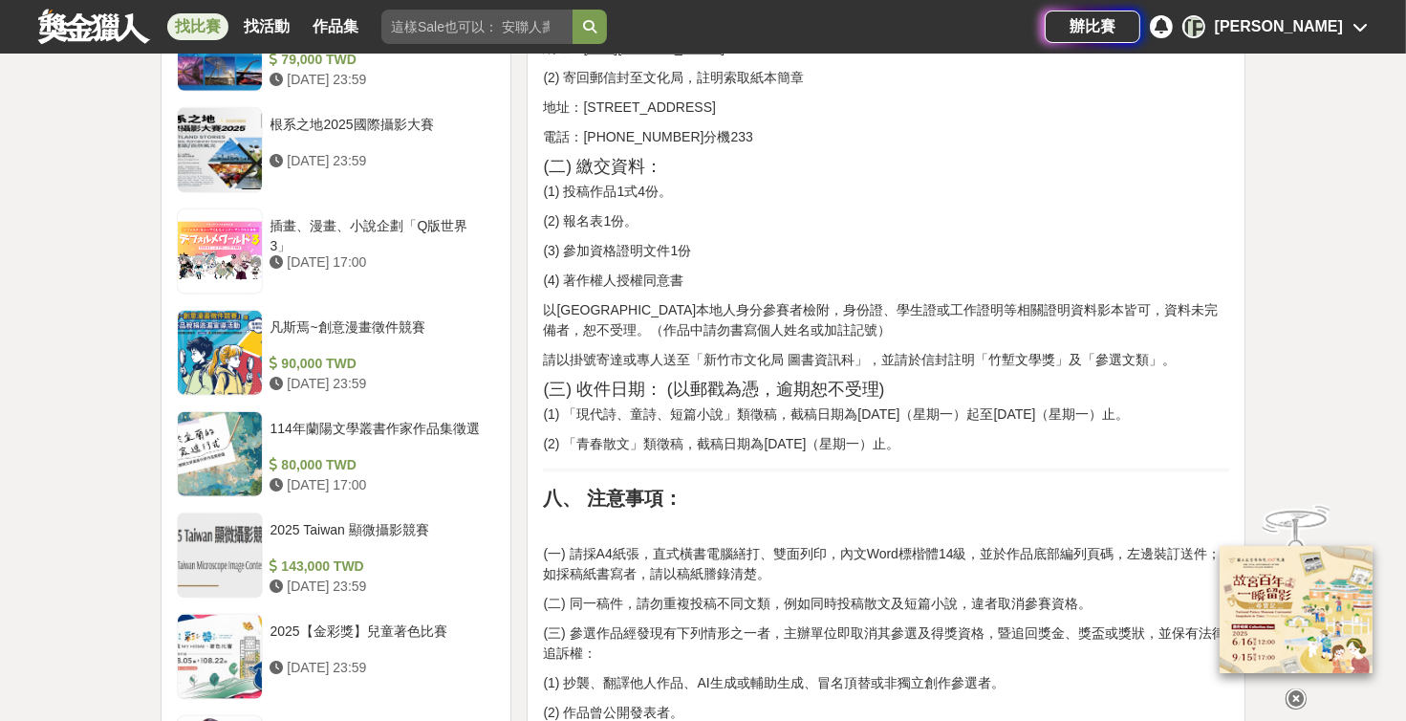
drag, startPoint x: 944, startPoint y: 414, endPoint x: 937, endPoint y: 450, distance: 37.1
click at [674, 468] on hr at bounding box center [886, 470] width 686 height 4
drag, startPoint x: 863, startPoint y: 398, endPoint x: 1222, endPoint y: 389, distance: 358.6
click at [674, 404] on p "(1) 「現代詩、童詩、短篇小說」類徵稿，截稿日期為[DATE]（星期一）起至[DATE]（星期一）止。" at bounding box center [886, 414] width 686 height 20
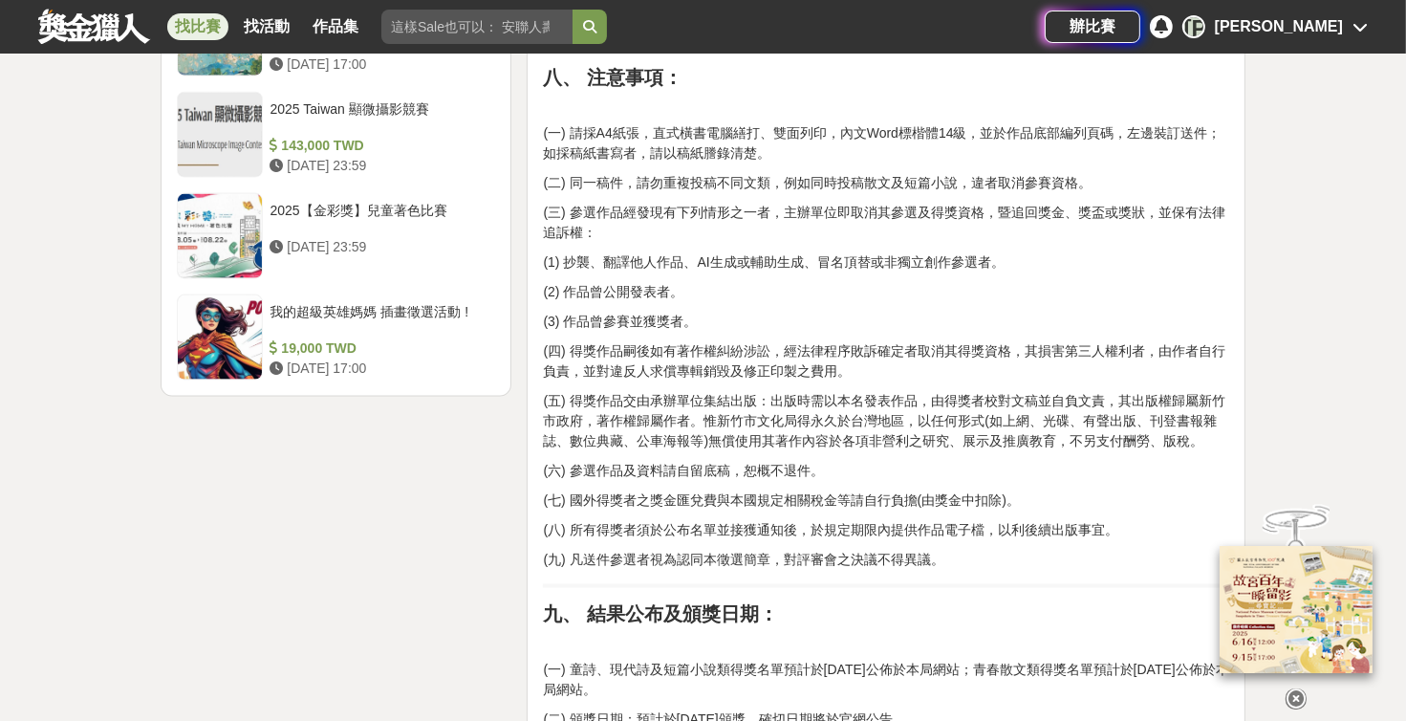
scroll to position [2485, 0]
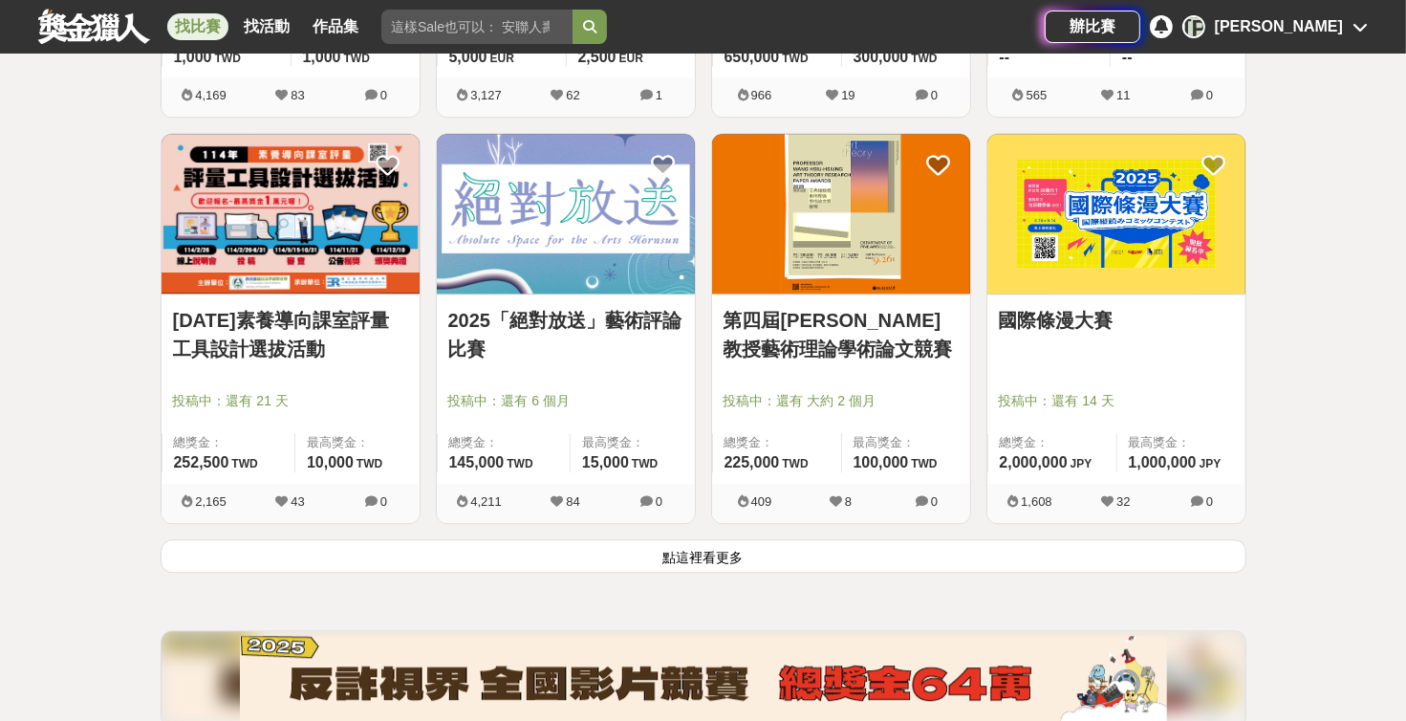
scroll to position [4754, 0]
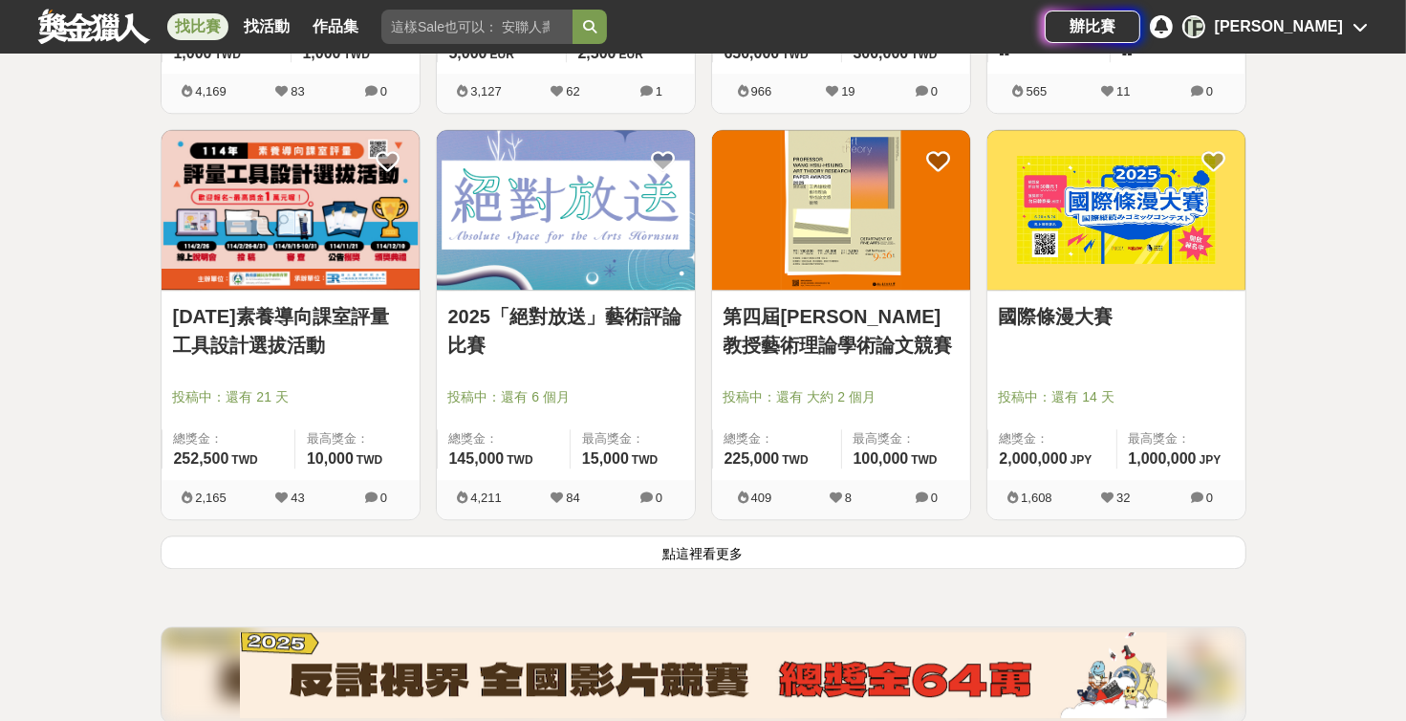
click at [509, 551] on button "點這裡看更多" at bounding box center [704, 551] width 1086 height 33
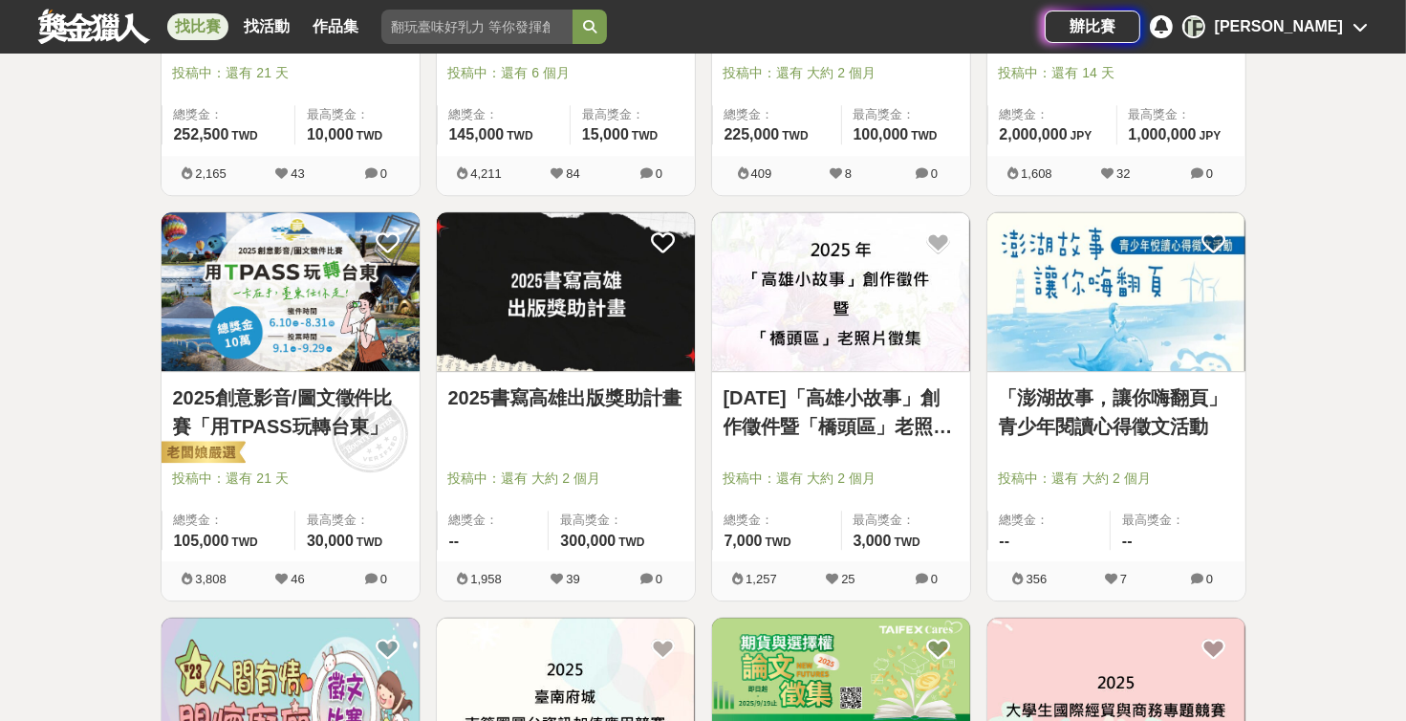
scroll to position [5078, 0]
click at [618, 391] on link "2025書寫高雄出版獎助計畫" at bounding box center [565, 397] width 235 height 29
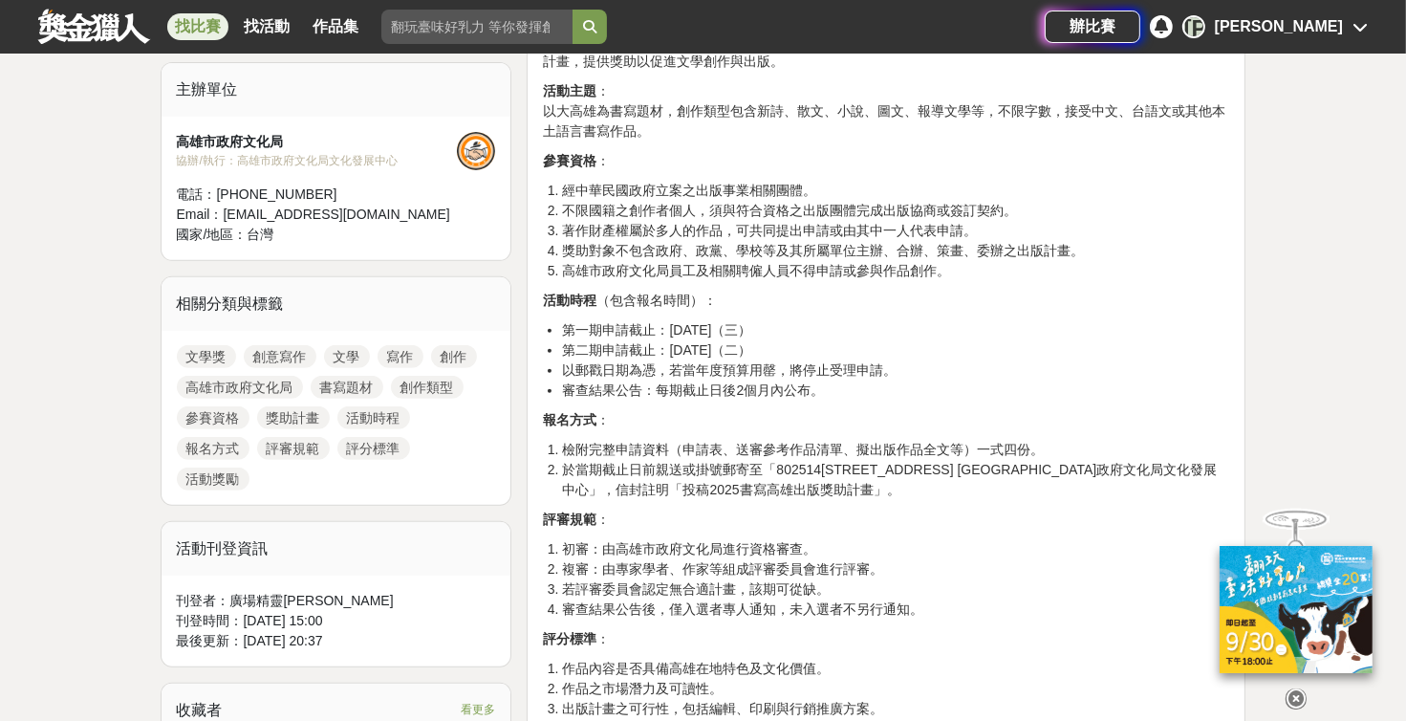
scroll to position [648, 0]
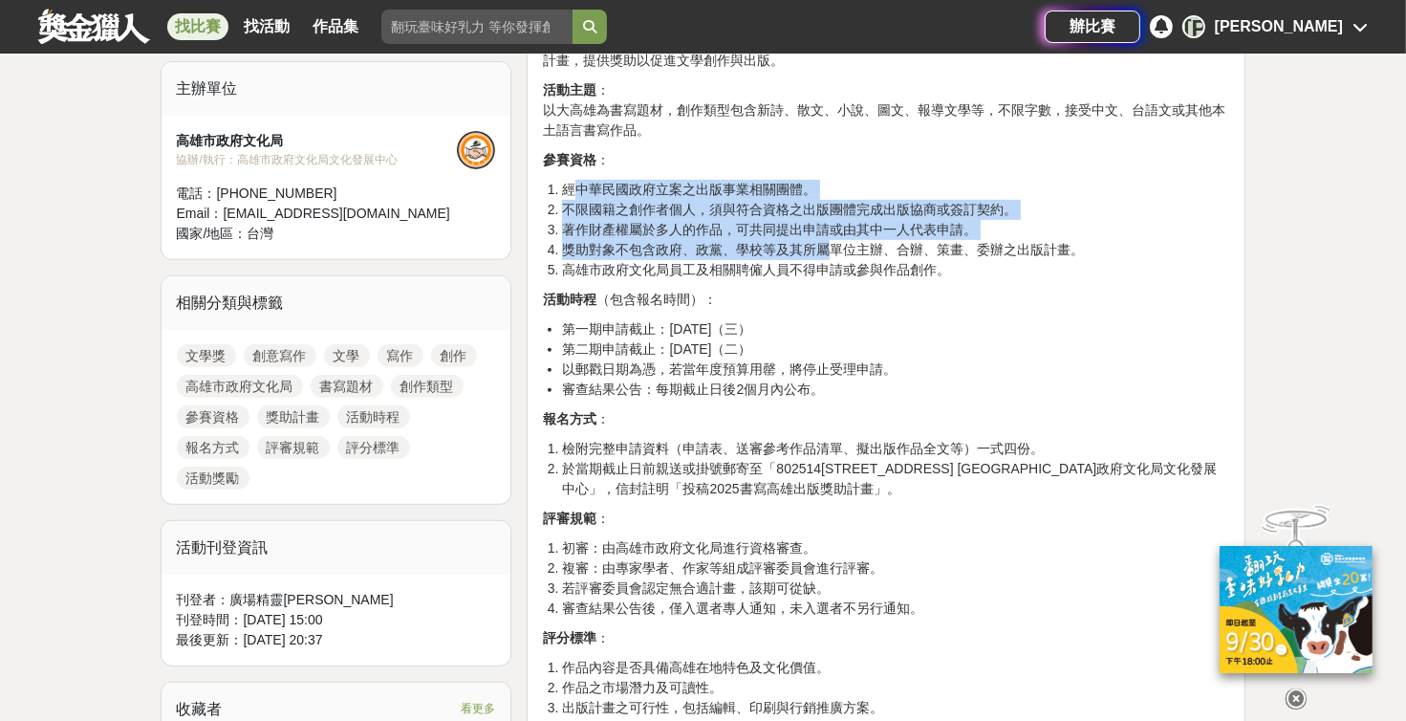
drag, startPoint x: 579, startPoint y: 189, endPoint x: 824, endPoint y: 250, distance: 252.3
click at [674, 250] on ol "經中華民國政府立案之出版事業相關團體。 不限國籍之創作者個人，須與符合資格之出版團體完成出版協商或簽訂契約。 著作財產權屬於多人的作品，可共同提出申請或由其中…" at bounding box center [886, 230] width 686 height 100
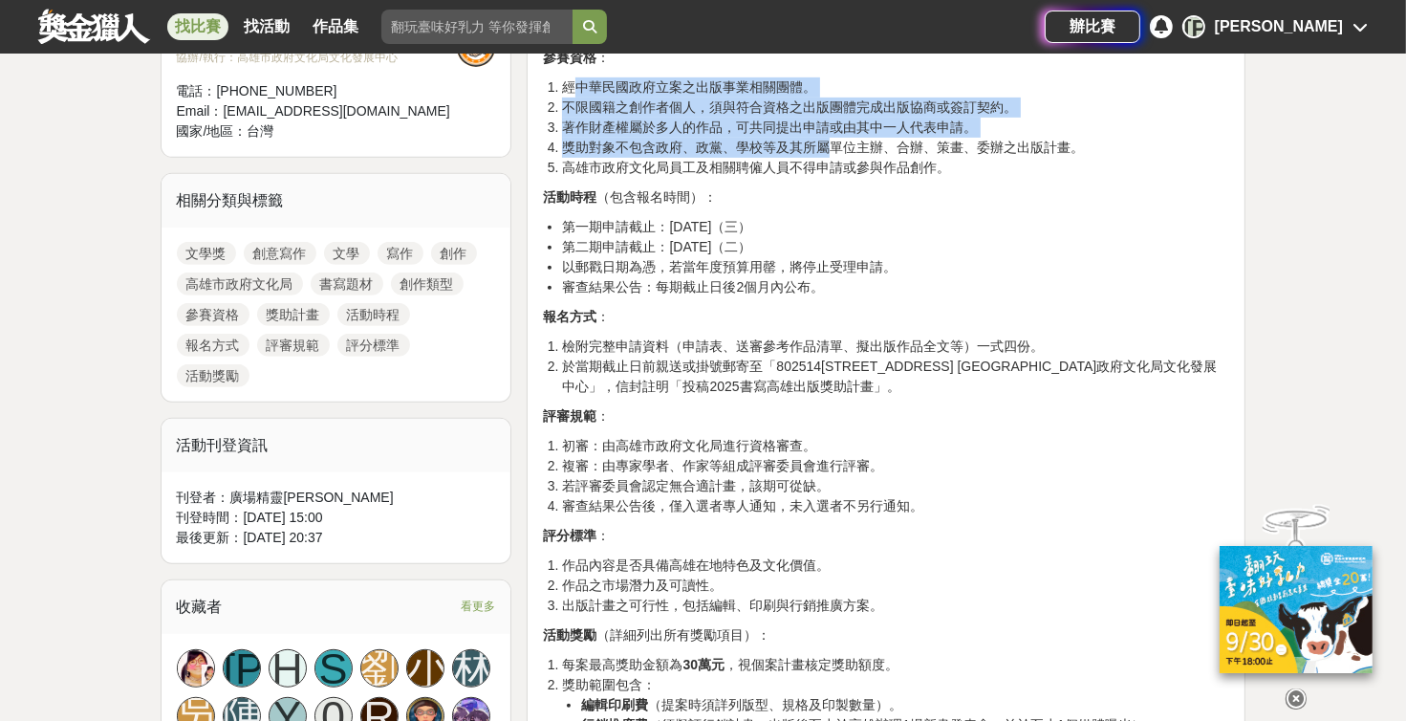
scroll to position [756, 0]
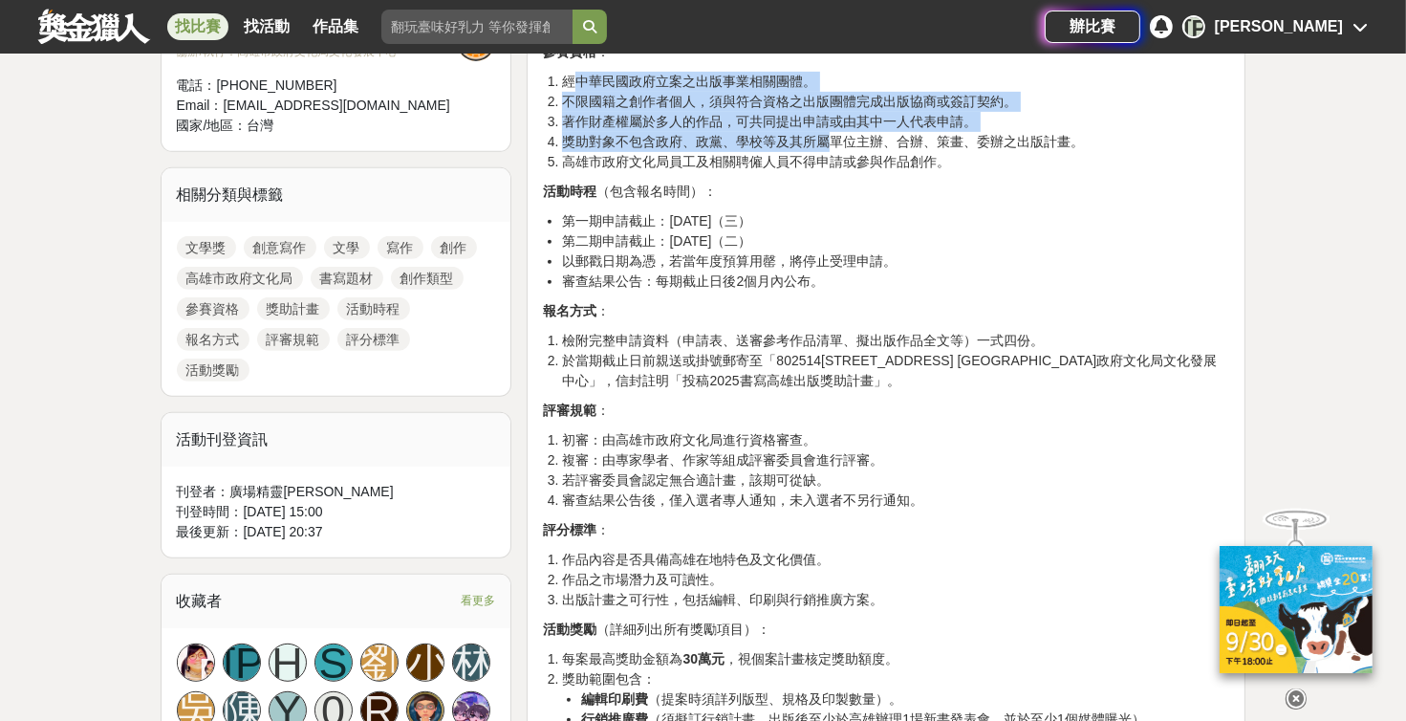
drag, startPoint x: 577, startPoint y: 246, endPoint x: 830, endPoint y: 247, distance: 252.4
click at [674, 247] on li "第二期申請截止：[DATE]（二）" at bounding box center [895, 241] width 667 height 20
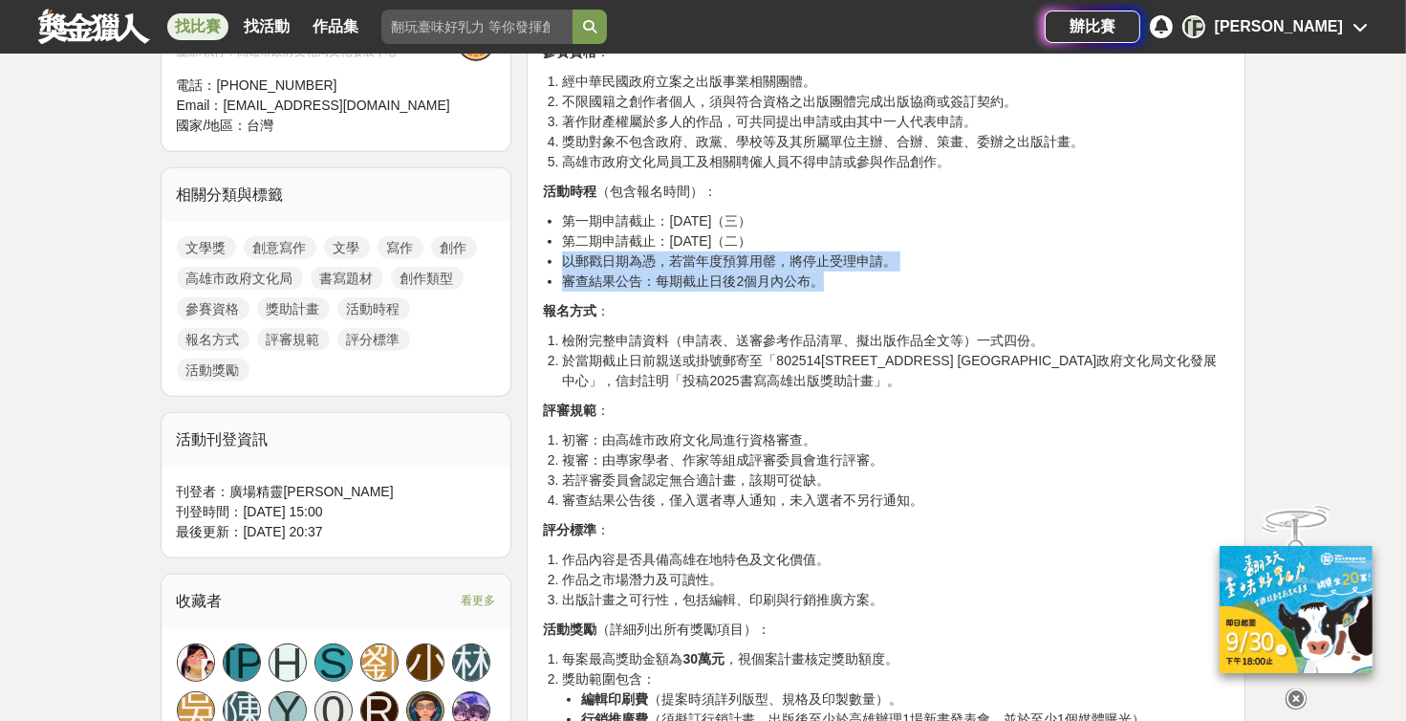
drag, startPoint x: 574, startPoint y: 272, endPoint x: 827, endPoint y: 277, distance: 253.4
click at [674, 277] on ul "第一期申請截止：[DATE]（三） 第二期申請截止：[DATE]（二） 以郵戳日期為憑，若當年度預算用罄，將停止受理申請。 審查結果公告：每期截止日後2個月內…" at bounding box center [886, 251] width 686 height 80
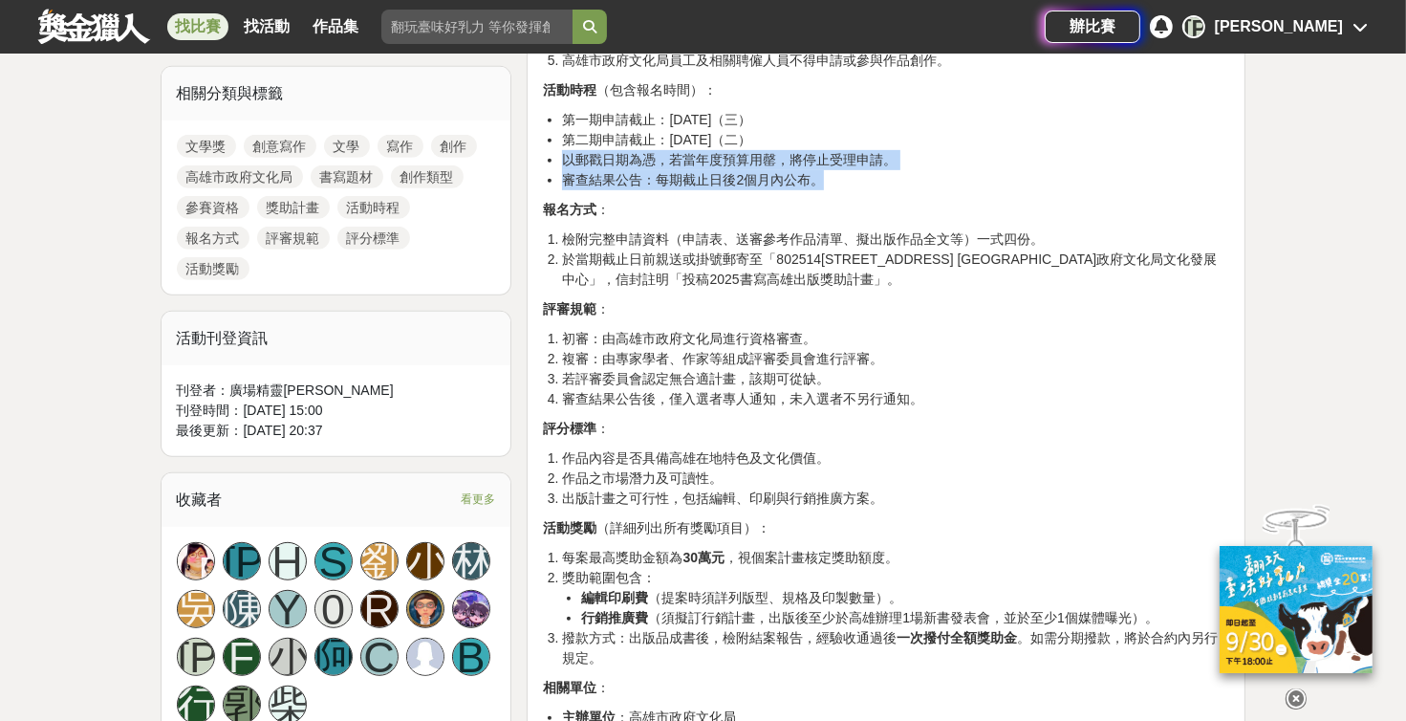
scroll to position [864, 0]
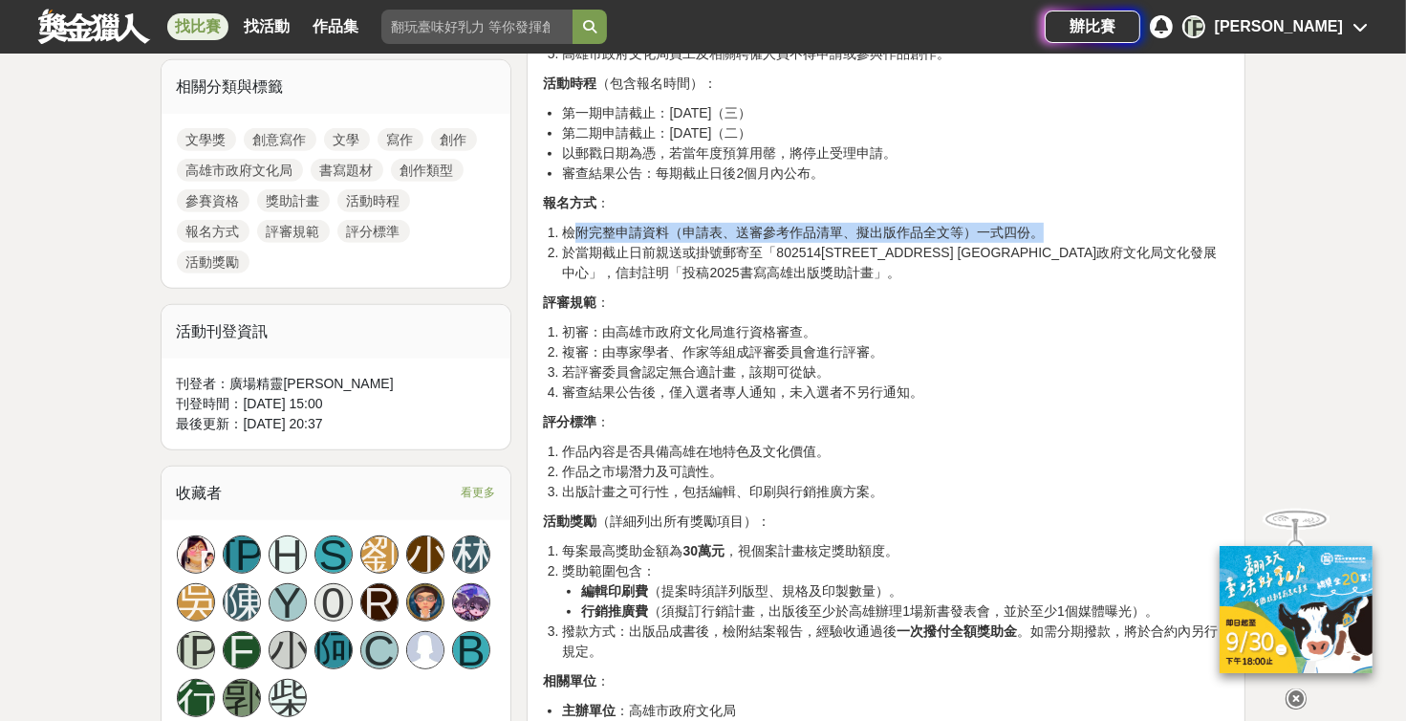
drag, startPoint x: 572, startPoint y: 235, endPoint x: 1055, endPoint y: 227, distance: 483.8
click at [674, 227] on li "檢附完整申請資料（申請表、送審參考作品清單、擬出版作品全文等）一式四份。" at bounding box center [895, 233] width 667 height 20
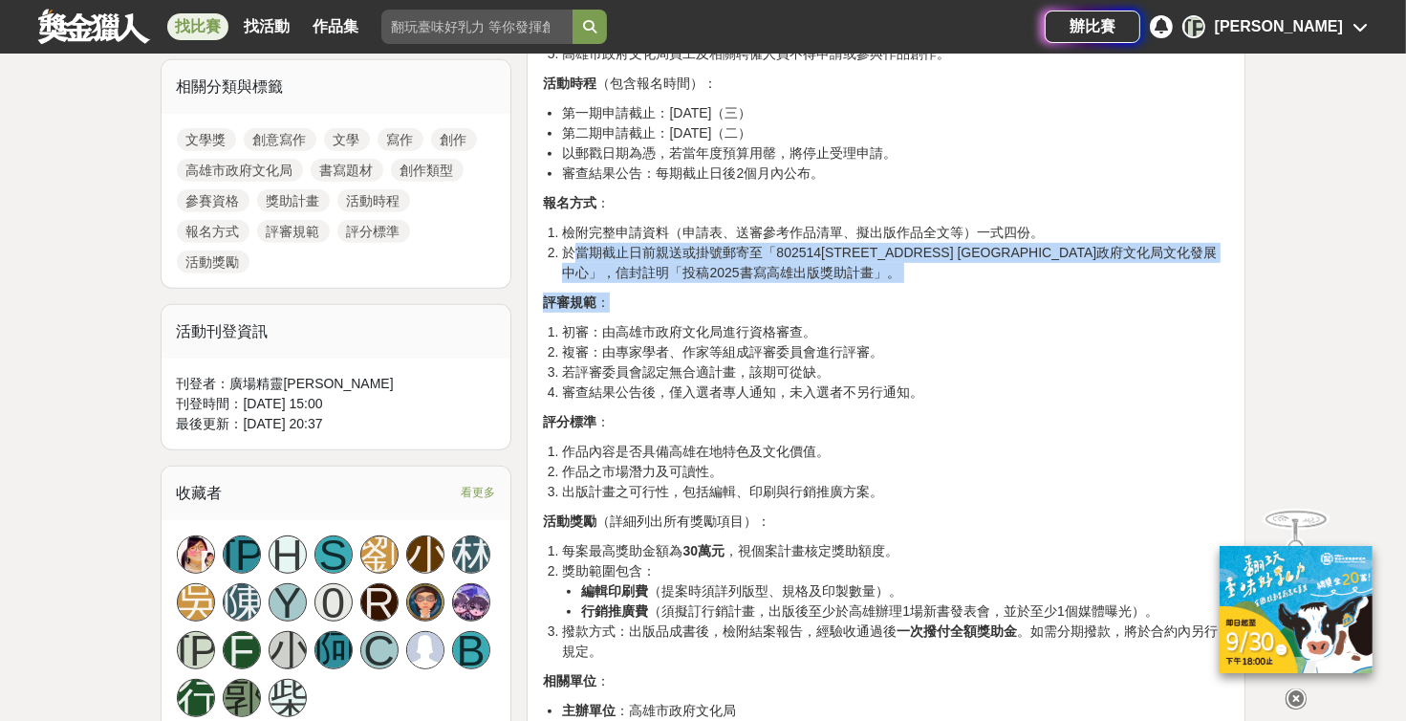
drag, startPoint x: 574, startPoint y: 257, endPoint x: 841, endPoint y: 289, distance: 269.5
click at [674, 289] on div "活動簡介 ： 高雄市政府文化局為鼓勵創作者及出版團體出版具備高雄在地特色且具市場潛力之作品，形塑高雄新意象，特訂定本計畫，提供獎助以促進文學創作與出版。 活動…" at bounding box center [886, 307] width 686 height 1026
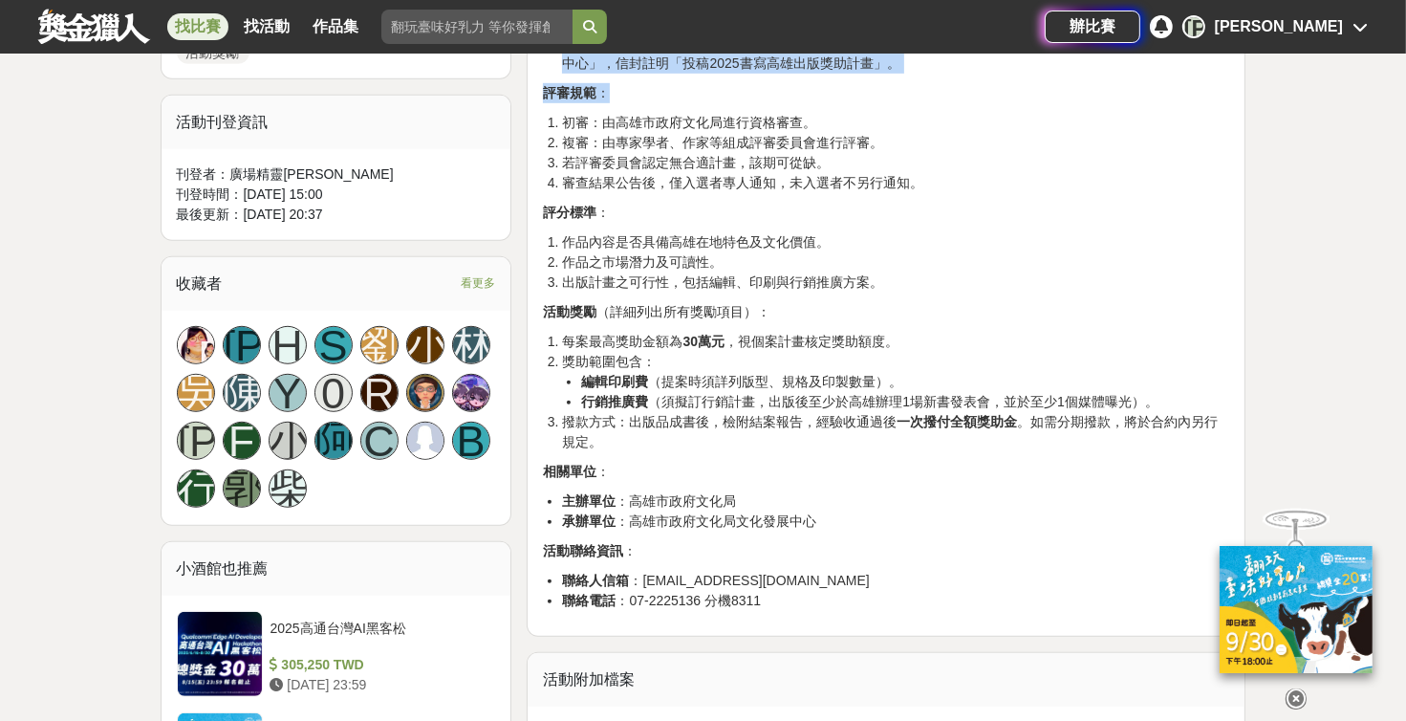
scroll to position [1080, 0]
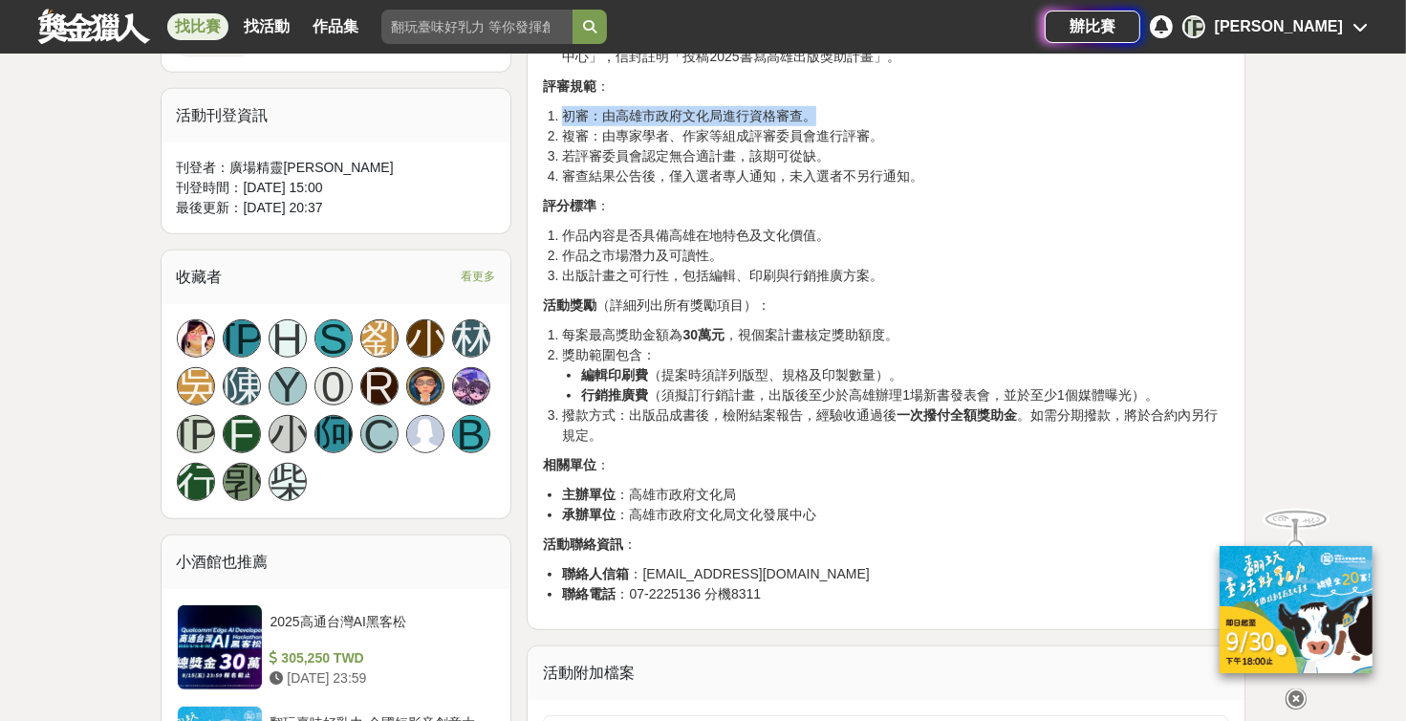
drag, startPoint x: 566, startPoint y: 111, endPoint x: 851, endPoint y: 115, distance: 284.9
click at [674, 115] on li "初審：由高雄市政府文化局進行資格審查。" at bounding box center [895, 116] width 667 height 20
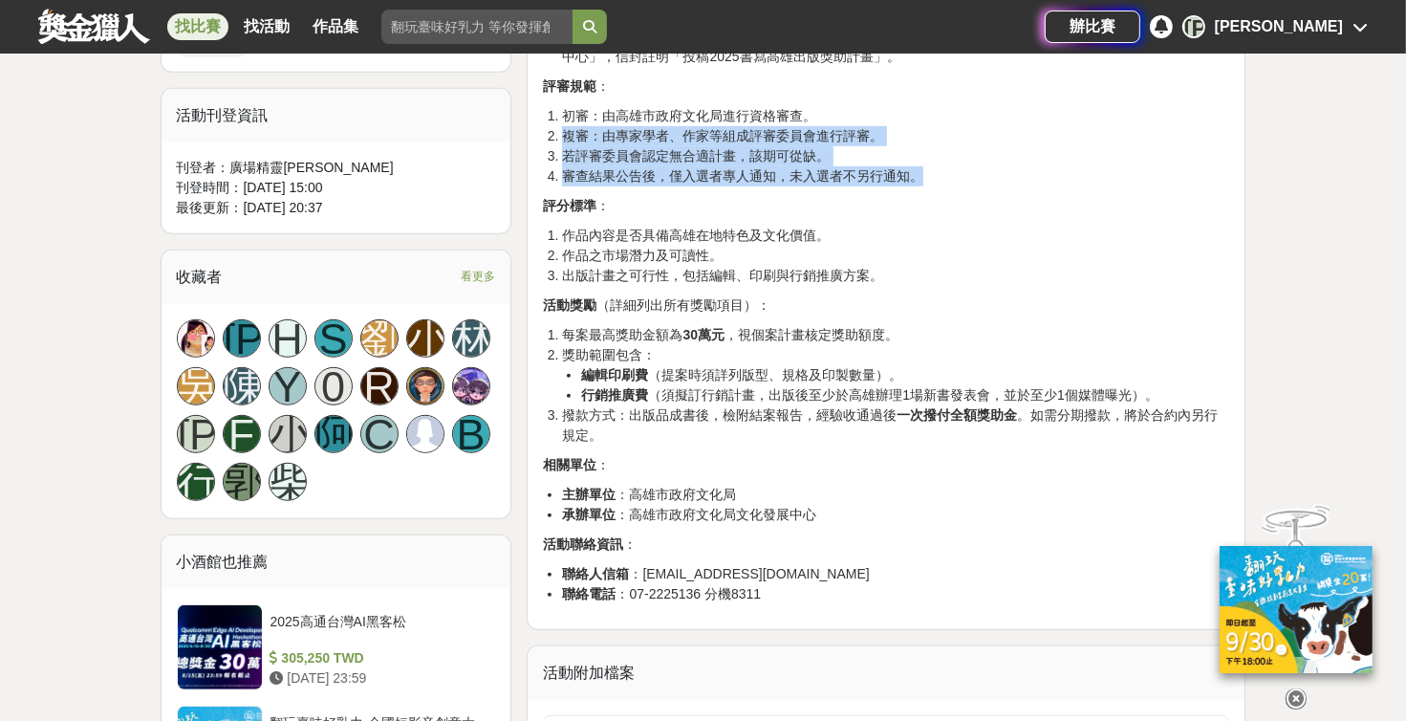
drag, startPoint x: 570, startPoint y: 135, endPoint x: 1004, endPoint y: 172, distance: 435.6
click at [674, 172] on ol "初審：由高雄市政府文化局進行資格審查。 複審：由專家學者、作家等組成評審委員會進行評審。 若評審委員會認定無合適計畫，該期可從缺。 審查結果公告後，僅入選者專…" at bounding box center [886, 146] width 686 height 80
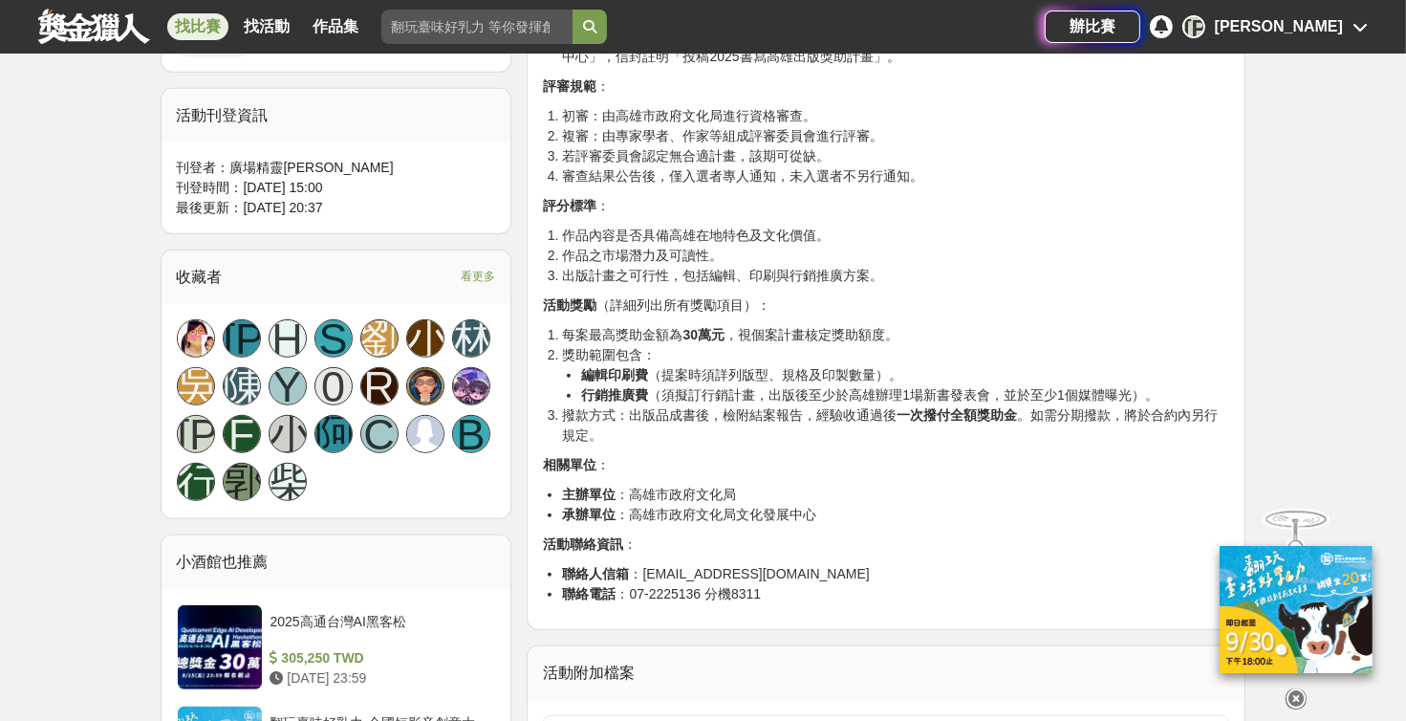
click at [627, 198] on p "評分標準 ：" at bounding box center [886, 206] width 686 height 20
drag, startPoint x: 640, startPoint y: 236, endPoint x: 831, endPoint y: 262, distance: 192.0
click at [674, 262] on ol "作品內容是否具備高雄在地特色及文化價值。 作品之市場潛力及可讀性。 出版計畫之可行性，包括編輯、印刷與行銷推廣方案。" at bounding box center [886, 256] width 686 height 60
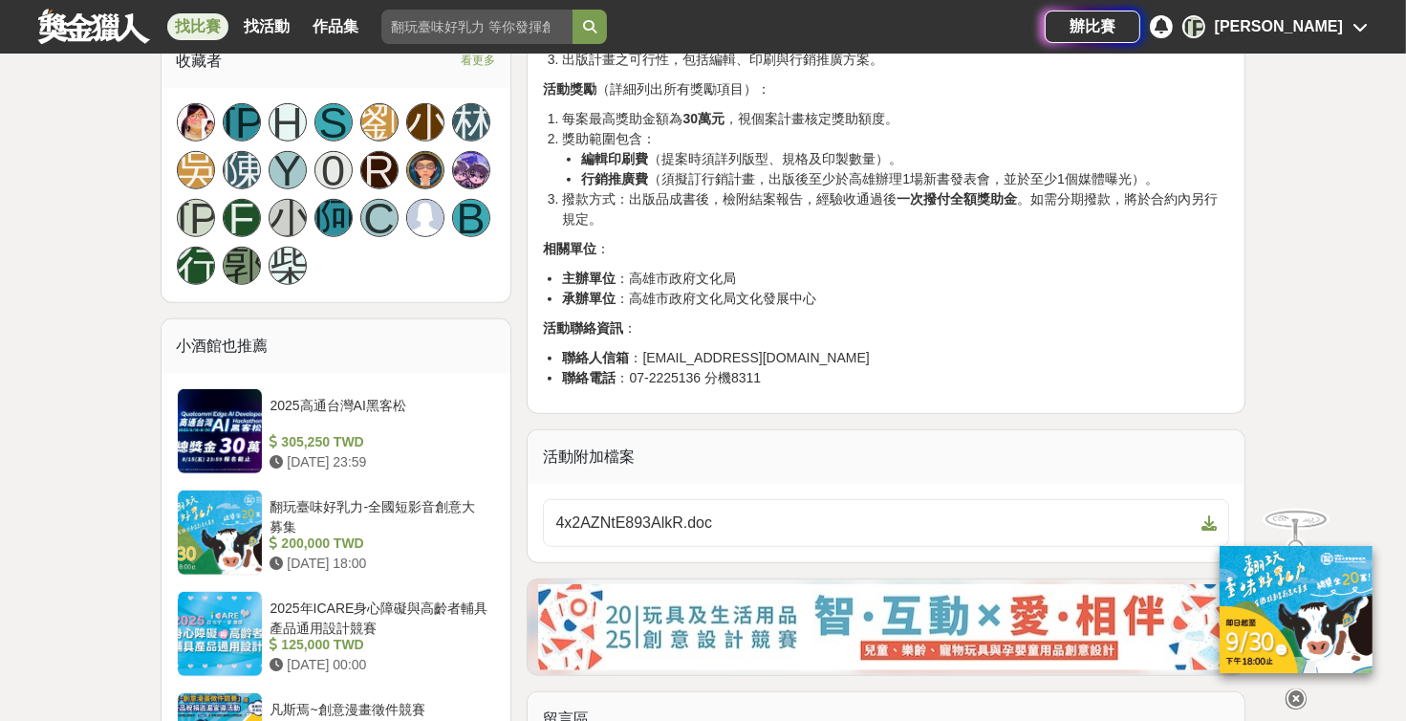
scroll to position [1296, 0]
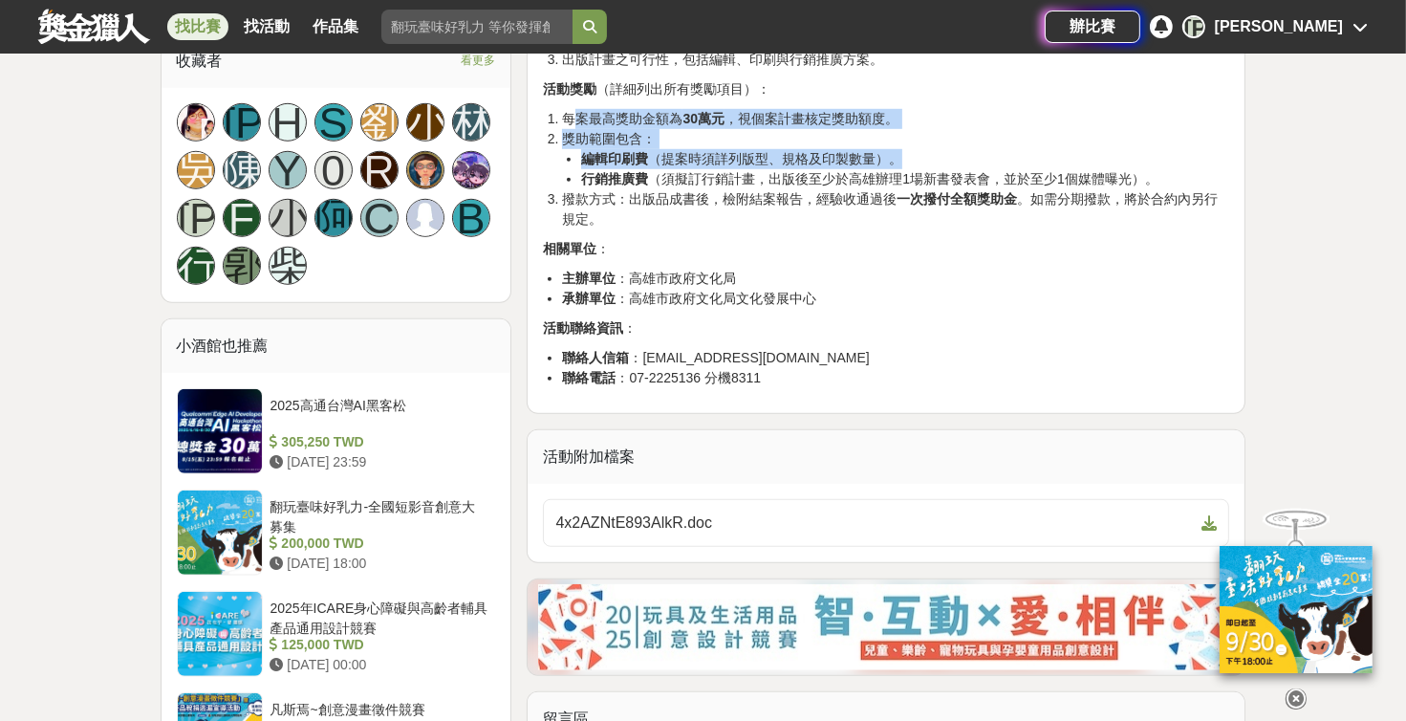
drag, startPoint x: 574, startPoint y: 118, endPoint x: 941, endPoint y: 162, distance: 369.7
click at [674, 162] on ol "每案最高獎助金額為 30萬元 ，視個案計畫核定獎助額度。 獎助範圍包含： 編輯印刷費 （提案時須詳列版型、規格及印製數量）。 行銷推廣費 （須擬訂行銷計畫，出…" at bounding box center [886, 169] width 686 height 120
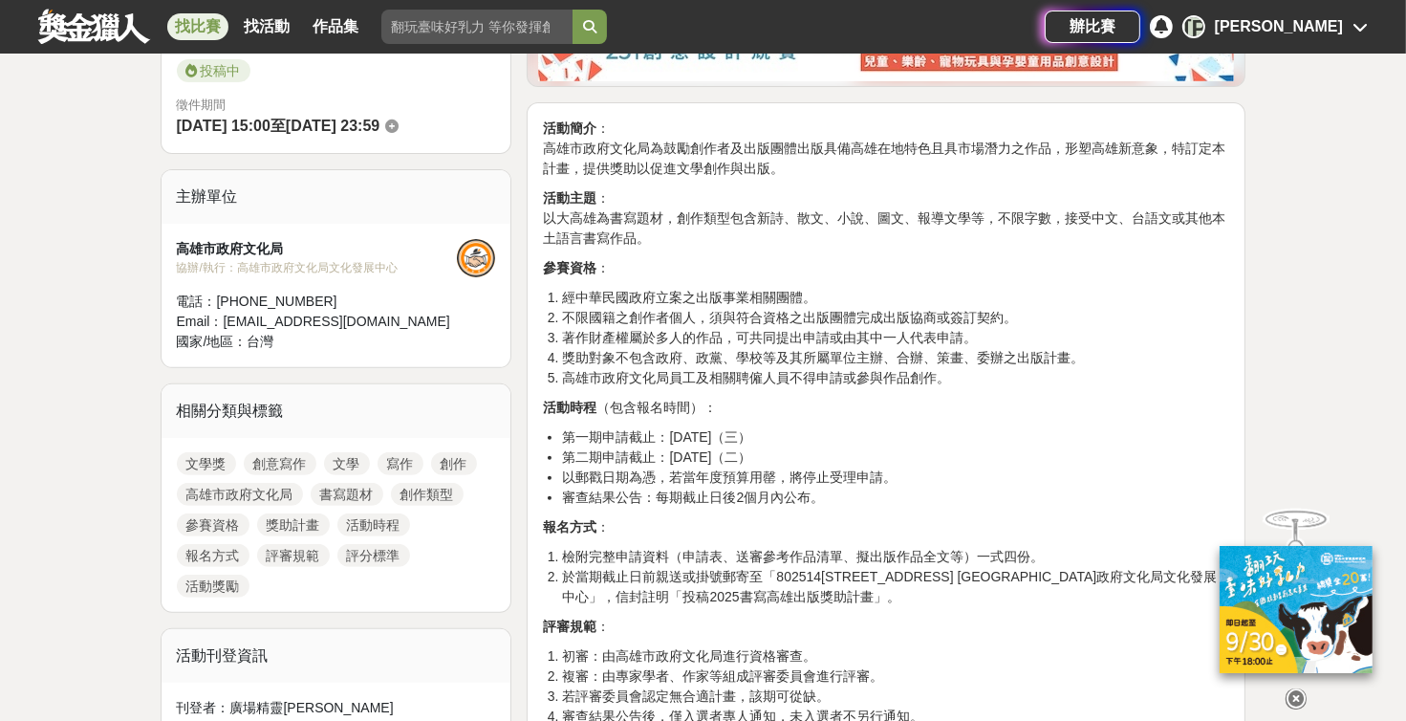
scroll to position [539, 0]
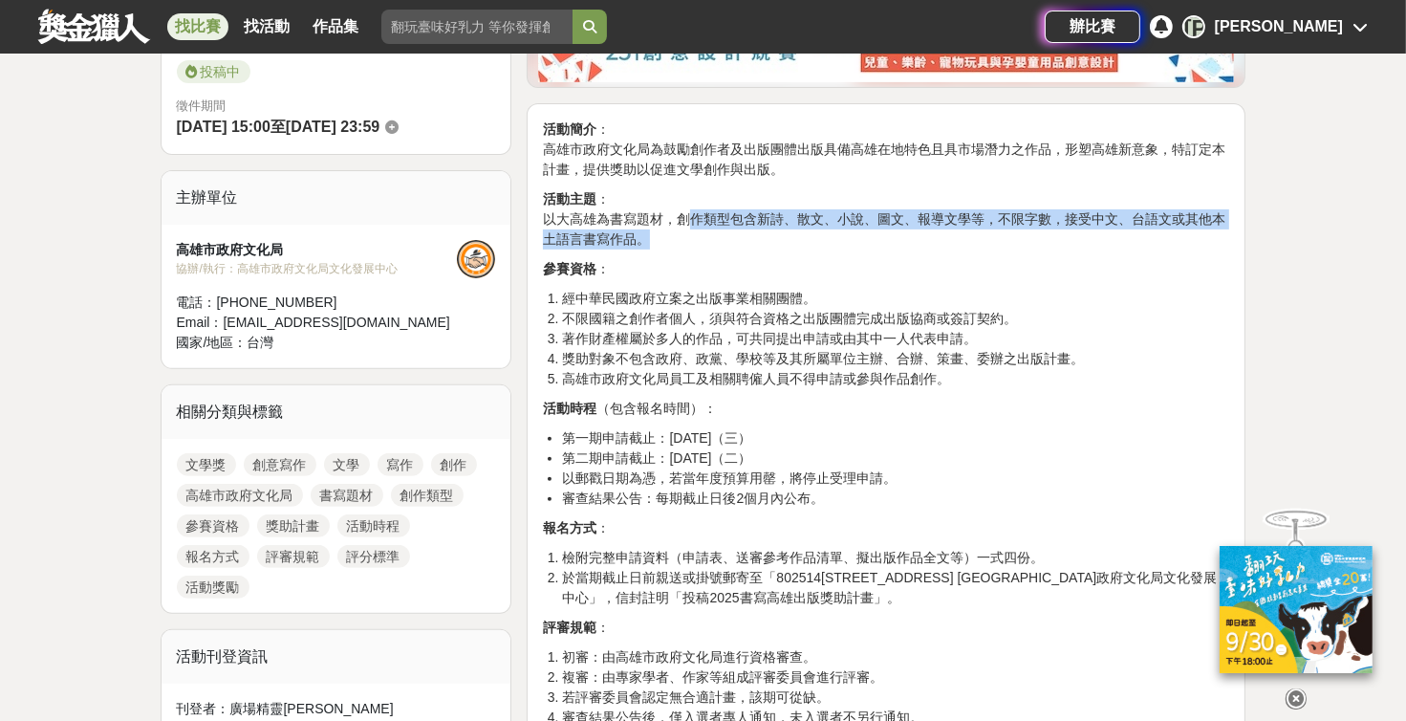
drag, startPoint x: 692, startPoint y: 221, endPoint x: 1217, endPoint y: 230, distance: 524.9
click at [674, 230] on p "活動主題 ： 以大高雄為書寫題材，創作類型包含新詩、散文、小說、圖文、報導文學等，不限字數，接受中文、台語文或其他本土語言書寫作品。" at bounding box center [886, 219] width 686 height 60
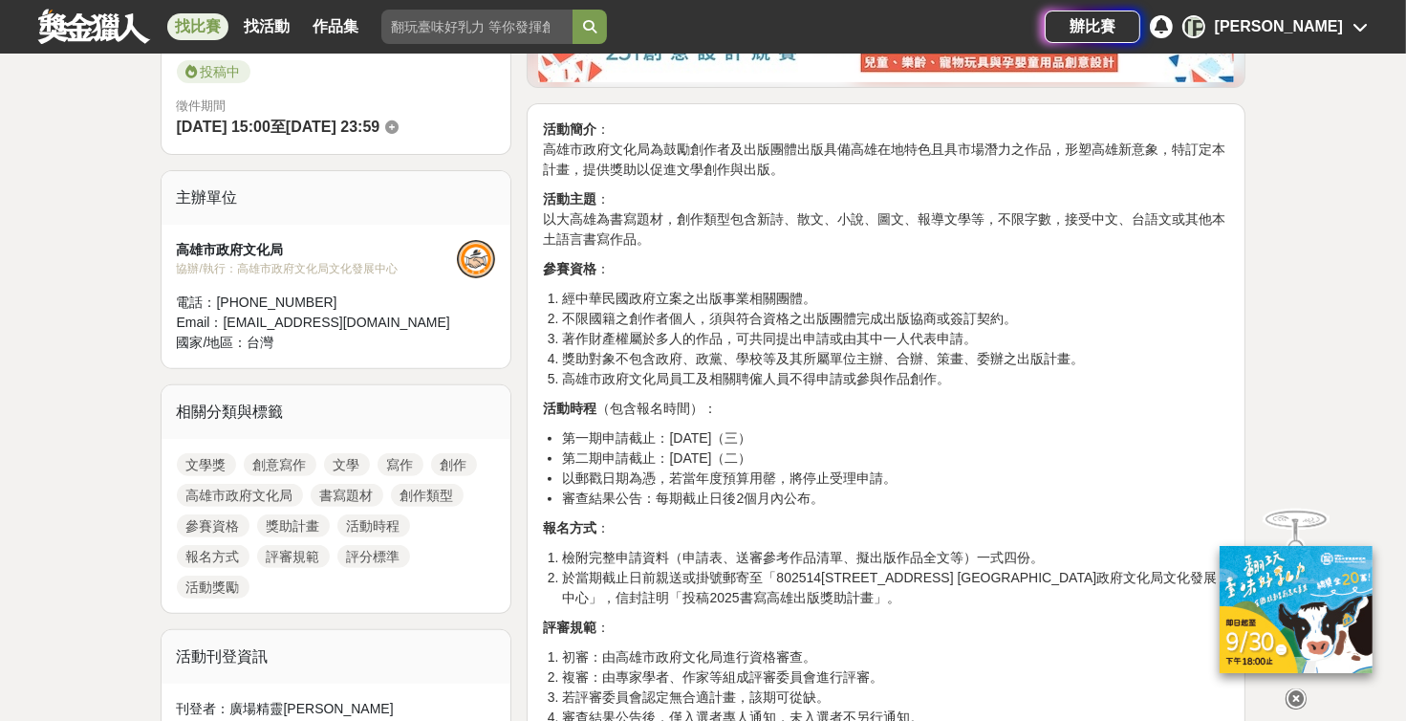
click at [674, 273] on p "參賽資格 ：" at bounding box center [886, 269] width 686 height 20
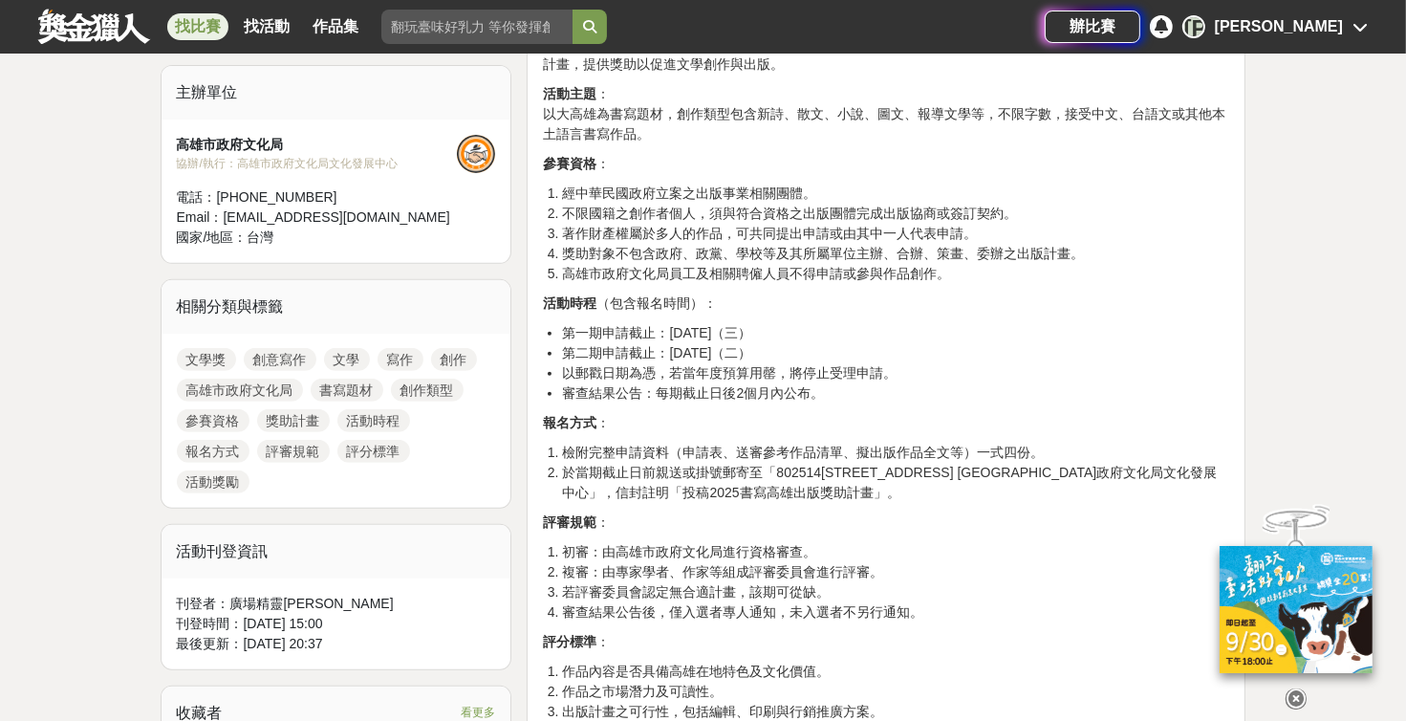
scroll to position [648, 0]
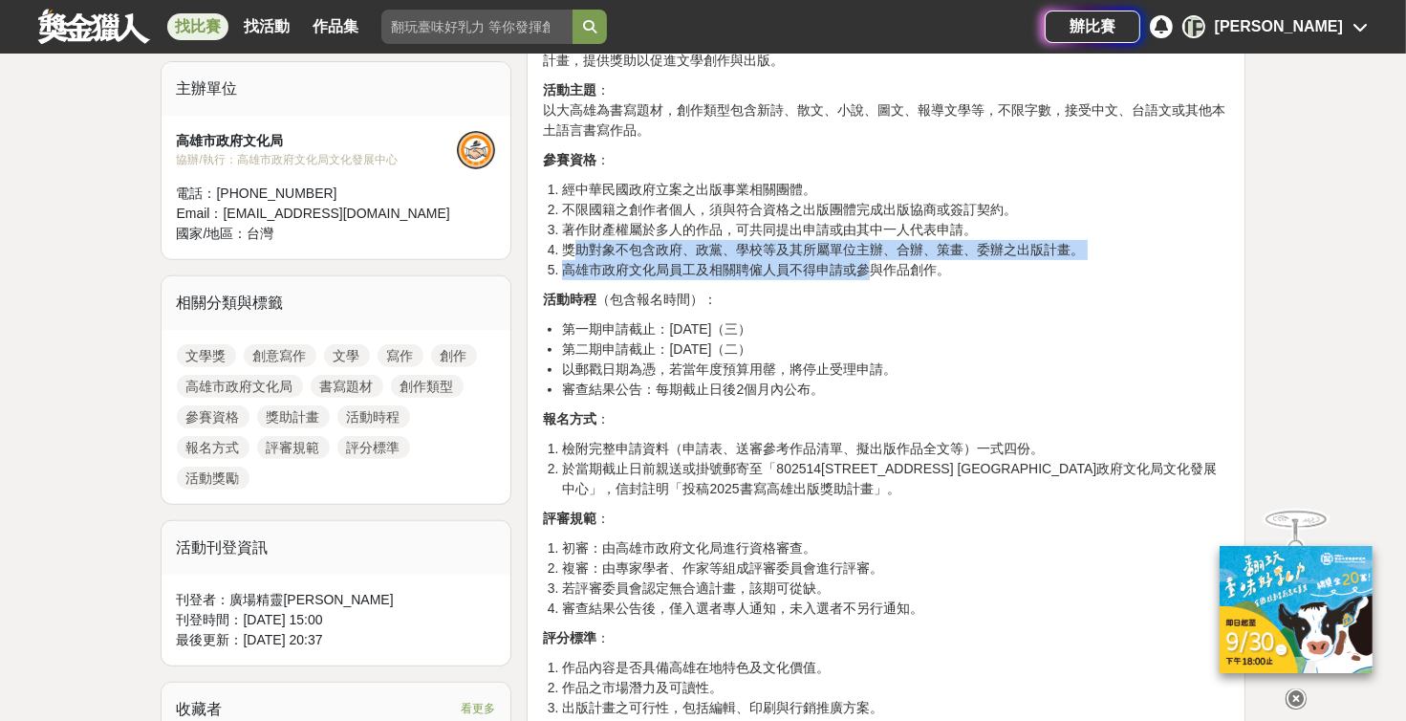
drag, startPoint x: 577, startPoint y: 250, endPoint x: 873, endPoint y: 265, distance: 295.8
click at [674, 265] on ol "經中華民國政府立案之出版事業相關團體。 不限國籍之創作者個人，須與符合資格之出版團體完成出版協商或簽訂契約。 著作財產權屬於多人的作品，可共同提出申請或由其中…" at bounding box center [886, 230] width 686 height 100
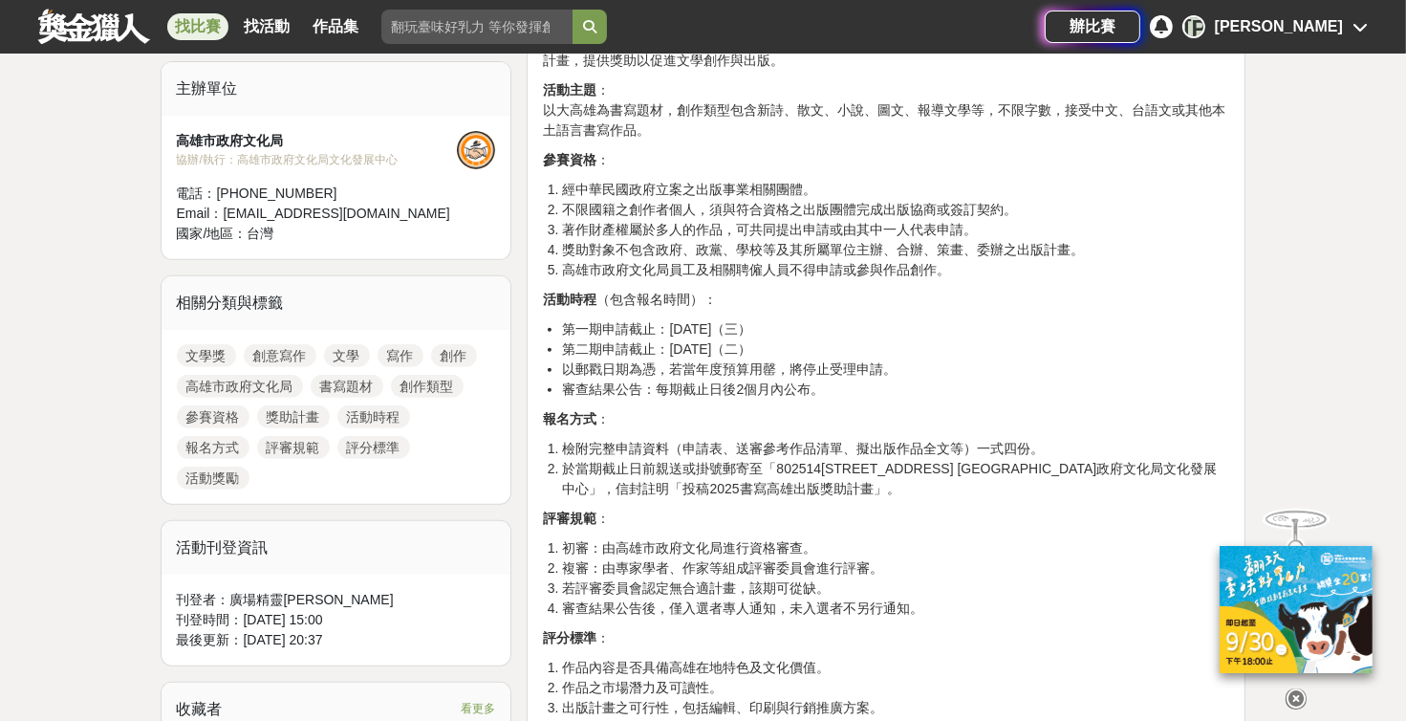
drag, startPoint x: 873, startPoint y: 265, endPoint x: 890, endPoint y: 274, distance: 19.7
click at [674, 274] on li "高雄市政府文化局員工及相關聘僱人員不得申請或參與作品創作。" at bounding box center [895, 270] width 667 height 20
drag, startPoint x: 662, startPoint y: 251, endPoint x: 687, endPoint y: 255, distance: 26.1
click at [674, 255] on li "獎助對象不包含政府、政黨、學校等及其所屬單位主辦、合辦、策畫、委辦之出版計畫。" at bounding box center [895, 250] width 667 height 20
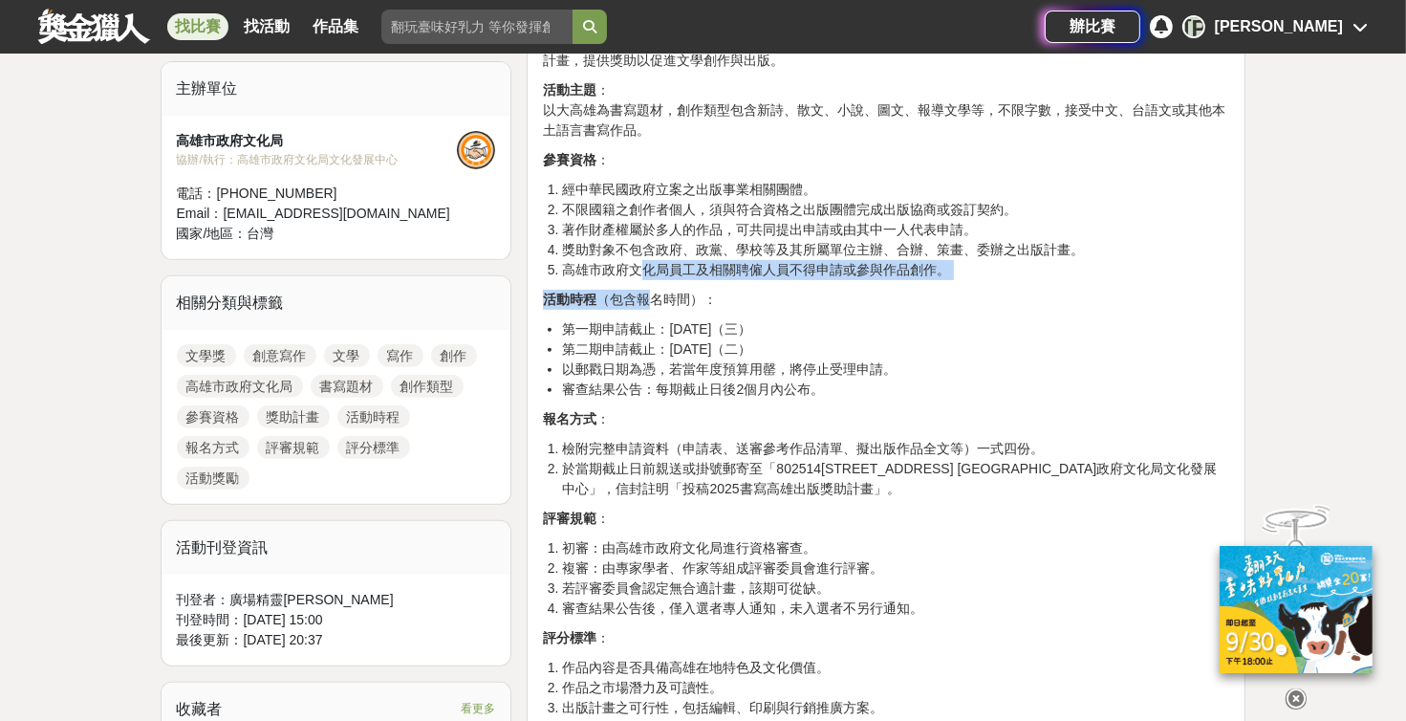
drag, startPoint x: 687, startPoint y: 255, endPoint x: 644, endPoint y: 280, distance: 49.7
click at [644, 280] on div "活動簡介 ： 高雄市政府文化局為鼓勵創作者及出版團體出版具備高雄在地特色且具市場潛力之作品，形塑高雄新意象，特訂定本計畫，提供獎助以促進文學創作與出版。 活動…" at bounding box center [886, 524] width 686 height 1026
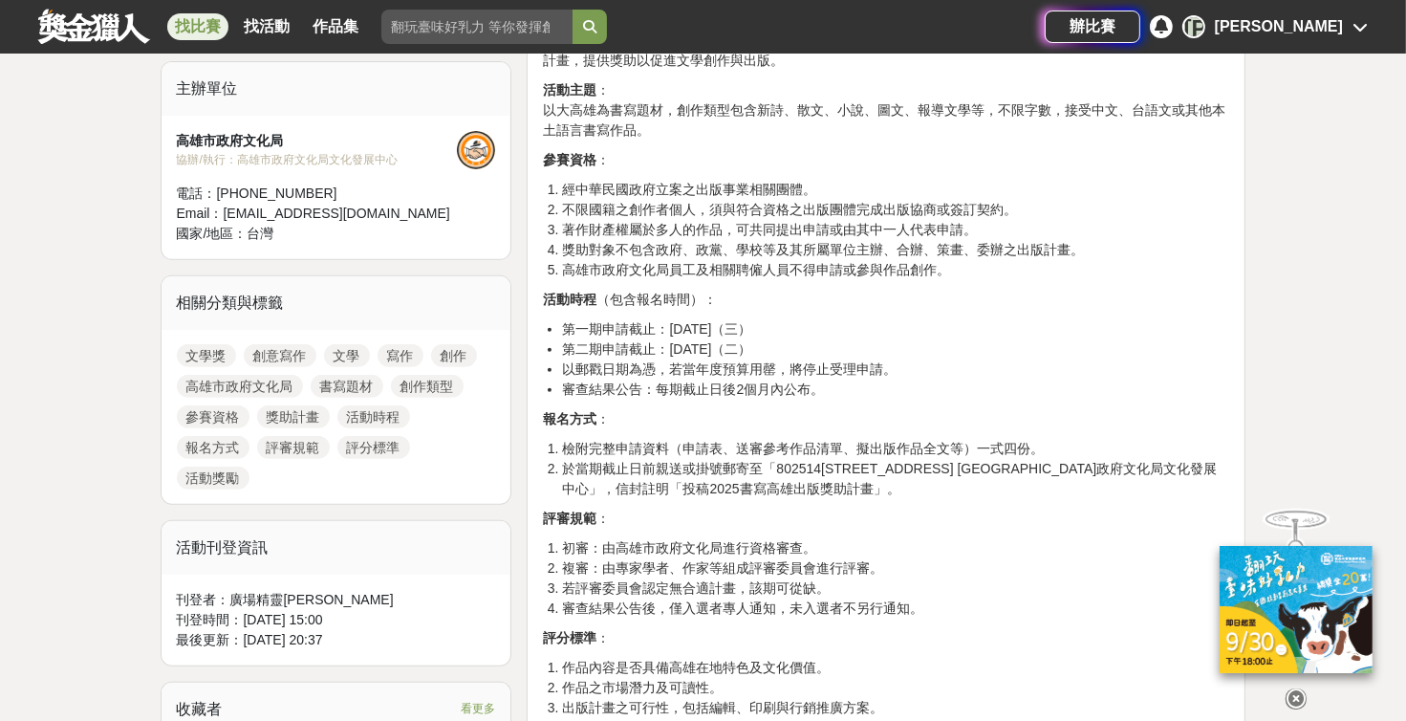
drag, startPoint x: 644, startPoint y: 280, endPoint x: 814, endPoint y: 308, distance: 172.4
click at [674, 308] on p "活動時程 （包含報名時間）：" at bounding box center [886, 300] width 686 height 20
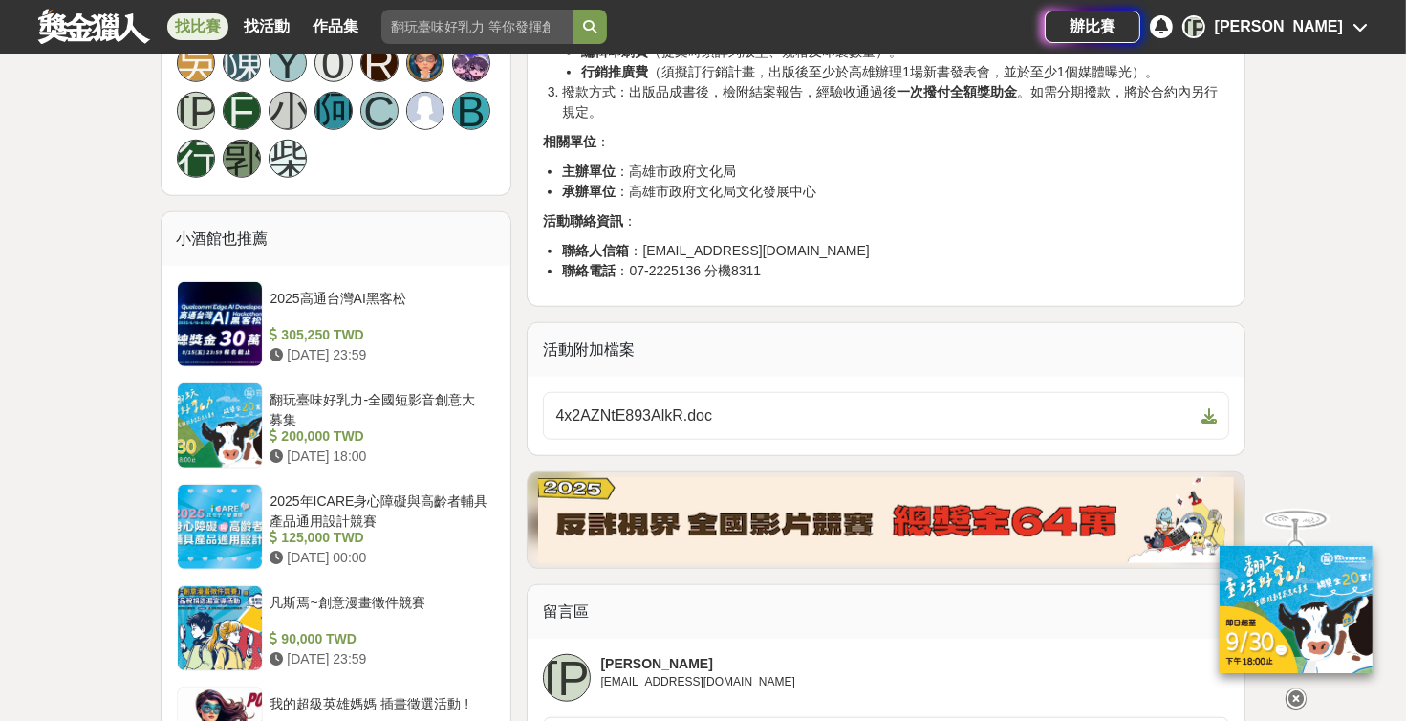
scroll to position [1404, 0]
click at [674, 441] on div "4x2AZNtE893AlkR.doc" at bounding box center [886, 418] width 694 height 55
click at [674, 422] on span "4x2AZNtE893AlkR.doc" at bounding box center [874, 414] width 639 height 23
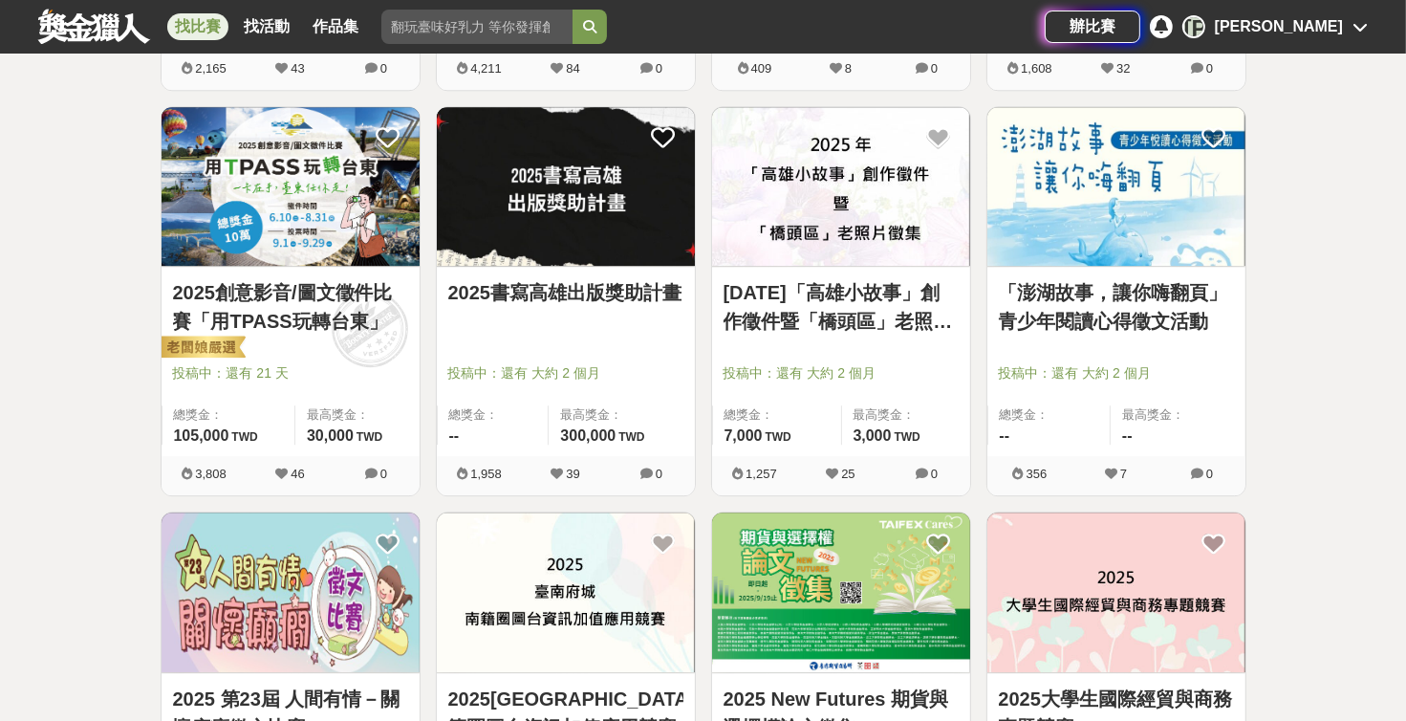
scroll to position [5186, 0]
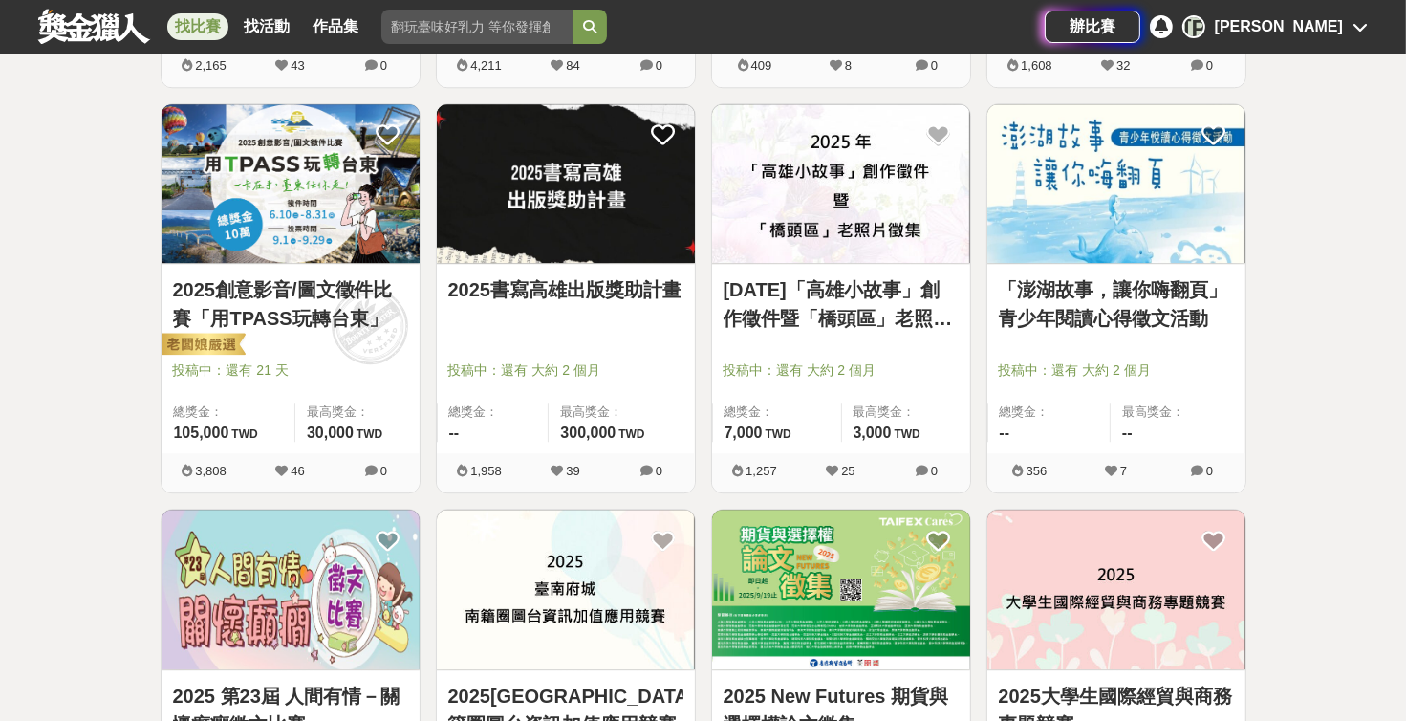
click at [674, 332] on link "[DATE]「高雄小故事」創作徵件暨「橋頭區」老照片徵集" at bounding box center [841, 303] width 235 height 57
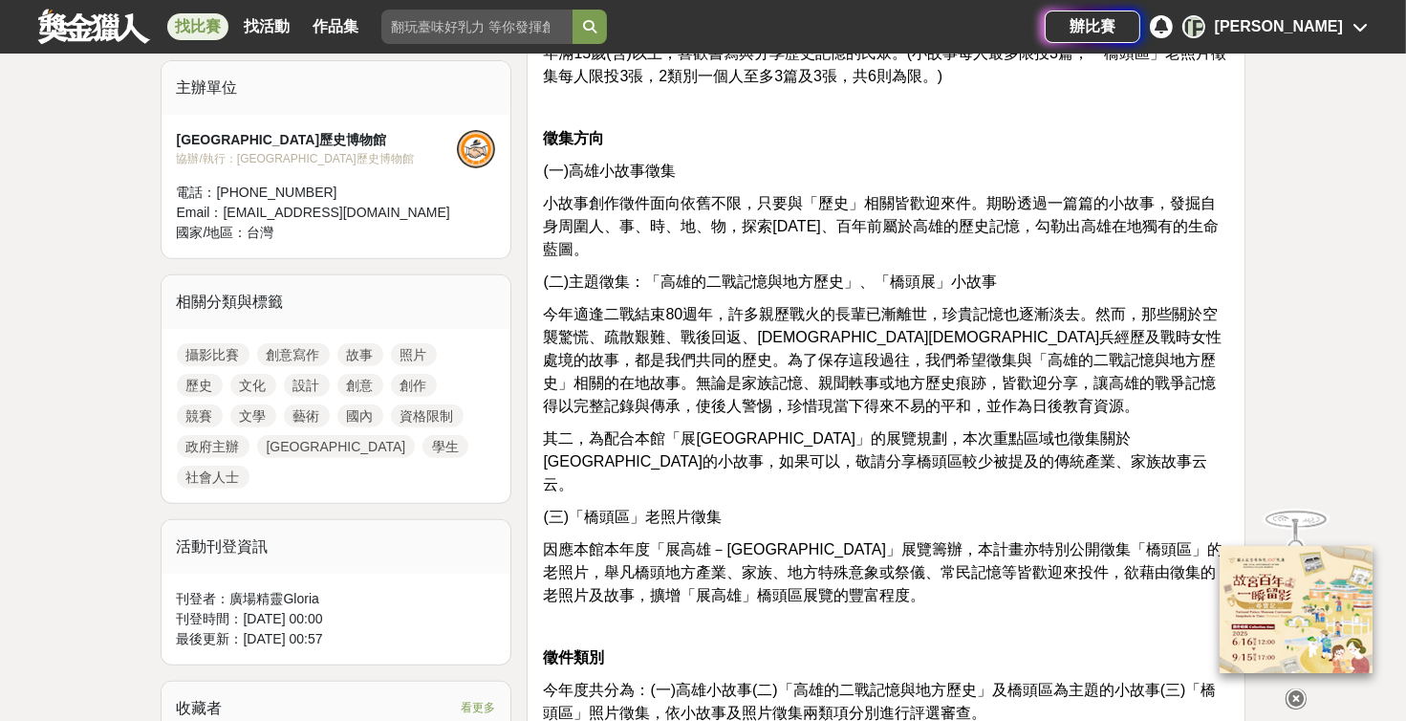
scroll to position [648, 0]
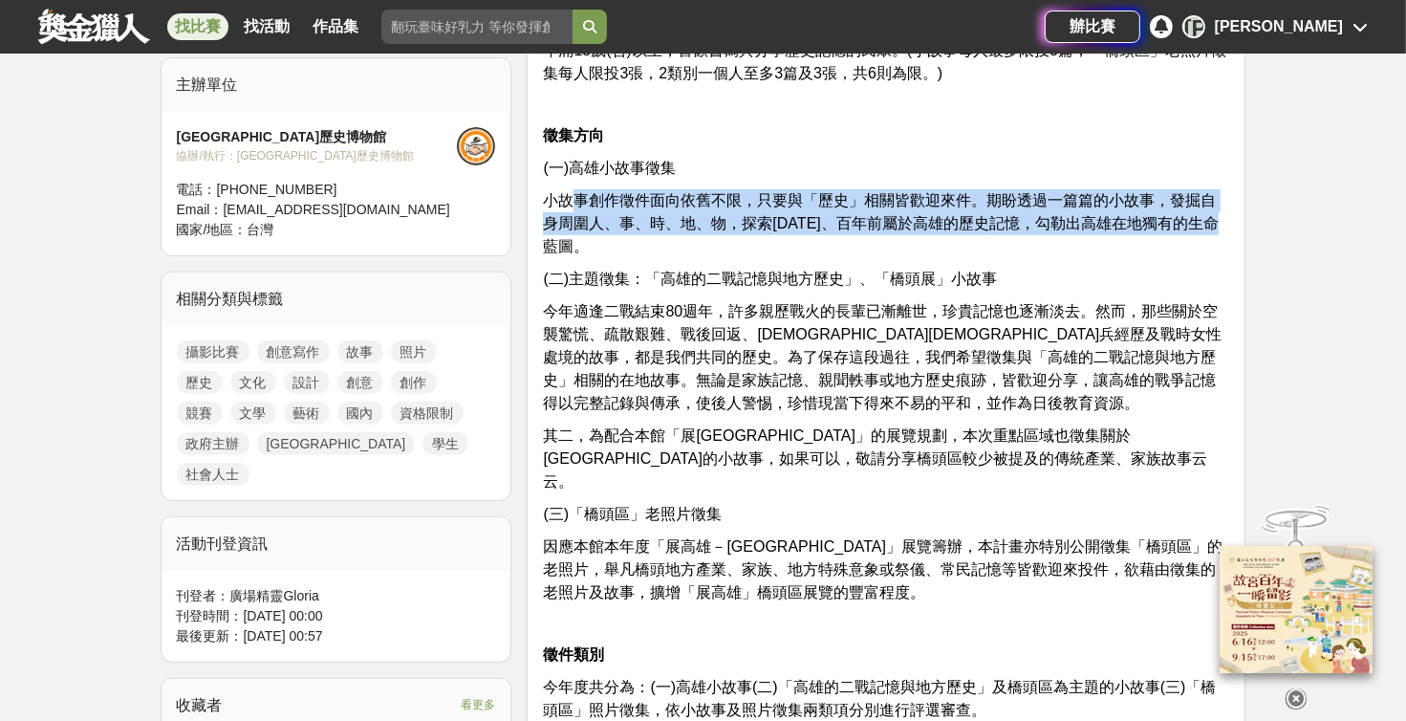
drag, startPoint x: 568, startPoint y: 204, endPoint x: 1057, endPoint y: 242, distance: 490.9
click at [674, 242] on p "小故事創作徵件面向依舊不限，只要與「歷史」相關皆歡迎來件。期盼透過一篇篇的小故事，發掘自身周圍人、事、時、地、物，探索[DATE]、百年前屬於高雄的歷史記憶，…" at bounding box center [886, 223] width 686 height 69
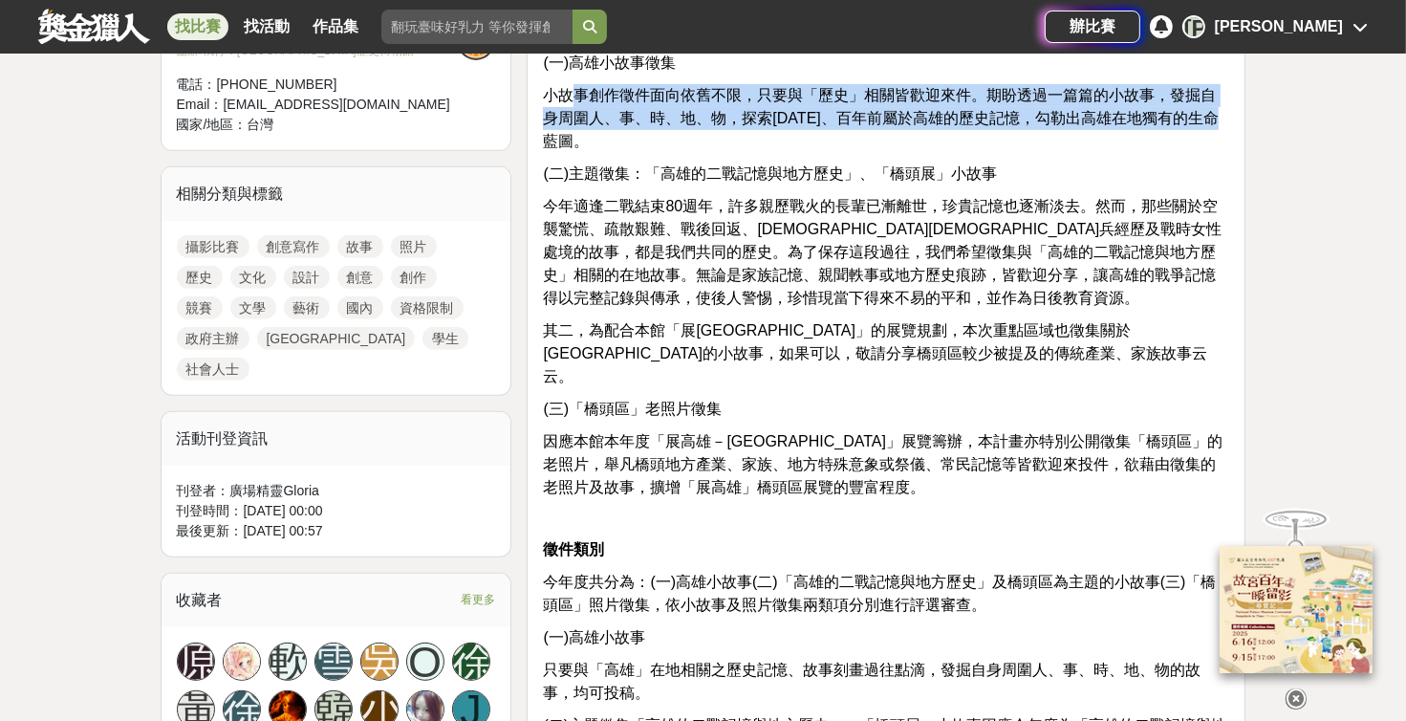
scroll to position [756, 0]
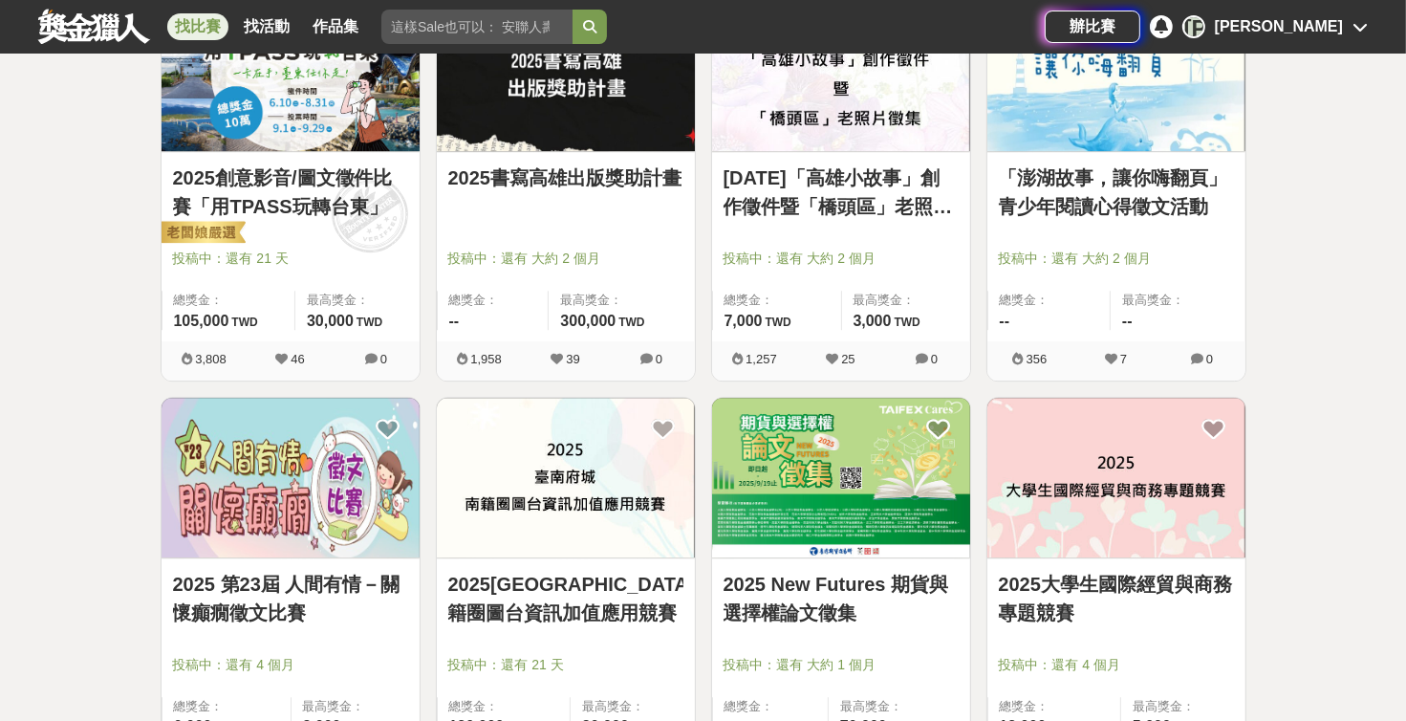
scroll to position [5294, 0]
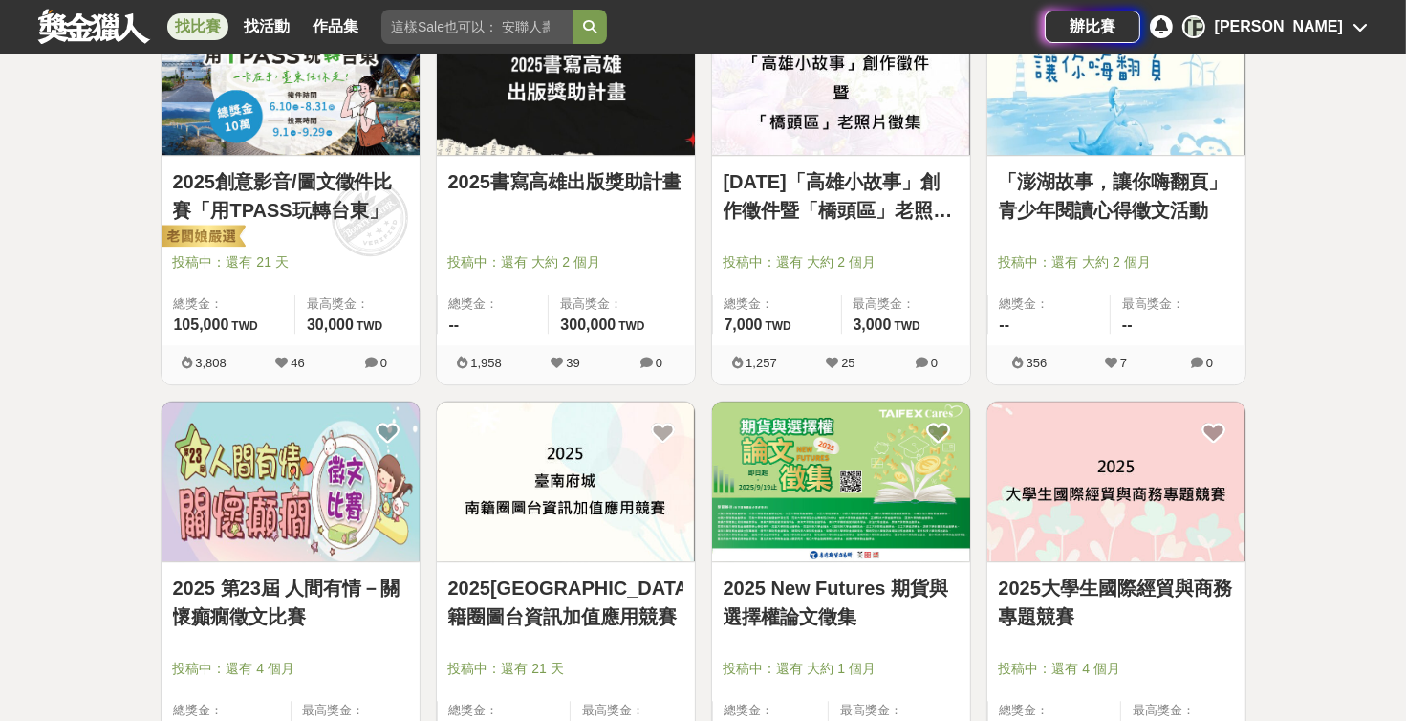
click at [674, 230] on div at bounding box center [1122, 235] width 247 height 23
click at [674, 213] on link "「澎湖故事，讓你嗨翻頁」青少年閱讀心得徵文活動" at bounding box center [1116, 195] width 235 height 57
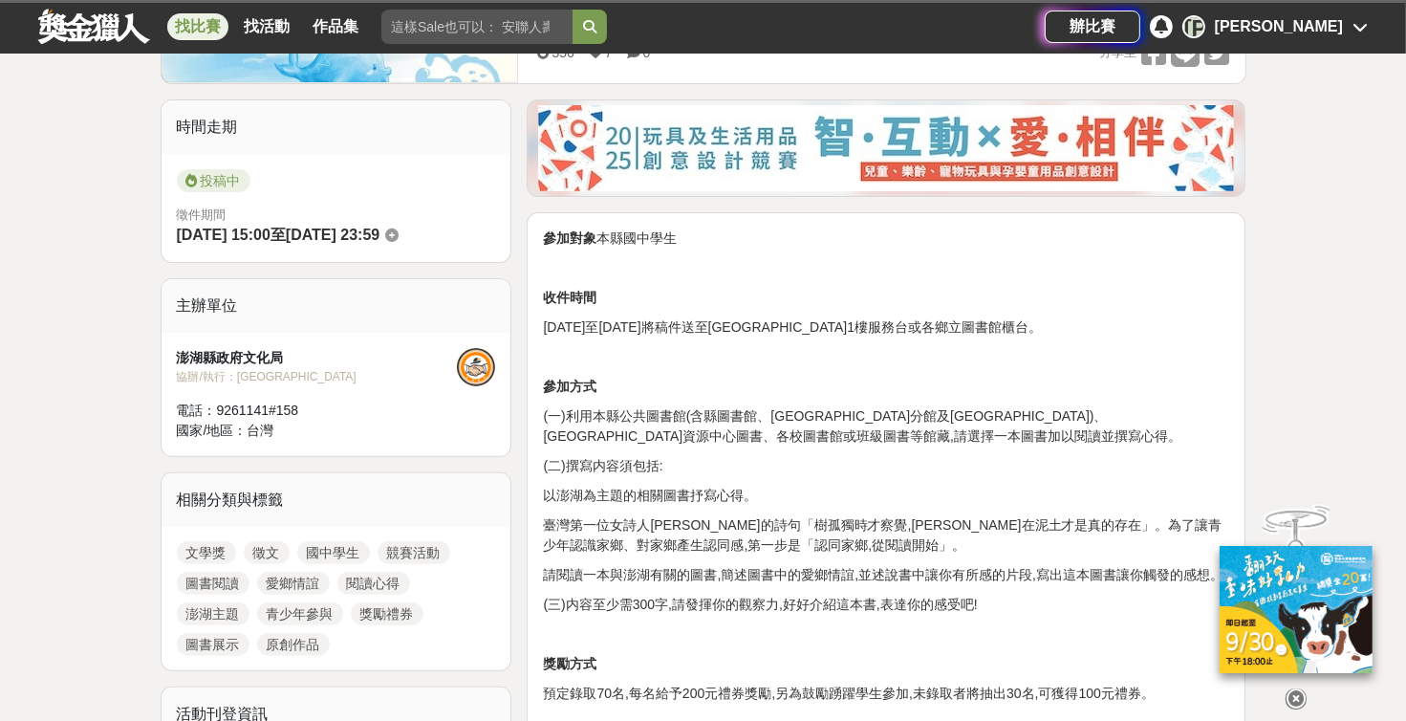
scroll to position [432, 0]
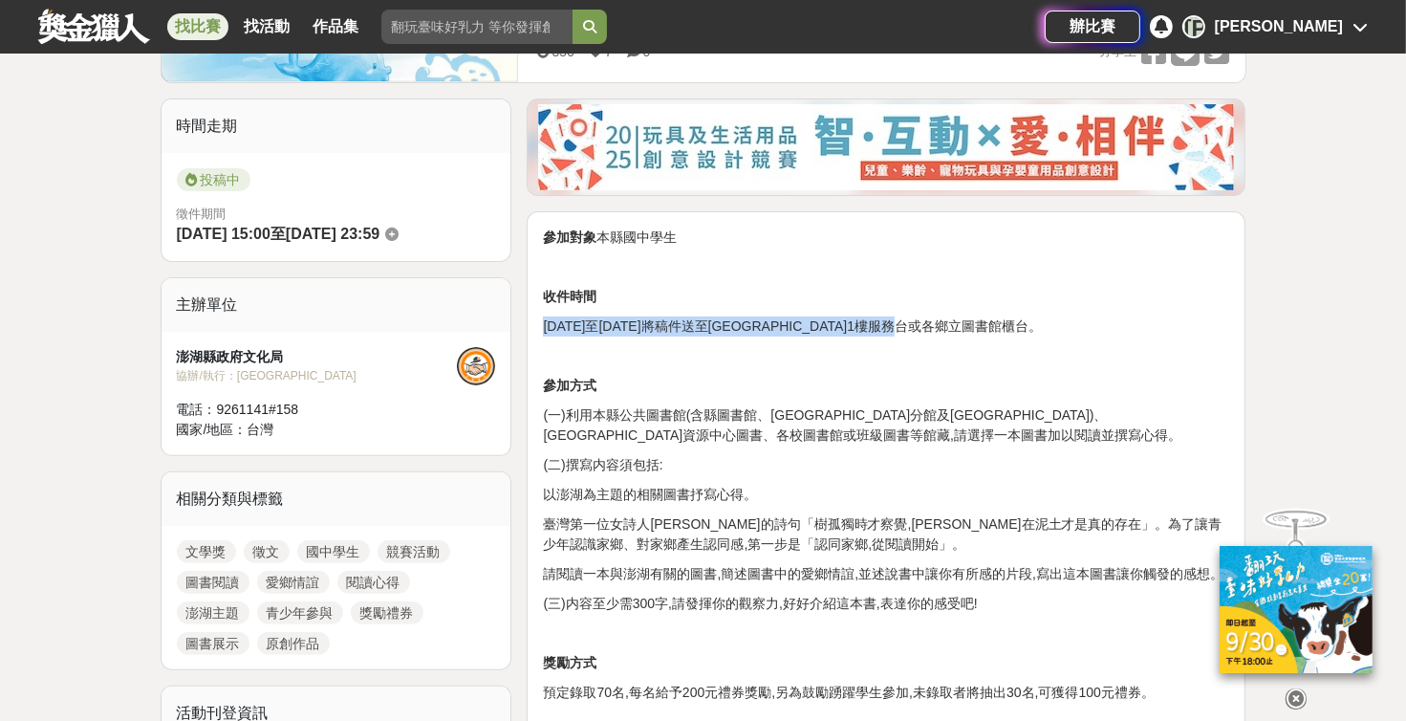
drag, startPoint x: 532, startPoint y: 325, endPoint x: 1009, endPoint y: 328, distance: 477.0
click at [674, 328] on div "參加對象 本縣國中學生 收件時間 [DATE]至[DATE]將稿件送至[GEOGRAPHIC_DATA]1樓服務台或各鄉立圖書館櫃台。 參加方式 (一)利用本…" at bounding box center [886, 707] width 719 height 992
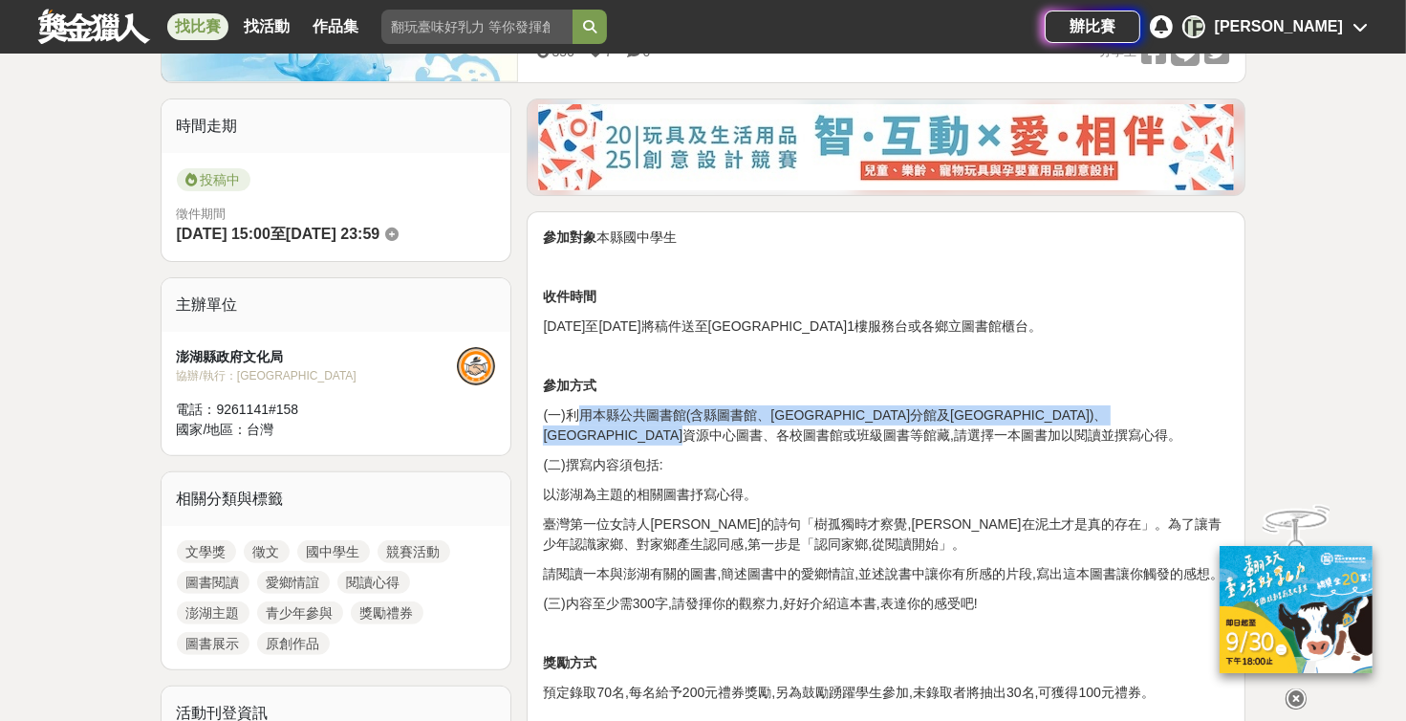
drag, startPoint x: 581, startPoint y: 418, endPoint x: 868, endPoint y: 439, distance: 287.6
click at [674, 439] on p "(一)利用本縣公共圖書館(含縣圖書館、[GEOGRAPHIC_DATA]分館及[GEOGRAPHIC_DATA])、[GEOGRAPHIC_DATA]資源中心…" at bounding box center [886, 425] width 686 height 40
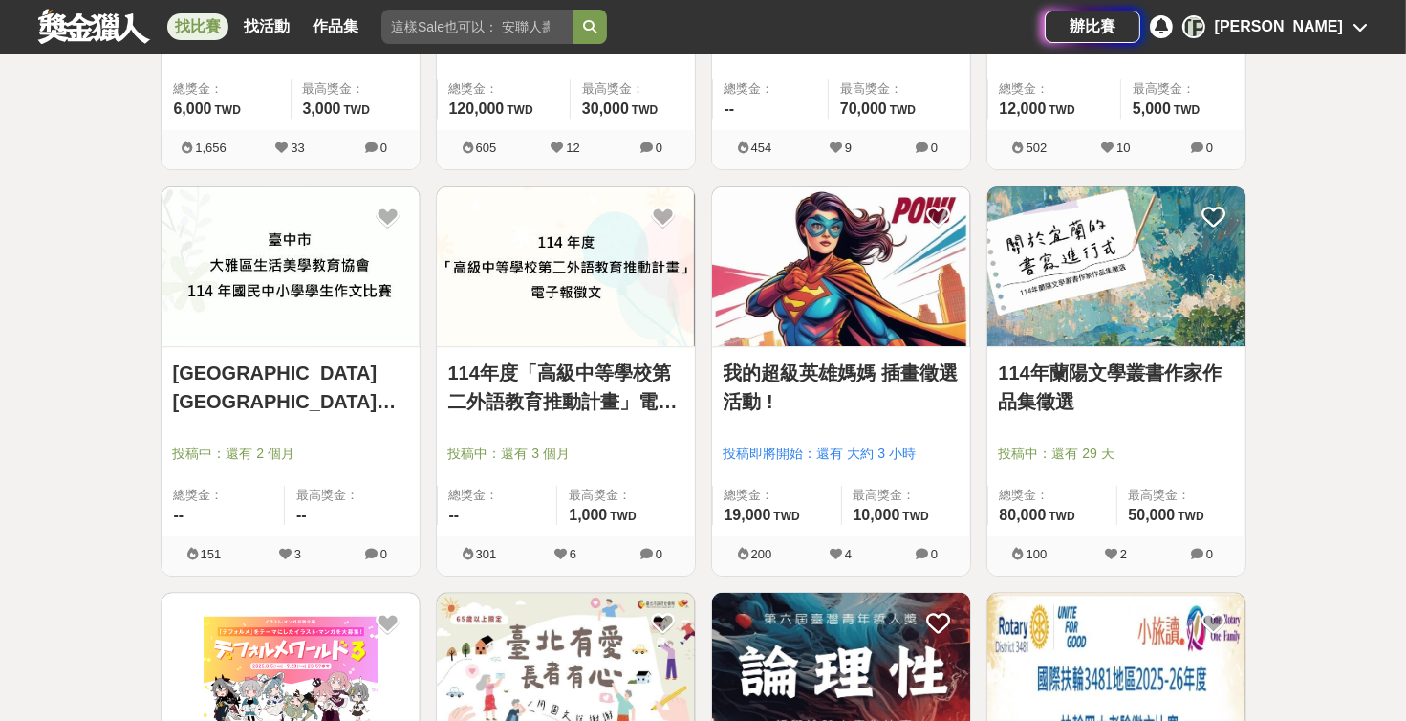
scroll to position [5942, 0]
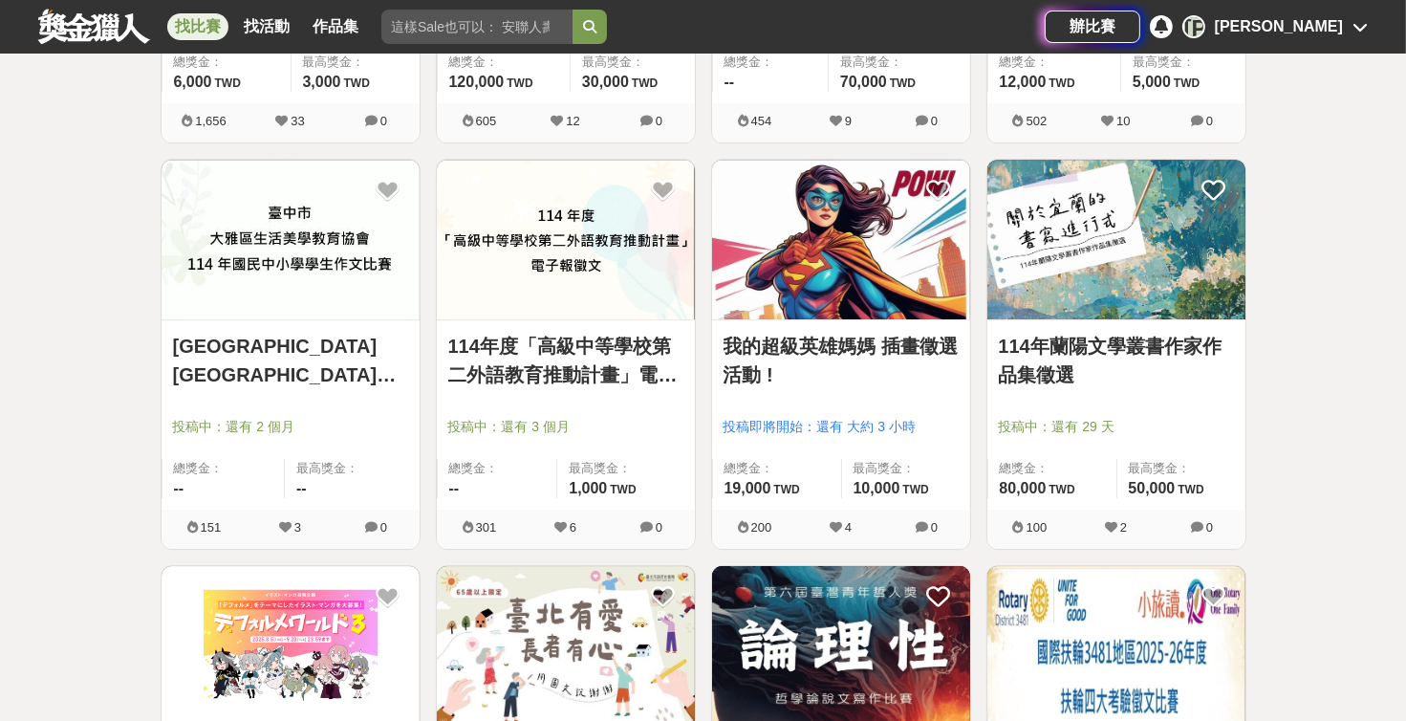
click at [674, 354] on link "114年蘭陽文學叢書作家作品集徵選" at bounding box center [1116, 360] width 235 height 57
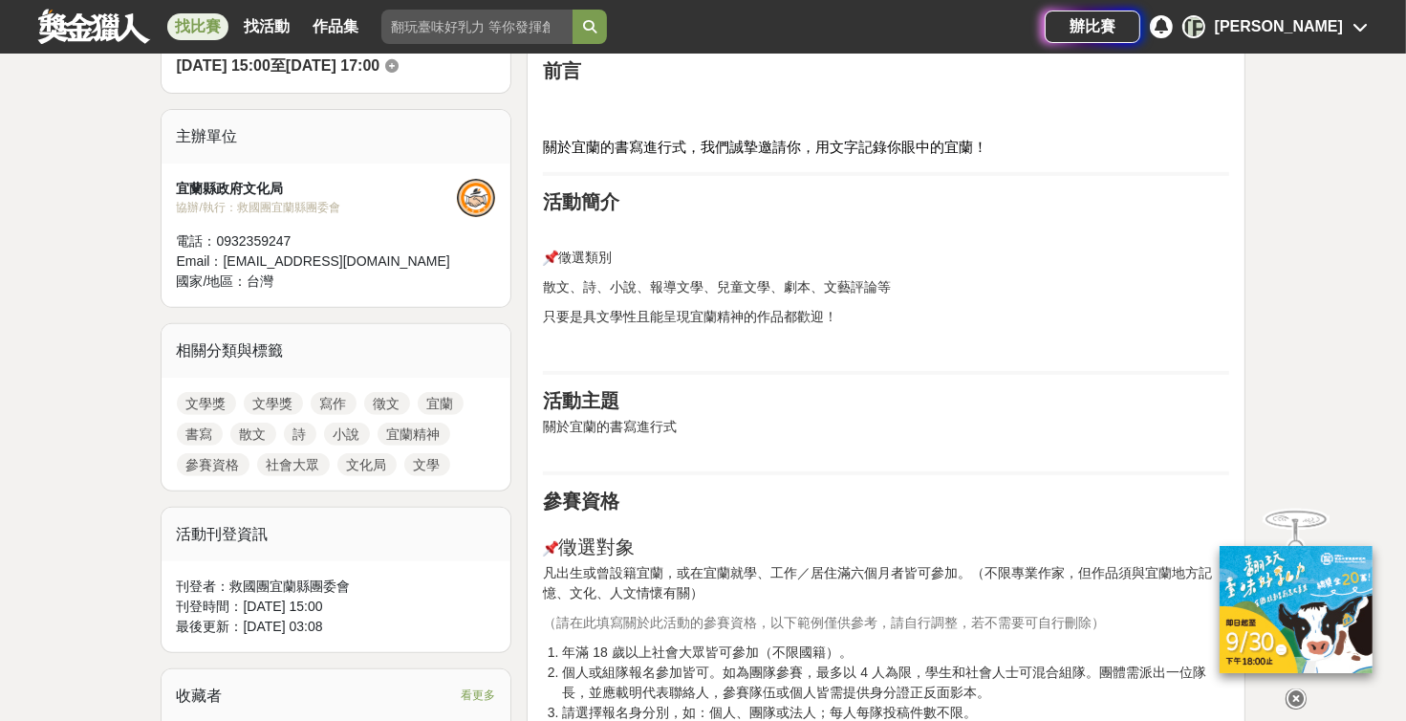
scroll to position [648, 0]
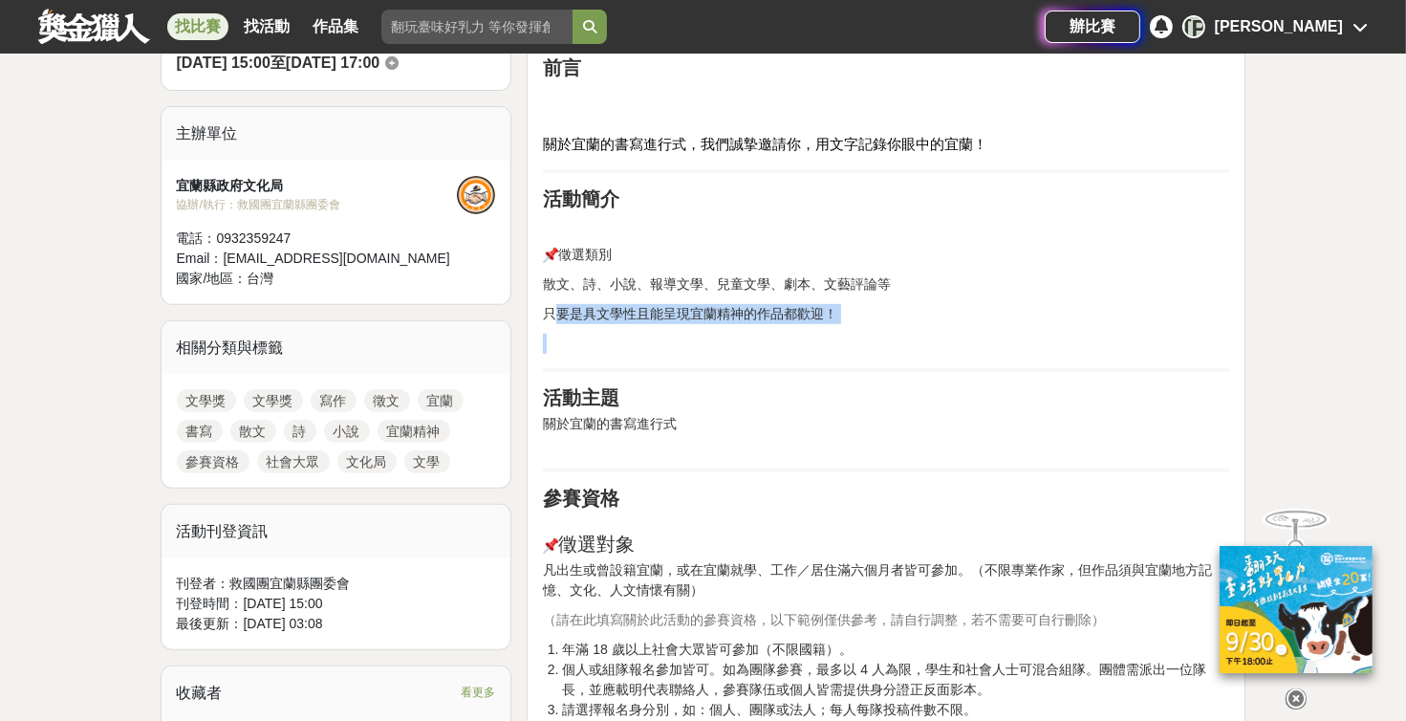
drag, startPoint x: 552, startPoint y: 315, endPoint x: 826, endPoint y: 326, distance: 274.6
click at [674, 326] on div "前言 關於宜蘭的書寫進行式，我們誠摯邀請你，用文字記錄你眼中的宜蘭！ 活動簡介 徵選類別 散文、詩、小說、報導文學、兒童文學、劇本、文藝評論等 只要是具文學性…" at bounding box center [886, 692] width 686 height 1273
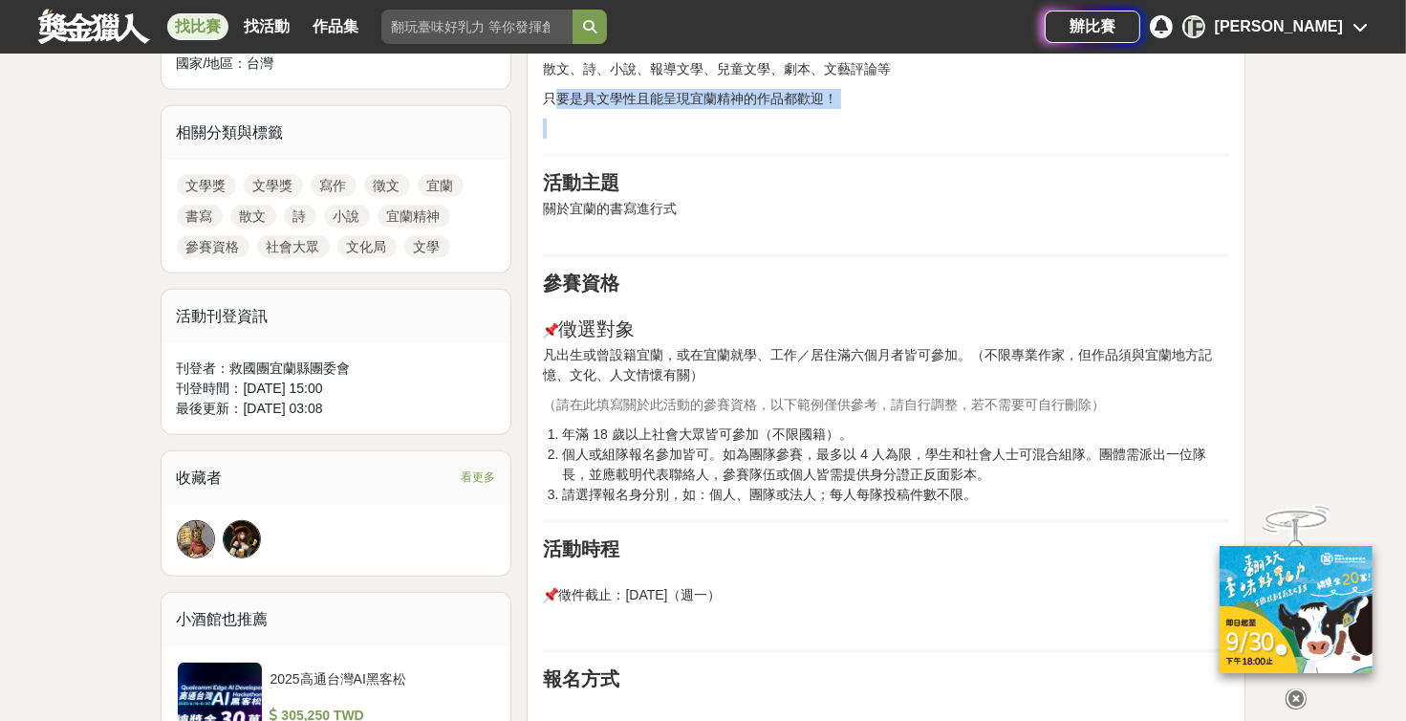
scroll to position [864, 0]
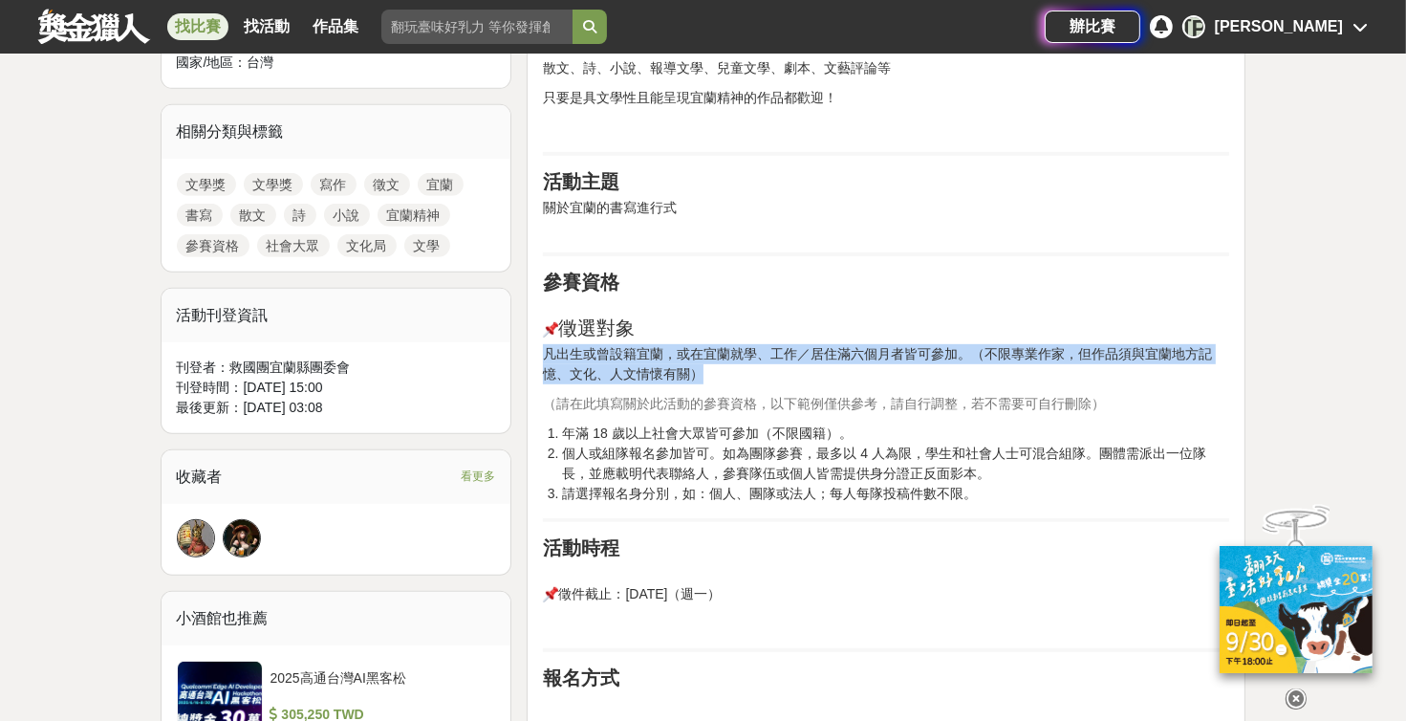
drag, startPoint x: 548, startPoint y: 359, endPoint x: 868, endPoint y: 367, distance: 320.3
click at [674, 367] on p "凡出生或曾設籍宜蘭，或在宜蘭就學、工作／居住滿六個月者皆可參加。（不限專業作家，但作品須與宜蘭地方記憶、文化、人文情懷有關）" at bounding box center [886, 364] width 686 height 40
click at [674, 365] on p "凡出生或曾設籍宜蘭，或在宜蘭就學、工作／居住滿六個月者皆可參加。（不限專業作家，但作品須與宜蘭地方記憶、文化、人文情懷有關）" at bounding box center [886, 364] width 686 height 40
drag, startPoint x: 672, startPoint y: 361, endPoint x: 784, endPoint y: 369, distance: 112.1
click at [674, 369] on p "凡出生或曾設籍宜蘭，或在宜蘭就學、工作／居住滿六個月者皆可參加。（不限專業作家，但作品須與宜蘭地方記憶、文化、人文情懷有關）" at bounding box center [886, 364] width 686 height 40
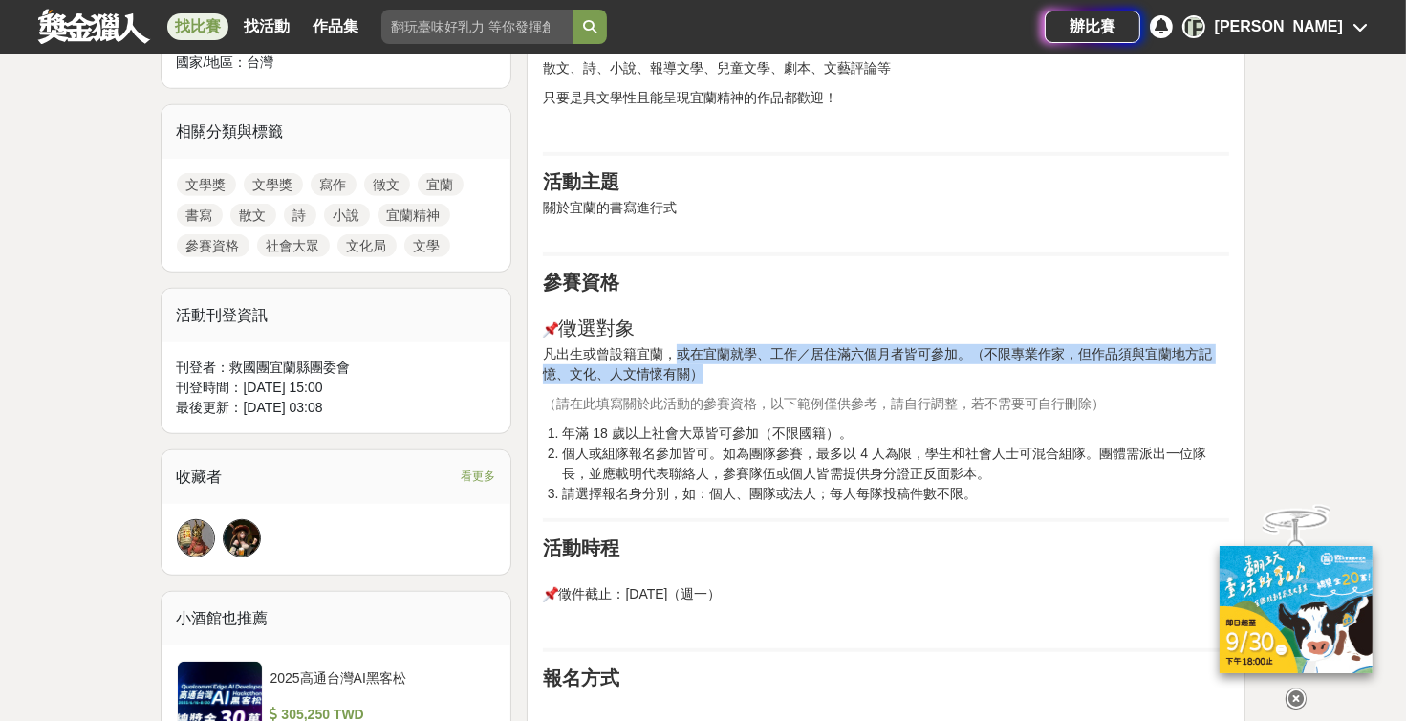
drag, startPoint x: 784, startPoint y: 369, endPoint x: 738, endPoint y: 381, distance: 47.5
click at [674, 381] on p "凡出生或曾設籍宜蘭，或在宜蘭就學、工作／居住滿六個月者皆可參加。（不限專業作家，但作品須與宜蘭地方記憶、文化、人文情懷有關）" at bounding box center [886, 364] width 686 height 40
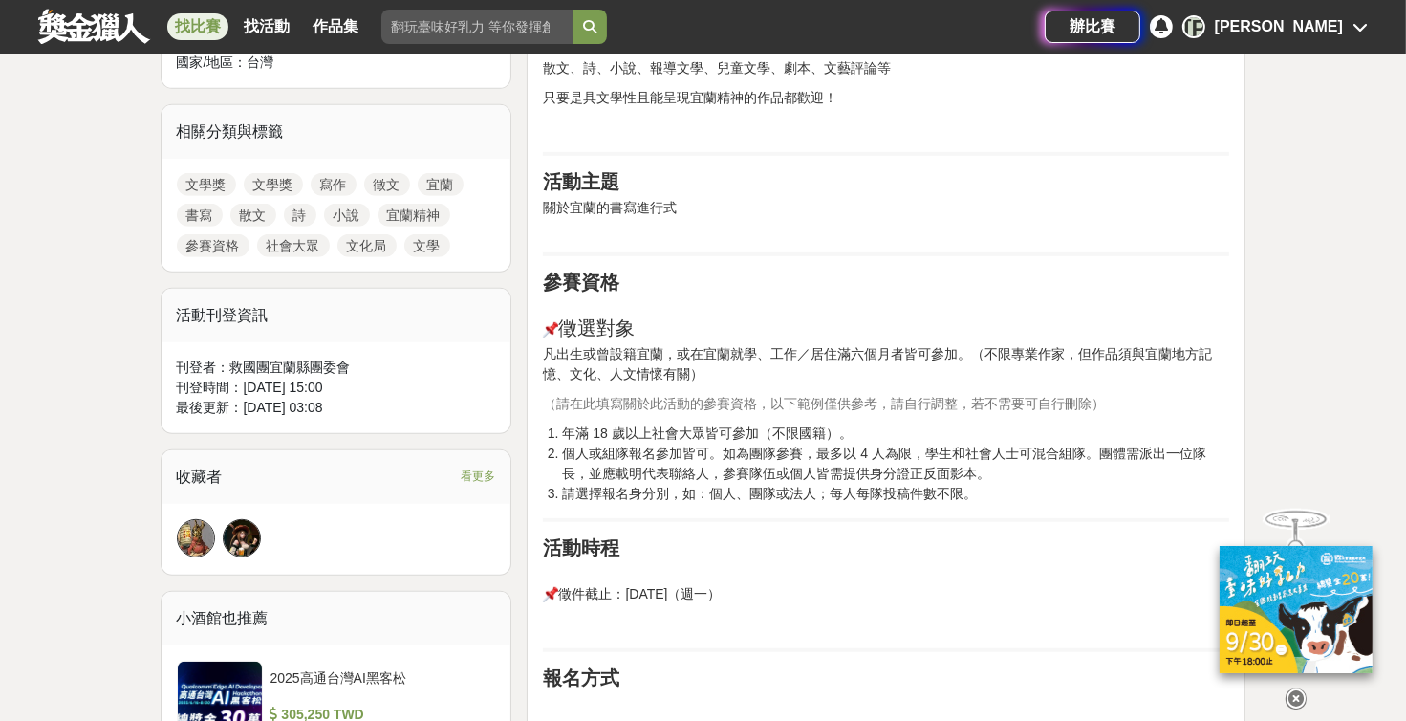
click at [674, 317] on h2 "參賽資格 徵選對象" at bounding box center [886, 305] width 686 height 69
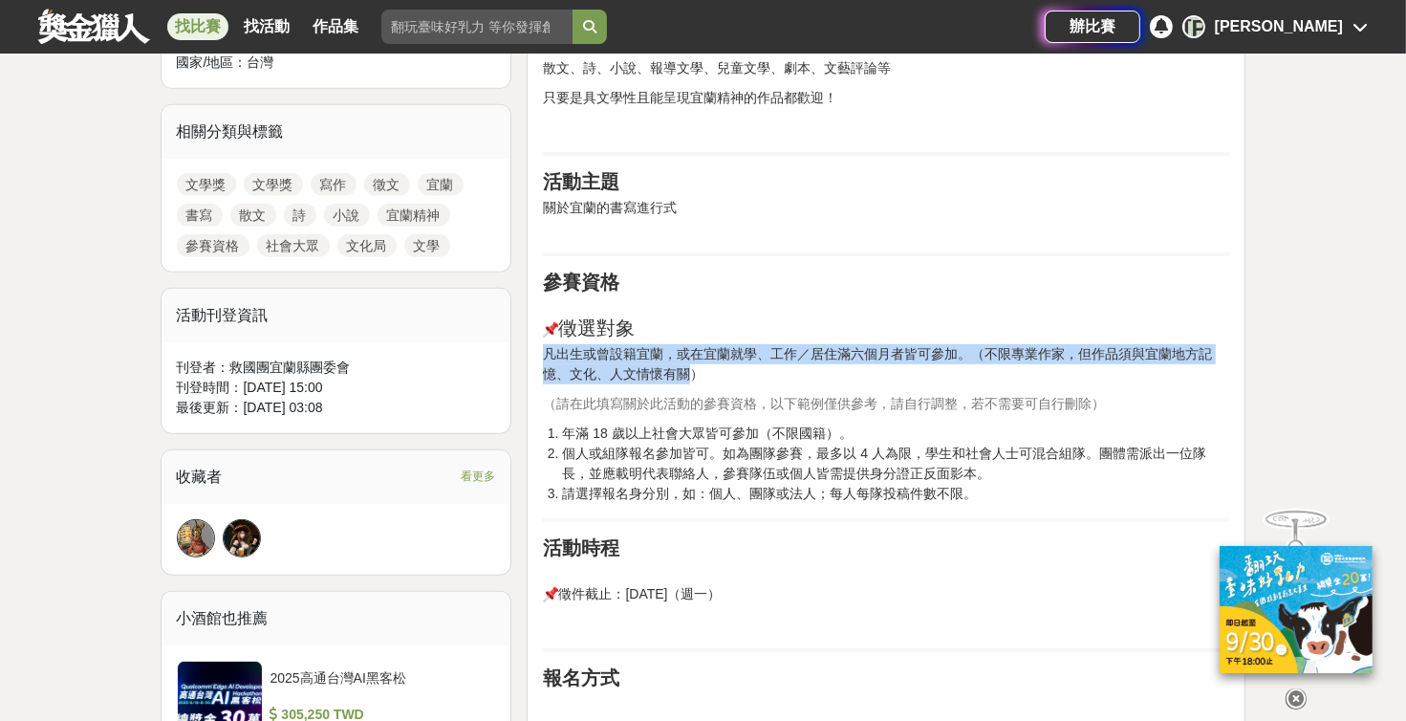
drag, startPoint x: 542, startPoint y: 355, endPoint x: 692, endPoint y: 374, distance: 151.3
click at [674, 374] on div "前言 關於宜蘭的書寫進行式，我們誠摯邀請你，用文字記錄你眼中的宜蘭！ 活動簡介 徵選類別 散文、詩、小說、報導文學、兒童文學、劇本、文藝評論等 只要是具文學性…" at bounding box center [886, 481] width 719 height 1315
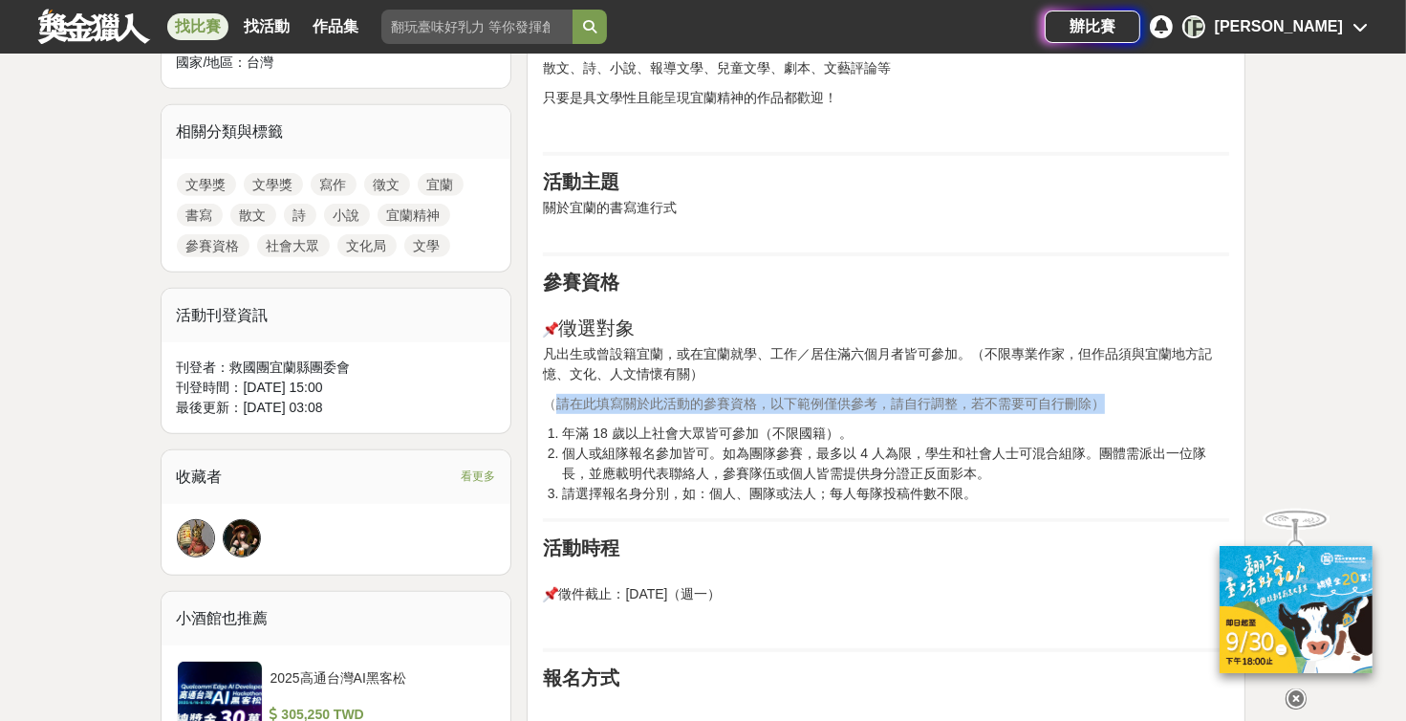
drag, startPoint x: 692, startPoint y: 374, endPoint x: 1157, endPoint y: 411, distance: 466.1
click at [674, 411] on p "（請在此填寫關於此活動的參賽資格，以下範例僅供參考，請自行調整，若不需要可自行刪除）" at bounding box center [886, 404] width 686 height 20
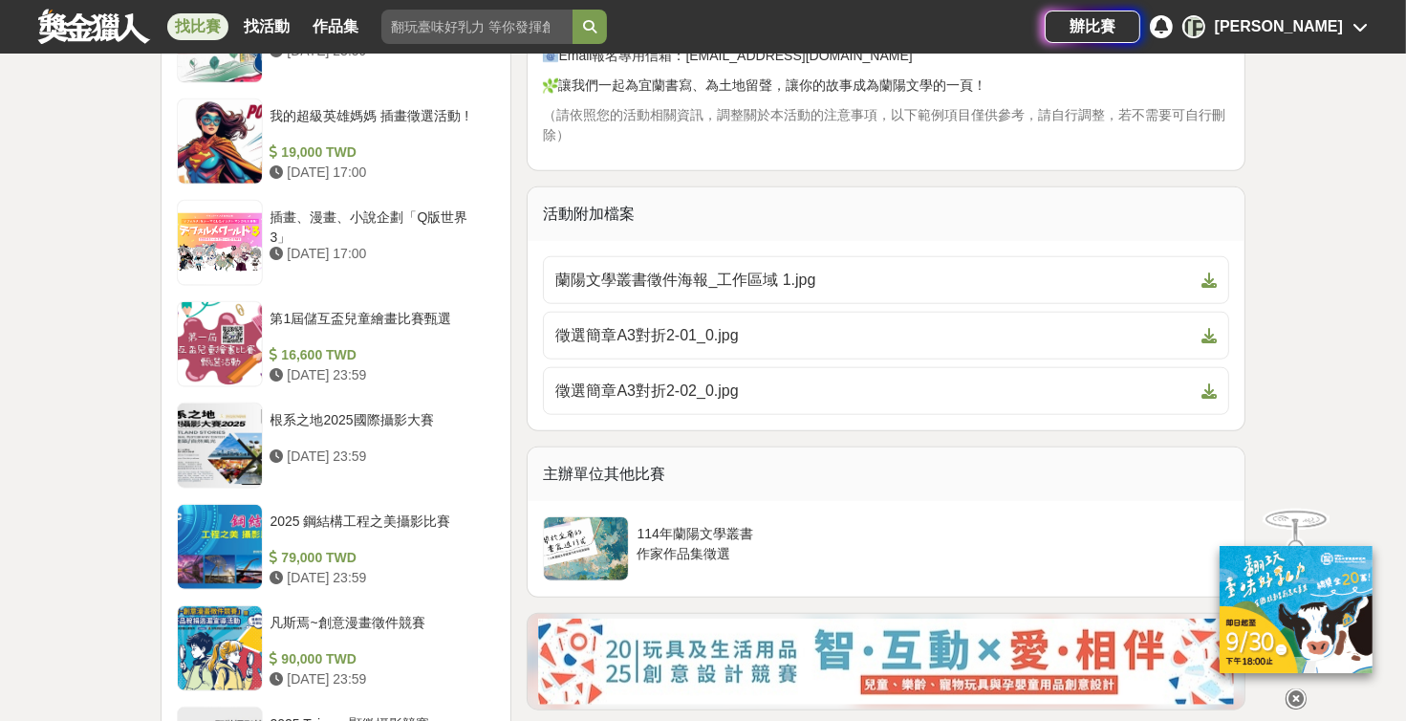
scroll to position [1836, 0]
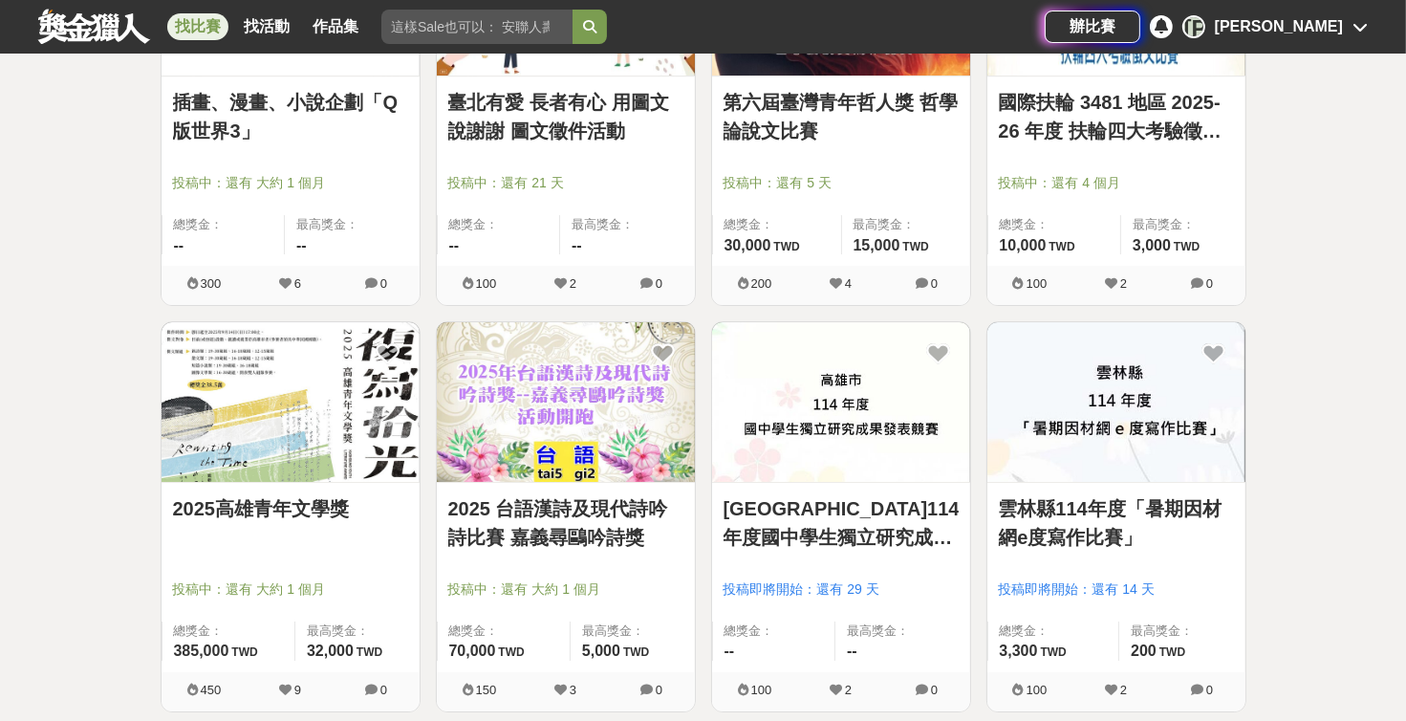
scroll to position [6699, 0]
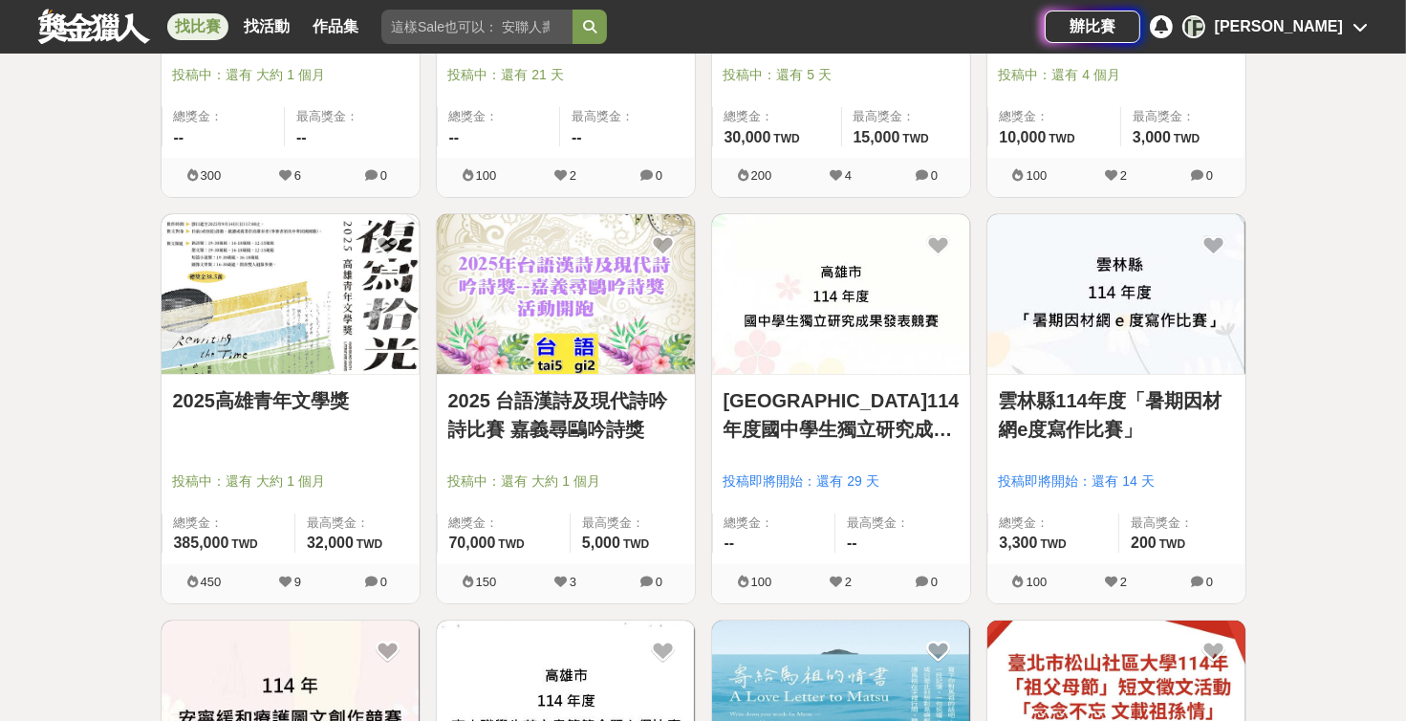
click at [304, 414] on link "2025高雄青年文學獎" at bounding box center [290, 400] width 235 height 29
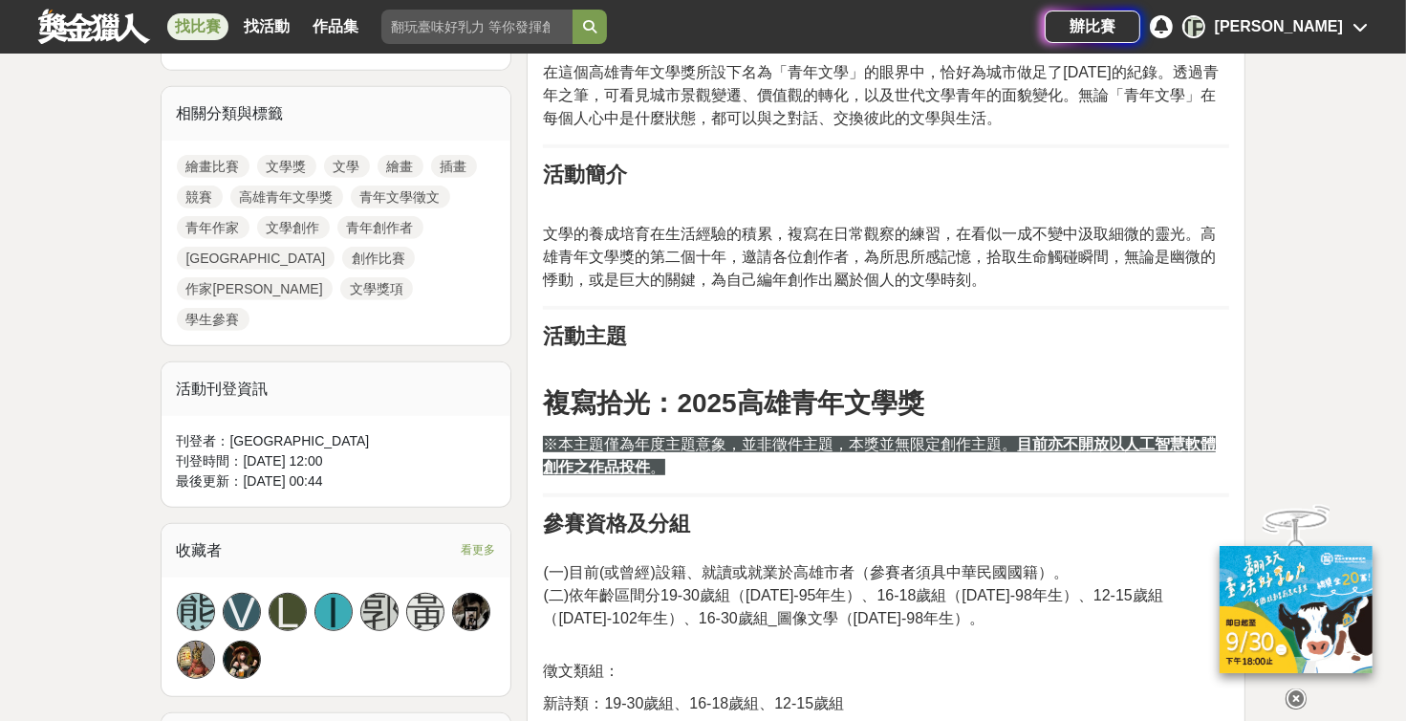
scroll to position [864, 0]
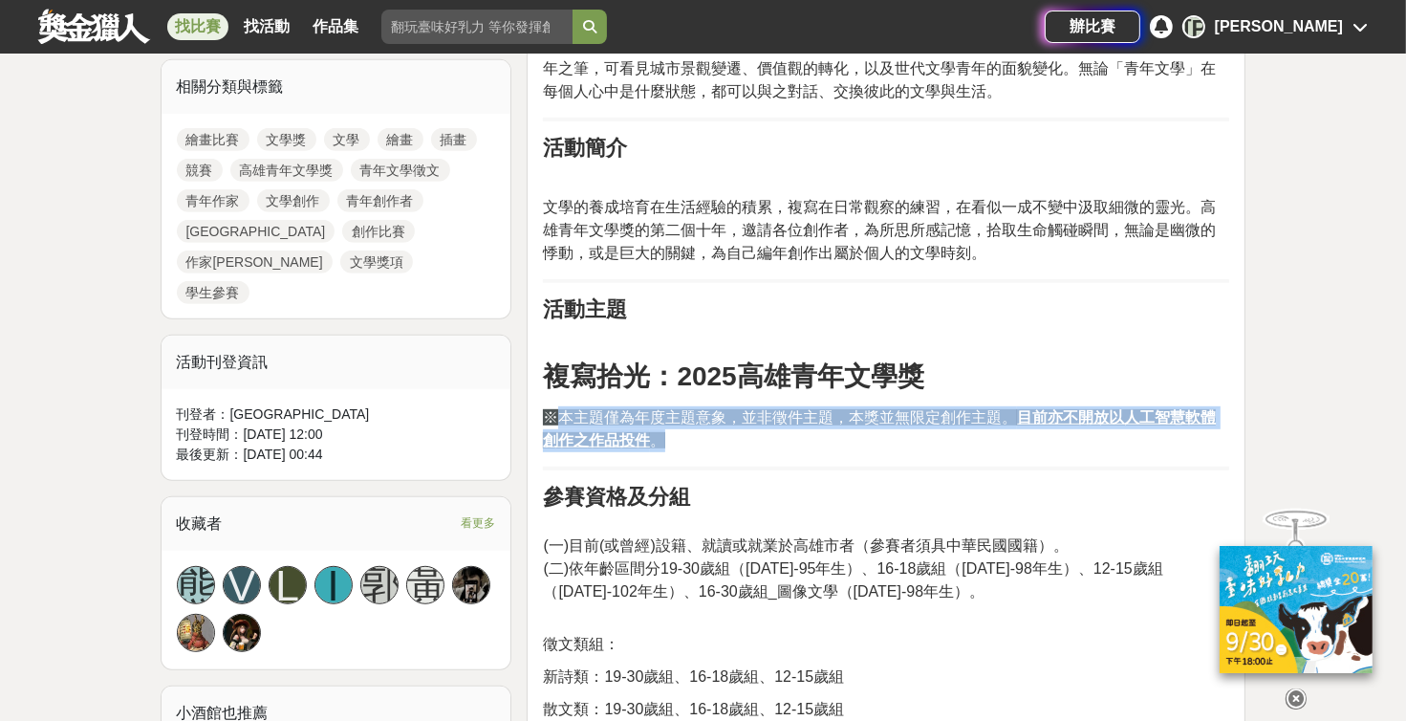
drag, startPoint x: 573, startPoint y: 416, endPoint x: 1064, endPoint y: 444, distance: 492.1
click at [674, 444] on p "※本主題僅為年度主題意象，並非徵件主題，本獎並無限定創作主題。 目前亦不開放以人工智慧軟體創作之作品投件 。" at bounding box center [886, 429] width 686 height 46
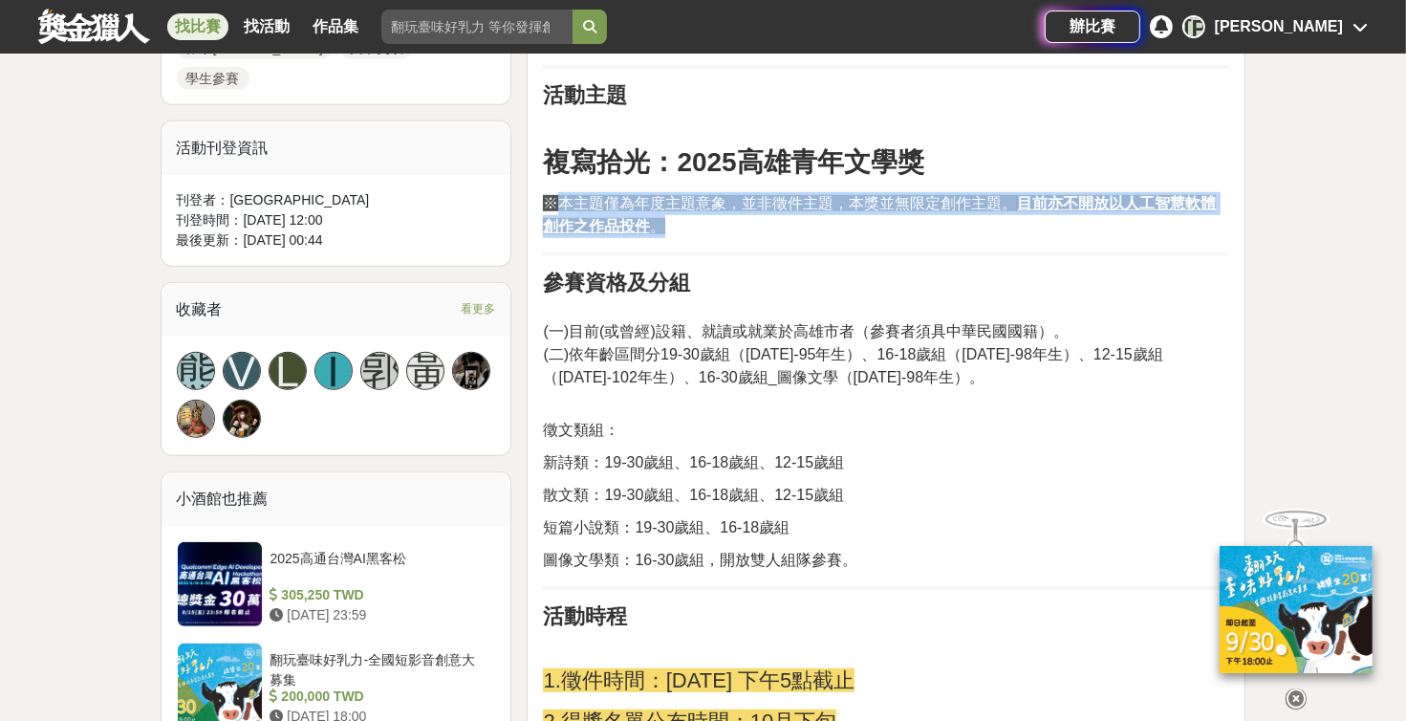
scroll to position [1080, 0]
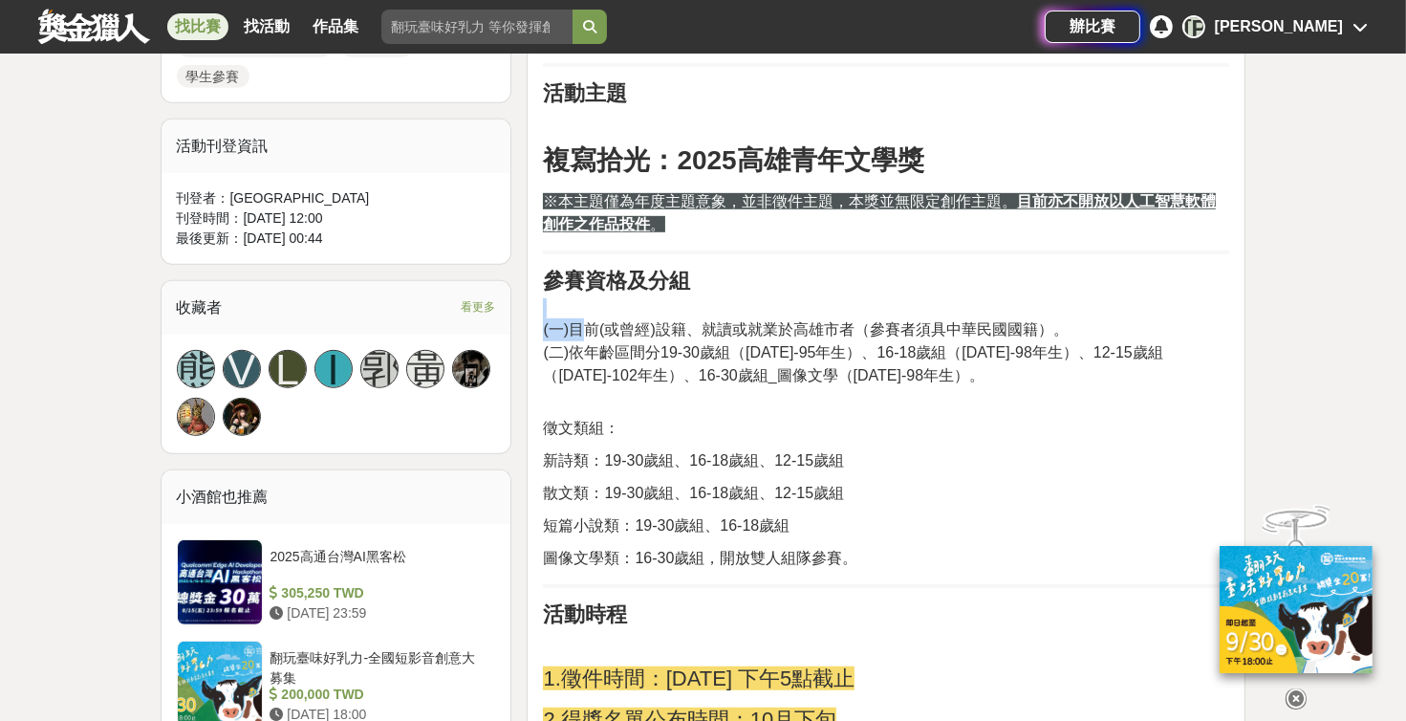
drag, startPoint x: 577, startPoint y: 334, endPoint x: 1065, endPoint y: 318, distance: 487.8
click at [674, 318] on p "(一)目前(或曾經)設籍、就讀或就業於高雄市者（參賽者須具中華民國國籍）。 (二)依年齡區間分19-30歲組（[DATE]-95年生）、16-18歲組（[DA…" at bounding box center [886, 352] width 686 height 109
drag, startPoint x: 574, startPoint y: 353, endPoint x: 908, endPoint y: 358, distance: 334.6
click at [674, 358] on span "(二)依年齡區間分19-30歲組（[DATE]-95年生）、16-18歲組（[DATE]-98年生）、12-15歲組（[DATE]-102年生）、16-30歲…" at bounding box center [852, 363] width 619 height 39
drag, startPoint x: 908, startPoint y: 358, endPoint x: 924, endPoint y: 389, distance: 35.5
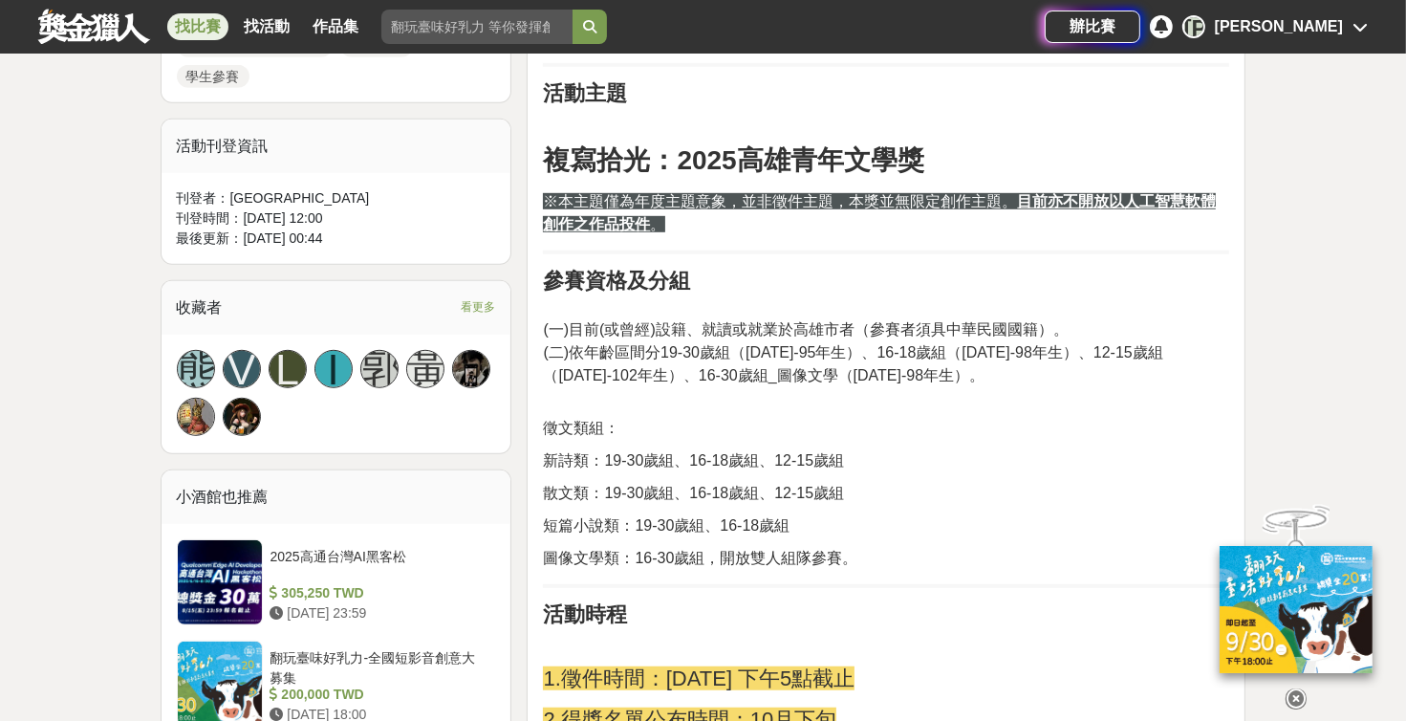
click at [674, 389] on p "(一)目前(或曾經)設籍、就讀或就業於高雄市者（參賽者須具中華民國國籍）。 (二)依年齡區間分19-30歲組（[DATE]-95年生）、16-18歲組（[DA…" at bounding box center [886, 352] width 686 height 109
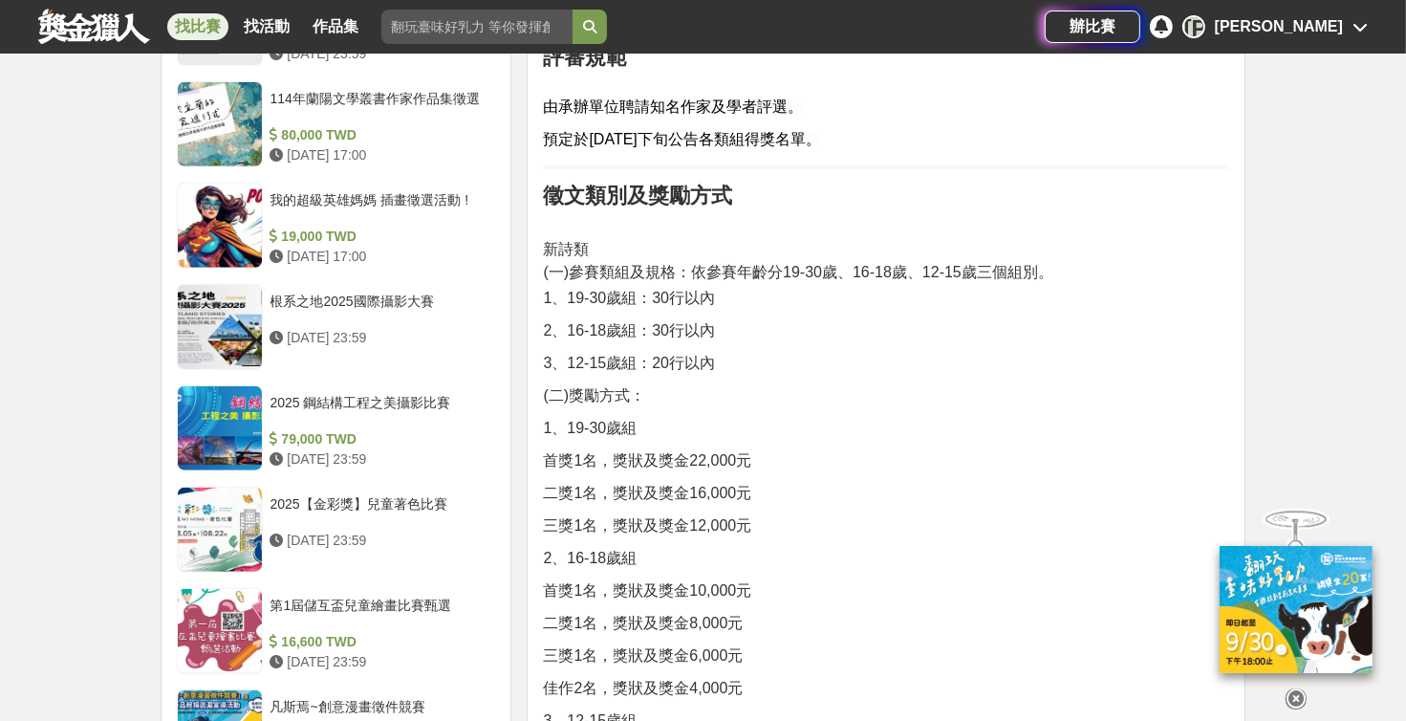
scroll to position [1944, 0]
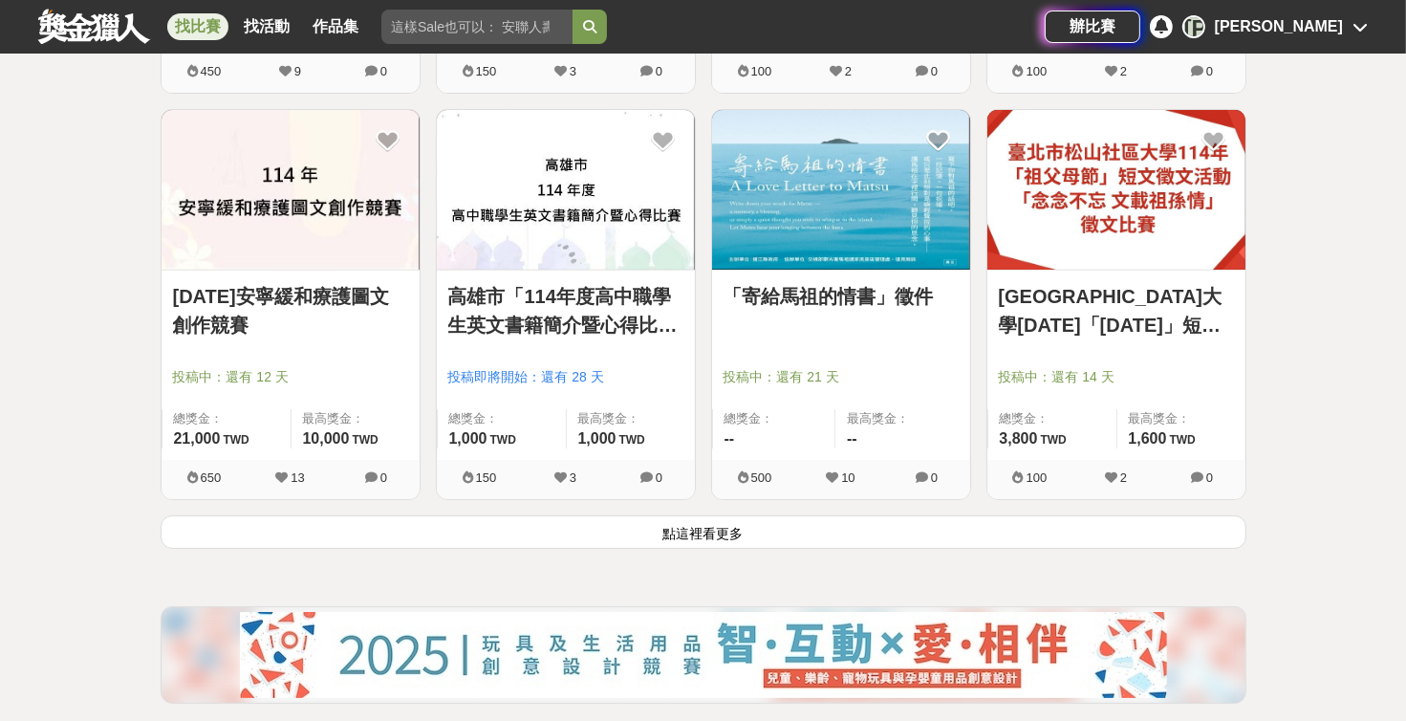
scroll to position [7239, 0]
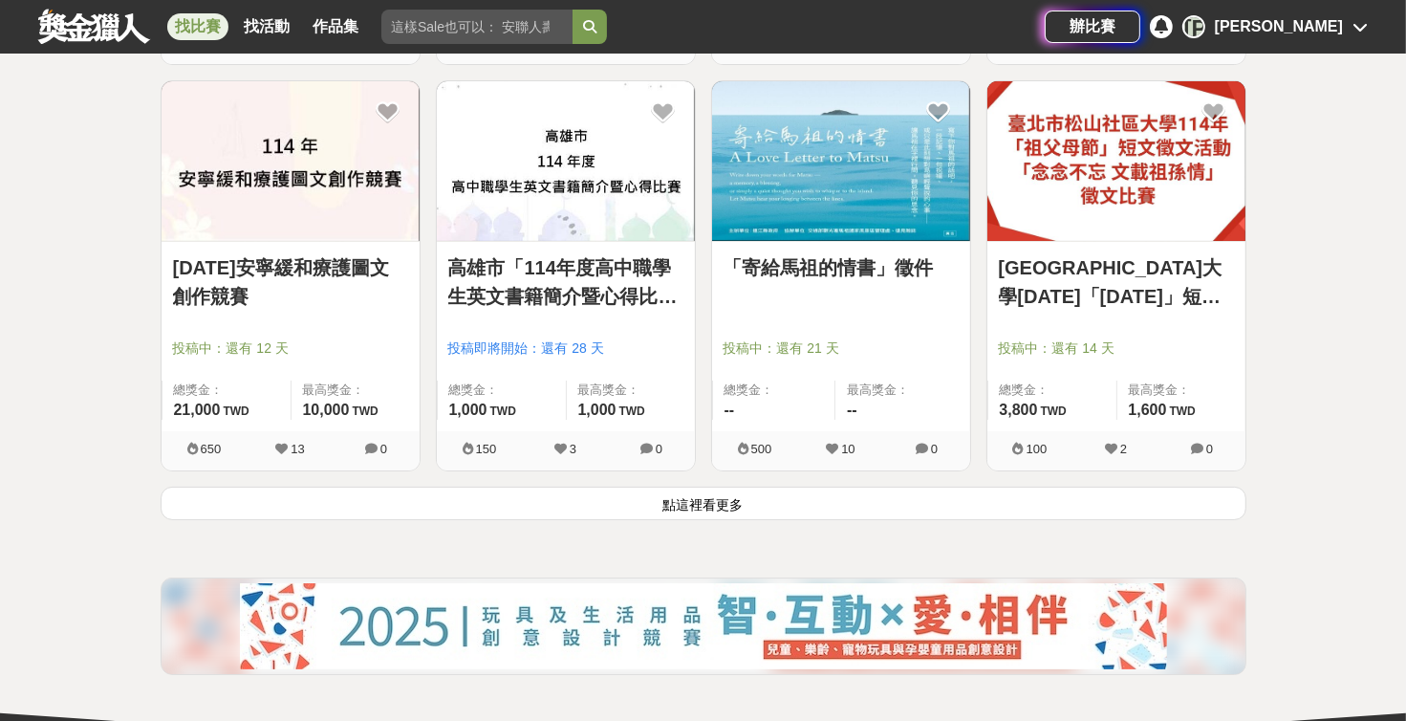
click at [674, 491] on button "點這裡看更多" at bounding box center [704, 503] width 1086 height 33
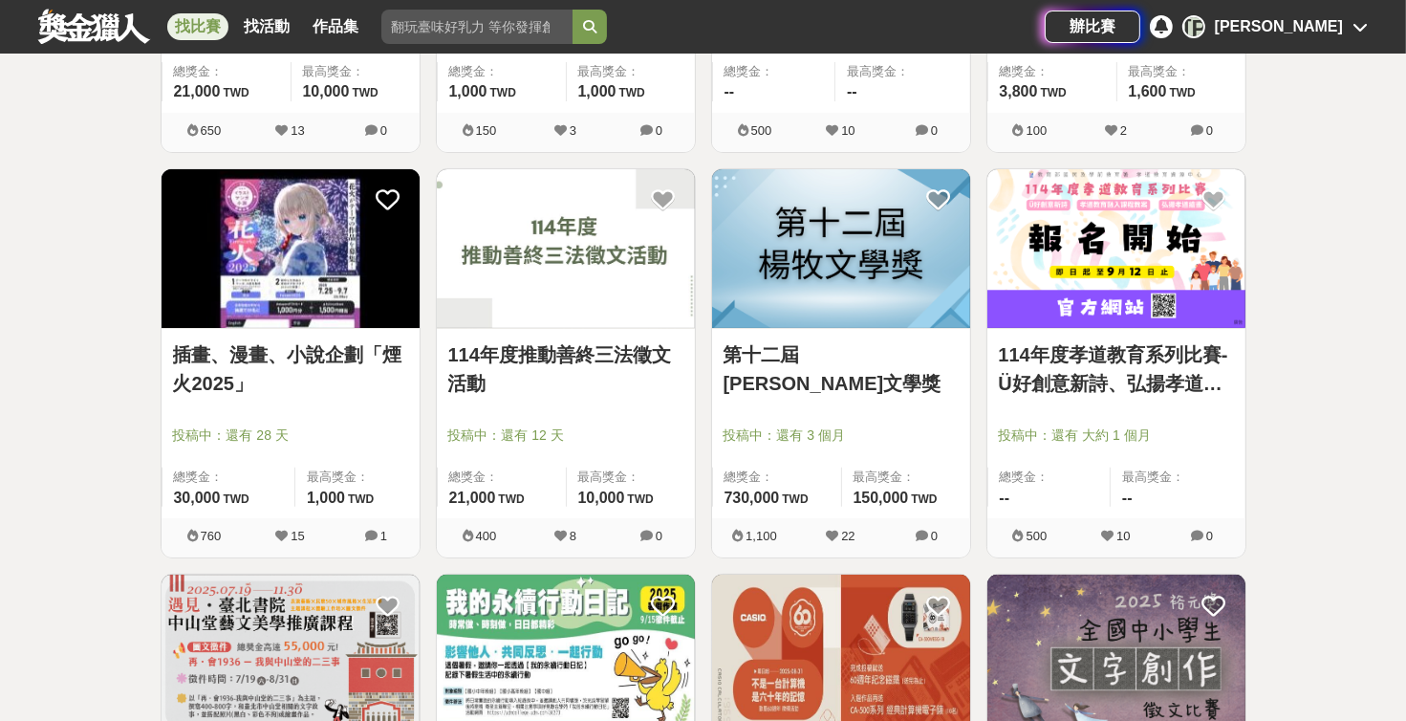
scroll to position [7564, 0]
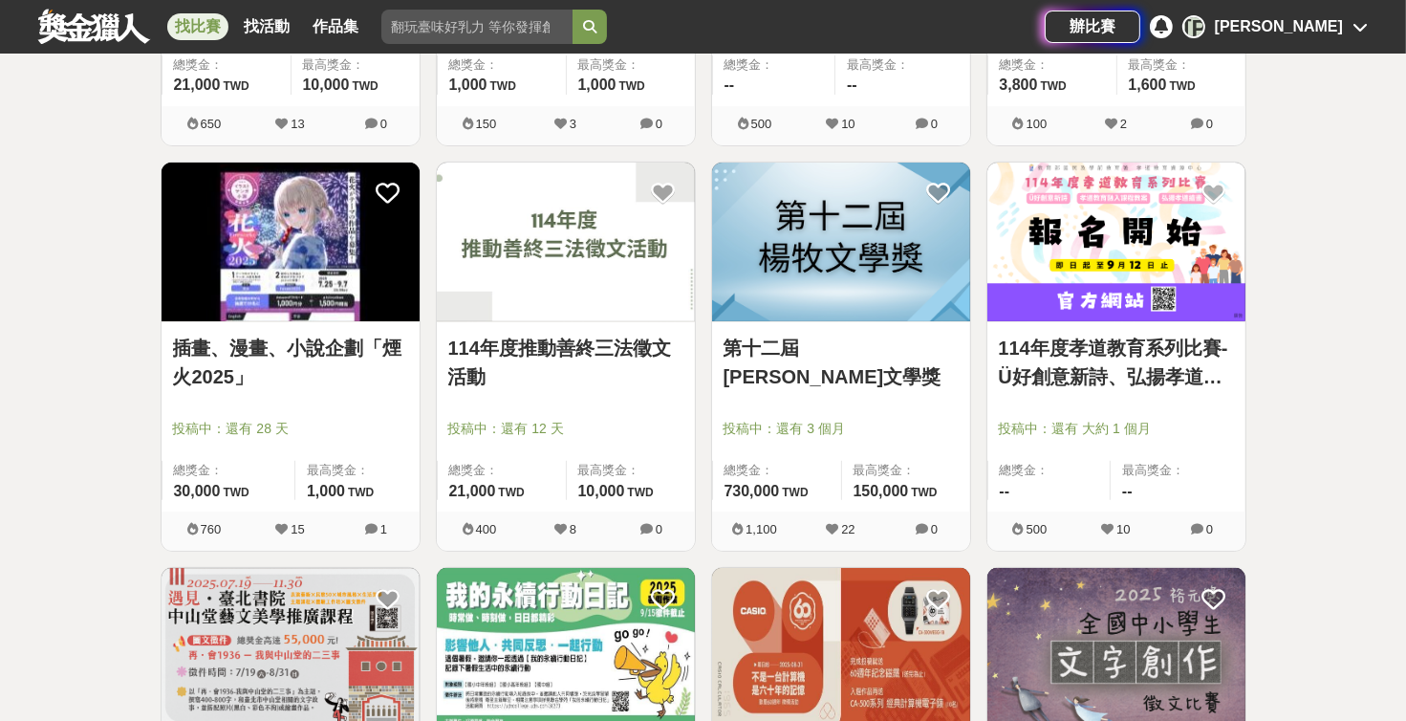
click at [674, 399] on div at bounding box center [847, 401] width 247 height 23
click at [674, 294] on img at bounding box center [841, 243] width 258 height 160
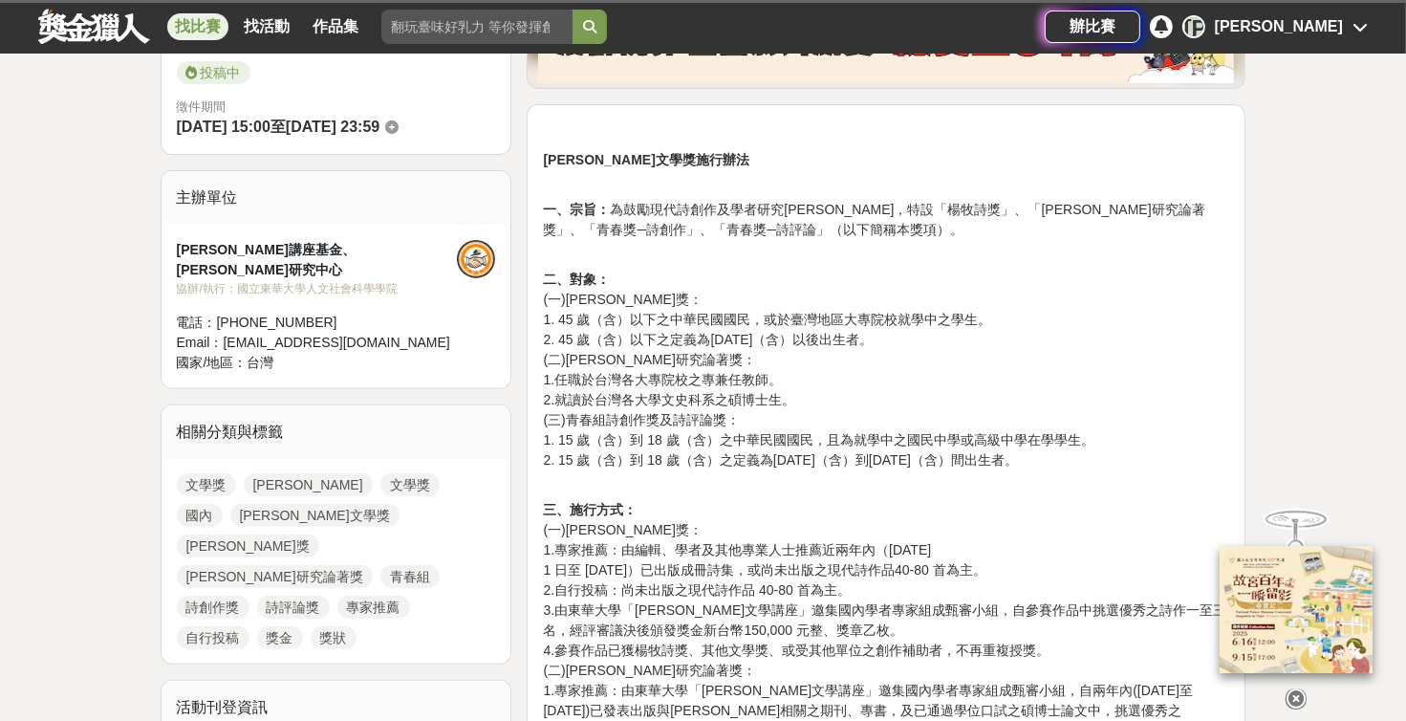
scroll to position [540, 0]
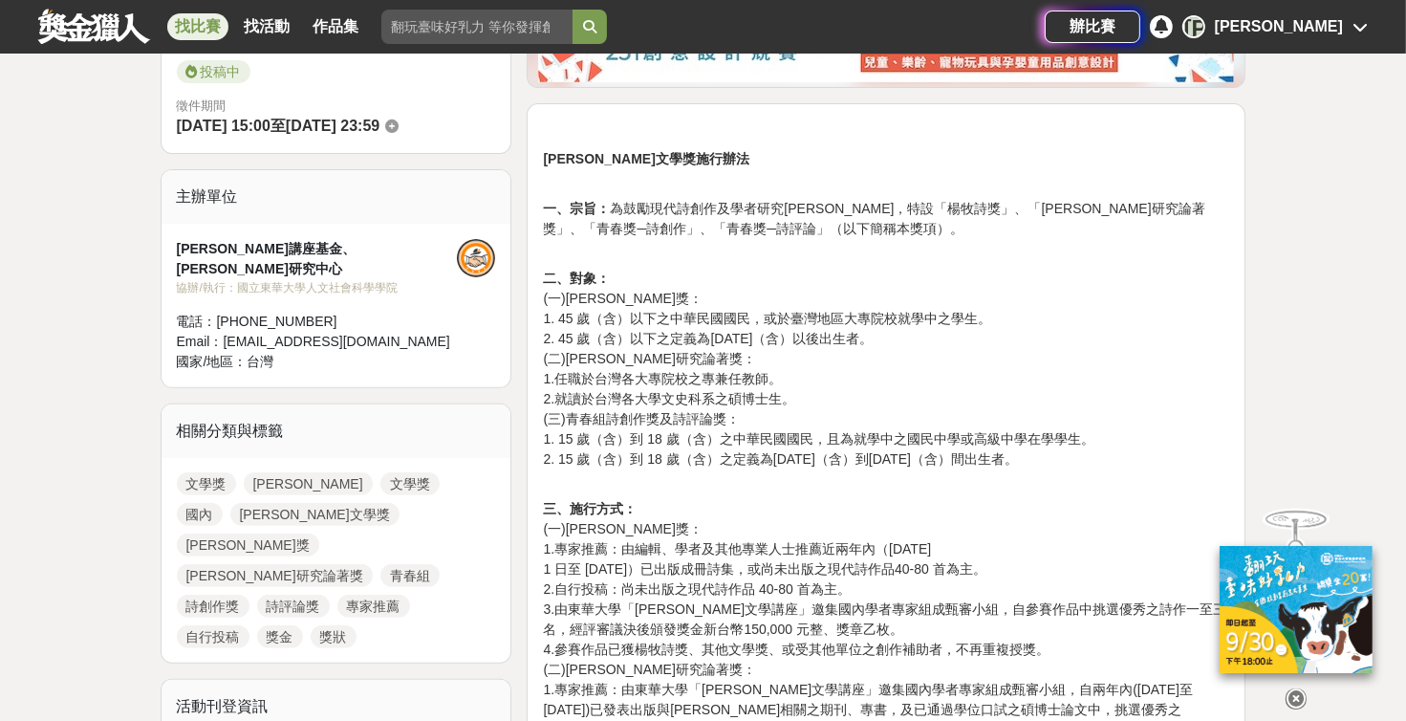
click at [570, 312] on p "二、對象： (一)[PERSON_NAME]獎： 1. 45 歲（含）以下之中華民國國民，或於臺灣地區大專院校就學中之學生。 2. 45 歲（含）以下之定義為…" at bounding box center [886, 379] width 686 height 221
drag, startPoint x: 637, startPoint y: 321, endPoint x: 971, endPoint y: 329, distance: 334.7
click at [674, 329] on p "二、對象： (一)[PERSON_NAME]獎： 1. 45 歲（含）以下之中華民國國民，或於臺灣地區大專院校就學中之學生。 2. 45 歲（含）以下之定義為…" at bounding box center [886, 379] width 686 height 221
drag, startPoint x: 971, startPoint y: 329, endPoint x: 871, endPoint y: 369, distance: 108.1
click at [674, 369] on p "二、對象： (一)[PERSON_NAME]獎： 1. 45 歲（含）以下之中華民國國民，或於臺灣地區大專院校就學中之學生。 2. 45 歲（含）以下之定義為…" at bounding box center [886, 379] width 686 height 221
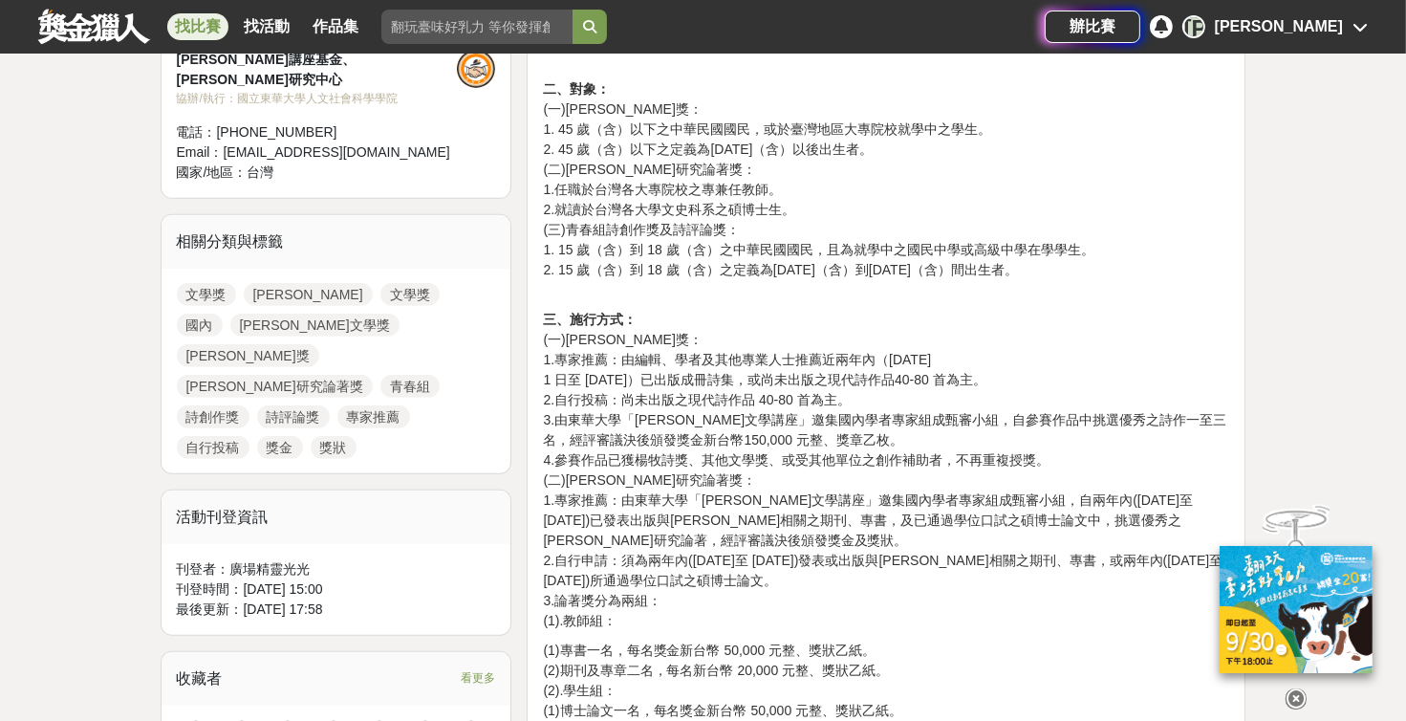
scroll to position [756, 0]
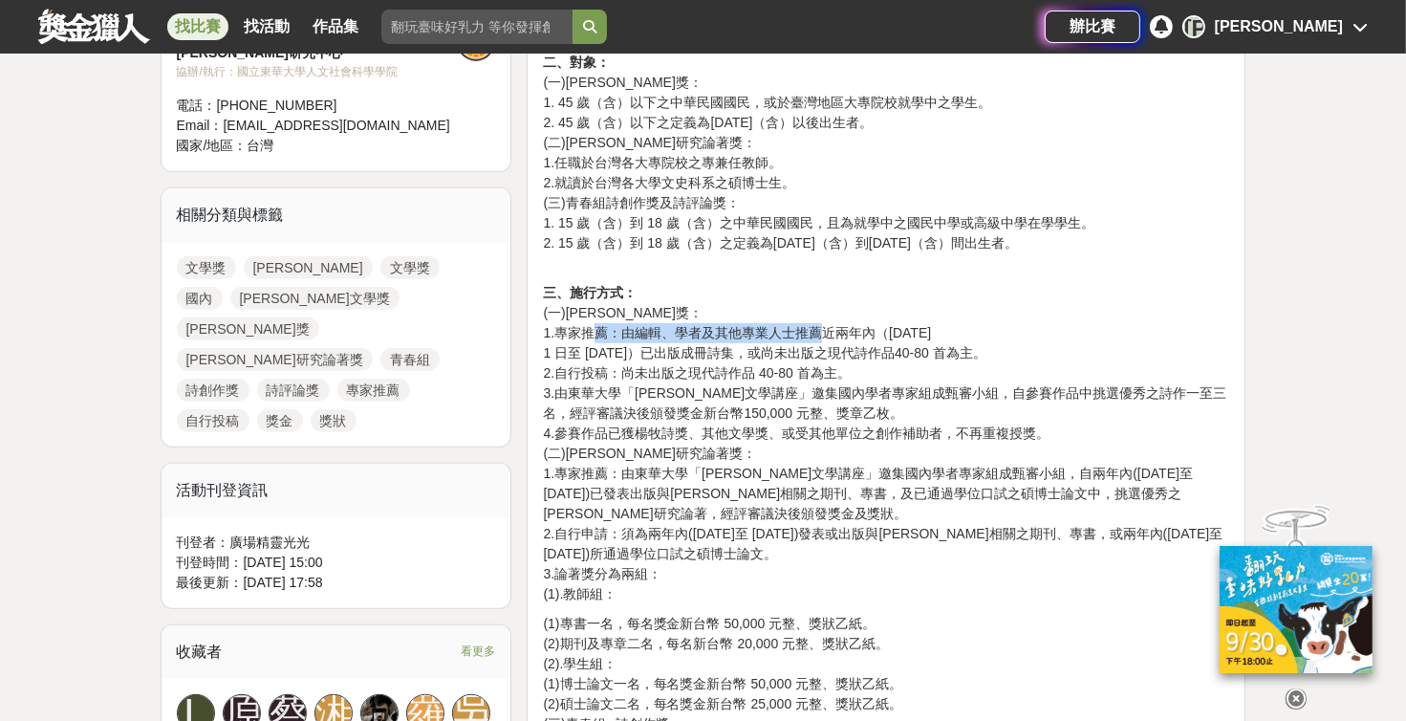
drag, startPoint x: 592, startPoint y: 340, endPoint x: 816, endPoint y: 330, distance: 224.9
click at [674, 330] on p "三、施行方式： (一)[PERSON_NAME]獎： 1.專家推薦：由編輯、學者及其他專業人士推薦近兩年內（[DATE]至 [DATE]）已出版成冊詩集，或尚…" at bounding box center [886, 443] width 686 height 321
drag, startPoint x: 816, startPoint y: 330, endPoint x: 808, endPoint y: 357, distance: 28.1
click at [674, 357] on p "三、施行方式： (一)[PERSON_NAME]獎： 1.專家推薦：由編輯、學者及其他專業人士推薦近兩年內（[DATE]至 [DATE]）已出版成冊詩集，或尚…" at bounding box center [886, 443] width 686 height 321
click at [674, 380] on p "三、施行方式： (一)[PERSON_NAME]獎： 1.專家推薦：由編輯、學者及其他專業人士推薦近兩年內（[DATE]至 [DATE]）已出版成冊詩集，或尚…" at bounding box center [886, 443] width 686 height 321
